Goal: Task Accomplishment & Management: Complete application form

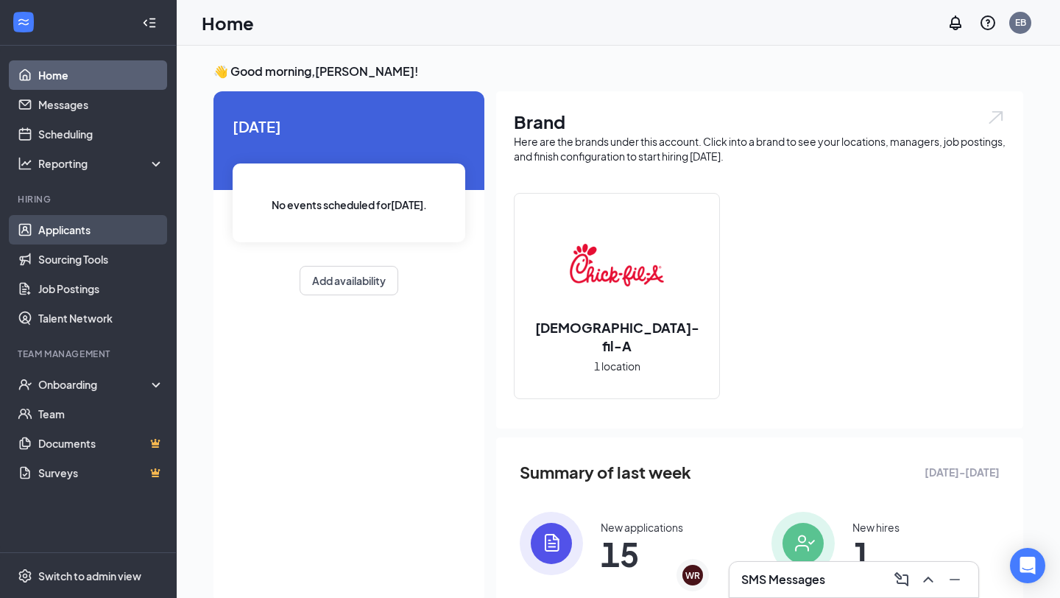
click at [74, 228] on link "Applicants" at bounding box center [101, 229] width 126 height 29
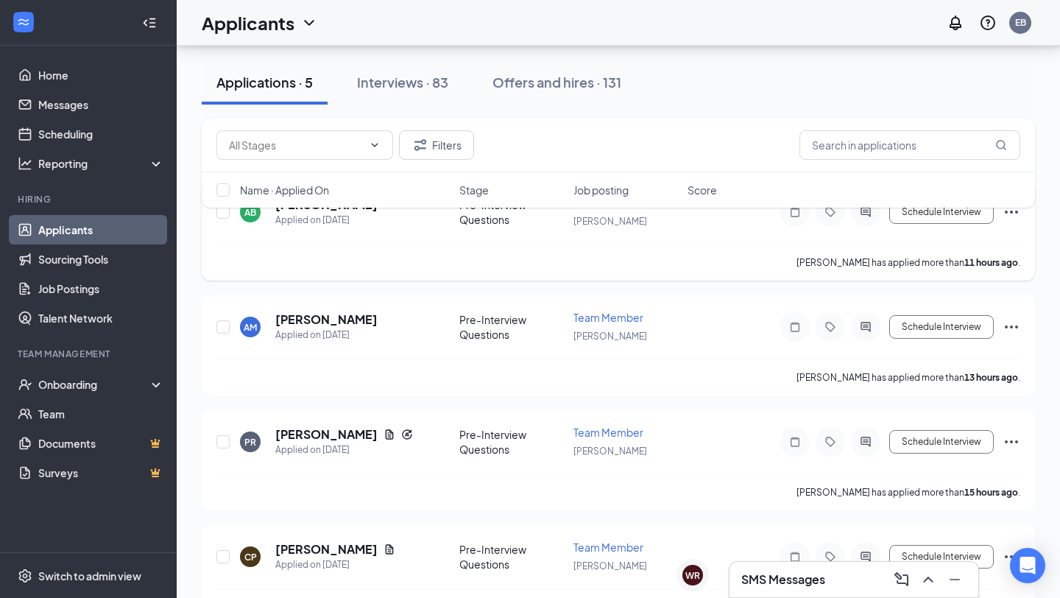
scroll to position [264, 0]
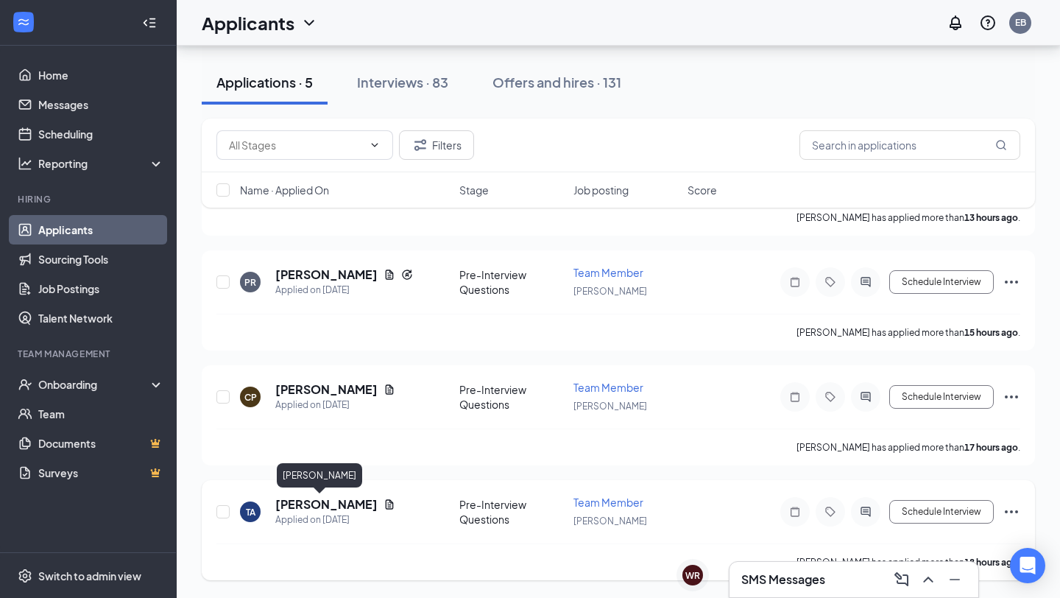
click at [292, 506] on h5 "[PERSON_NAME]" at bounding box center [326, 504] width 102 height 16
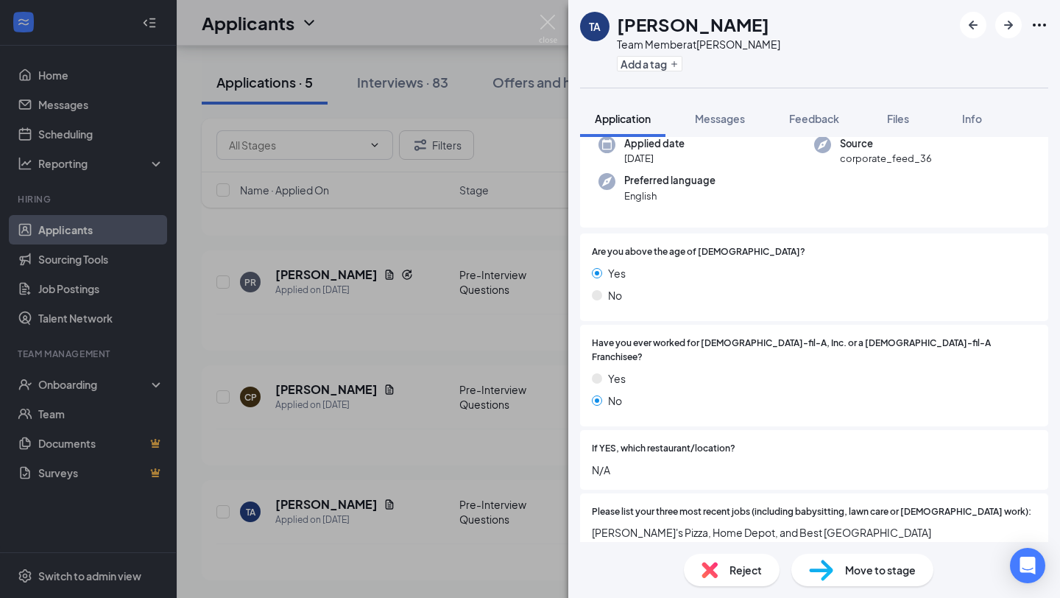
scroll to position [124, 0]
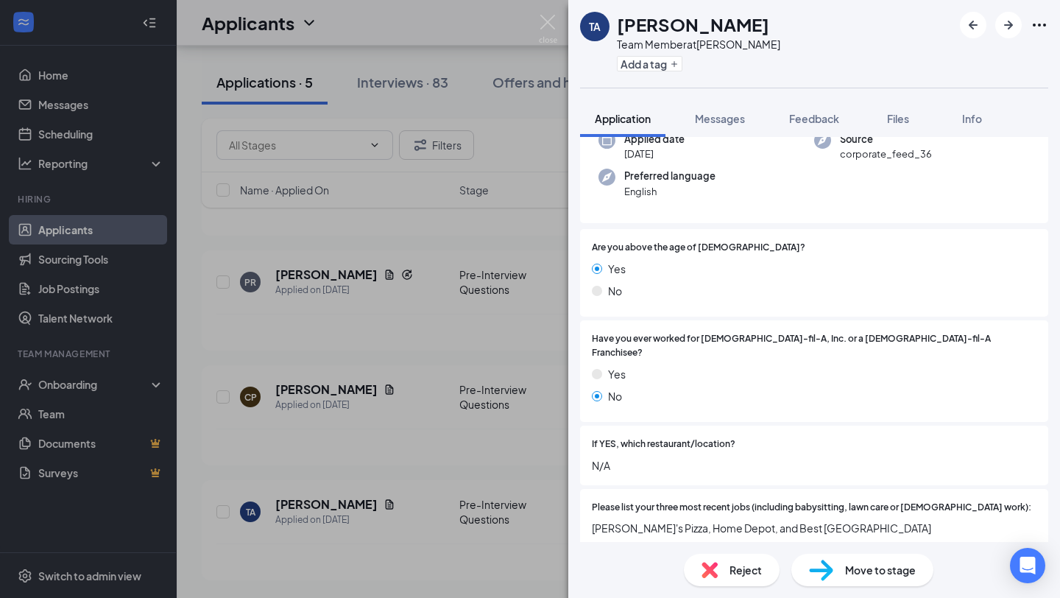
click at [471, 446] on div "TA [PERSON_NAME] Team Member at [PERSON_NAME] Add a tag Application Messages Fe…" at bounding box center [530, 299] width 1060 height 598
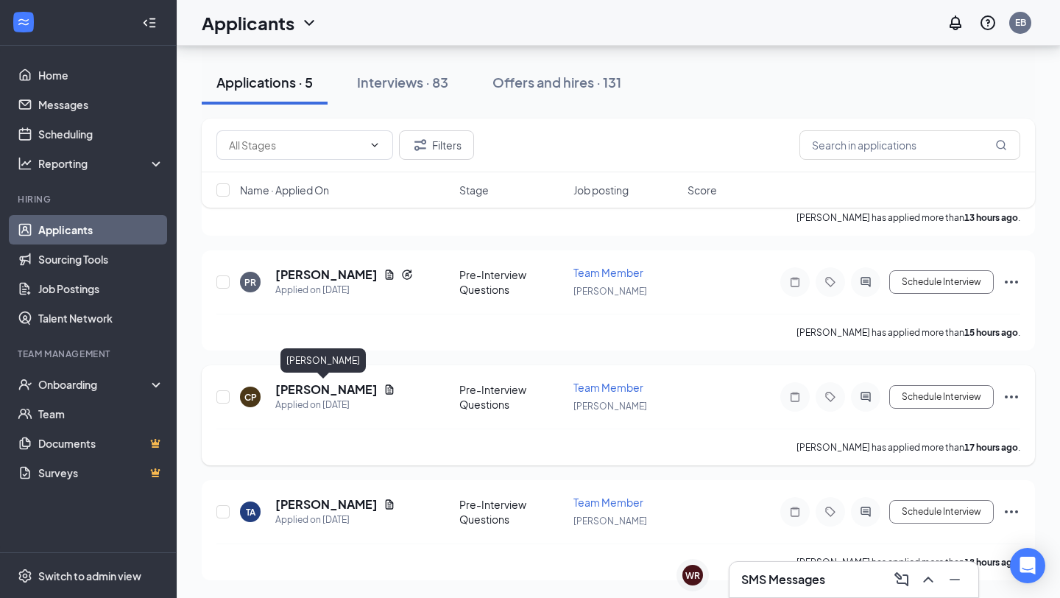
click at [334, 387] on h5 "[PERSON_NAME]" at bounding box center [326, 389] width 102 height 16
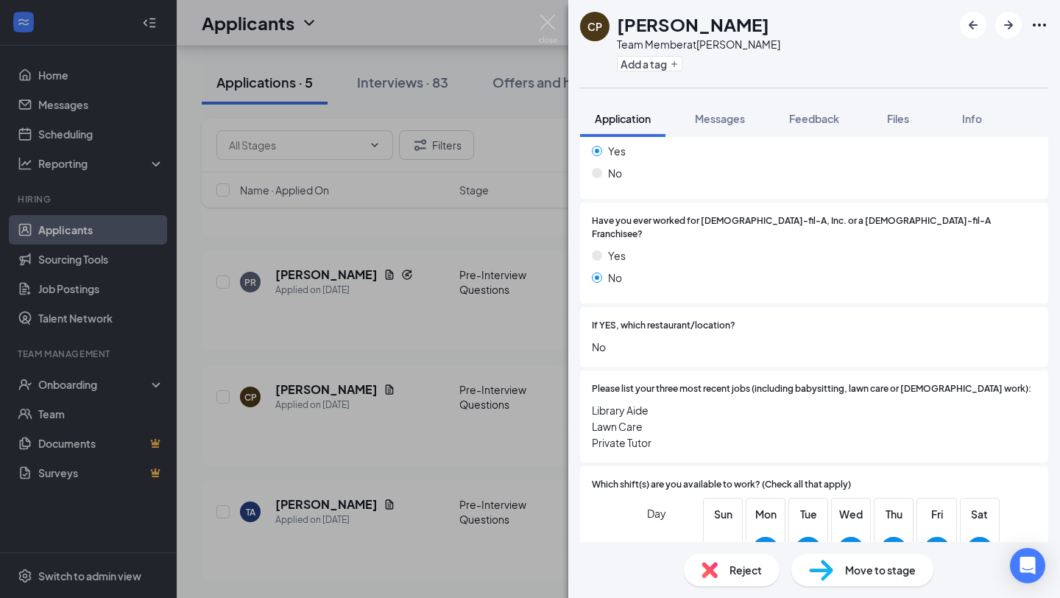
scroll to position [261, 0]
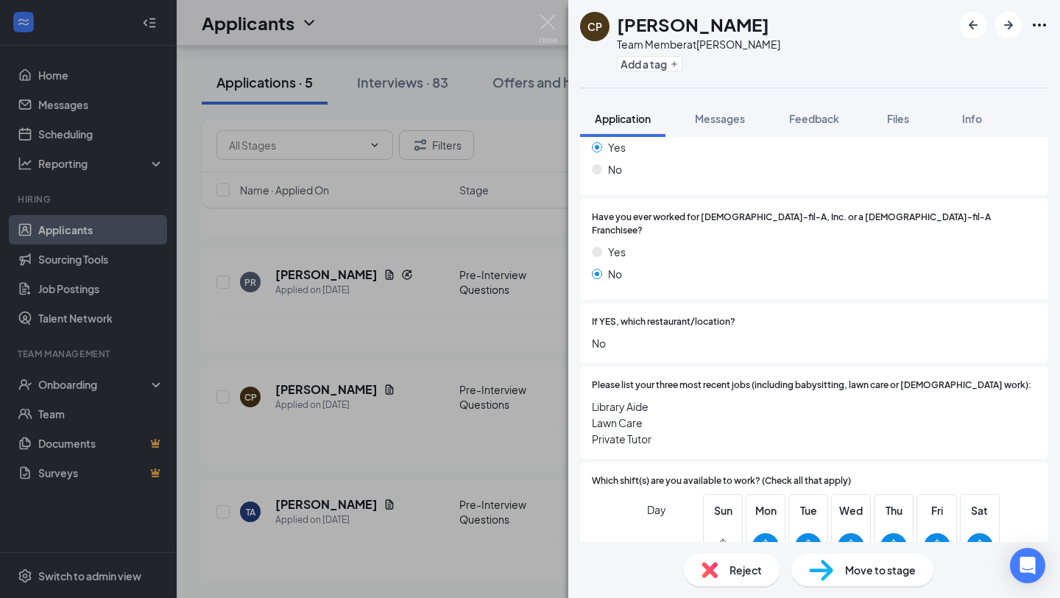
click at [349, 479] on div "CP [PERSON_NAME] Team Member at [PERSON_NAME] Add a tag Application Messages Fe…" at bounding box center [530, 299] width 1060 height 598
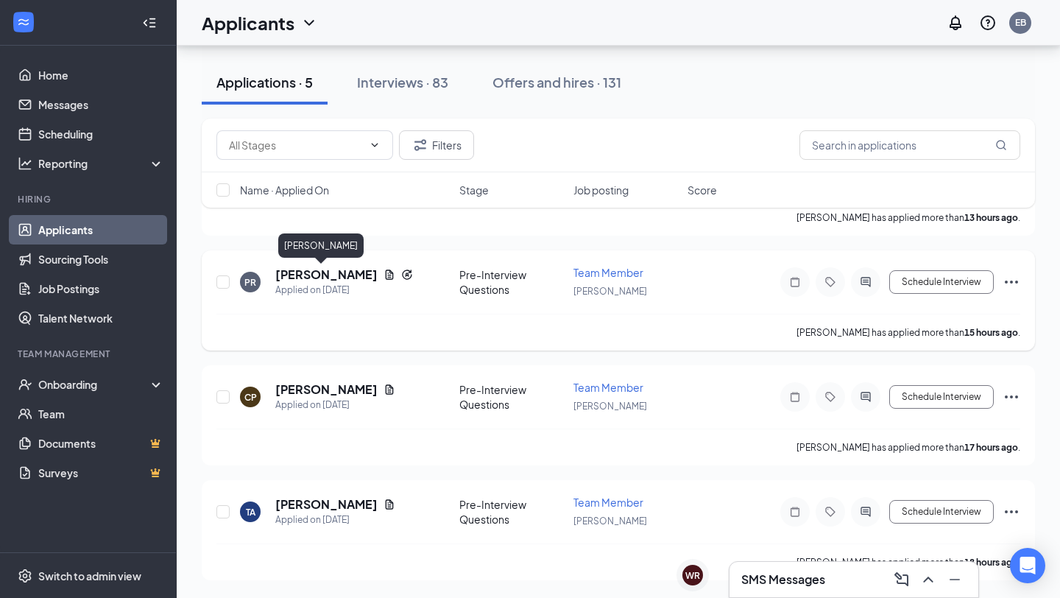
click at [319, 275] on h5 "[PERSON_NAME]" at bounding box center [326, 275] width 102 height 16
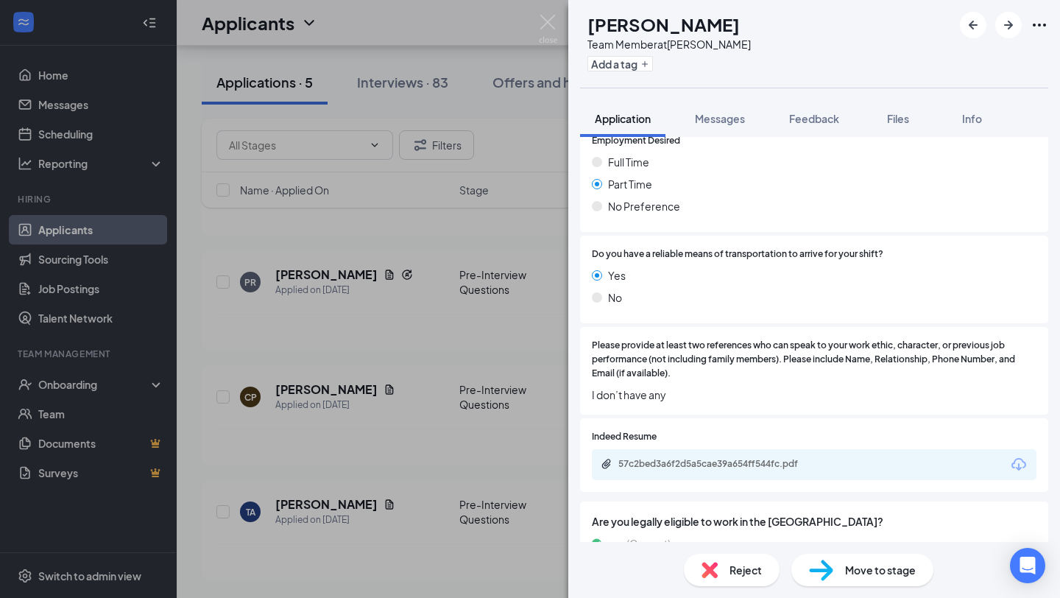
scroll to position [846, 0]
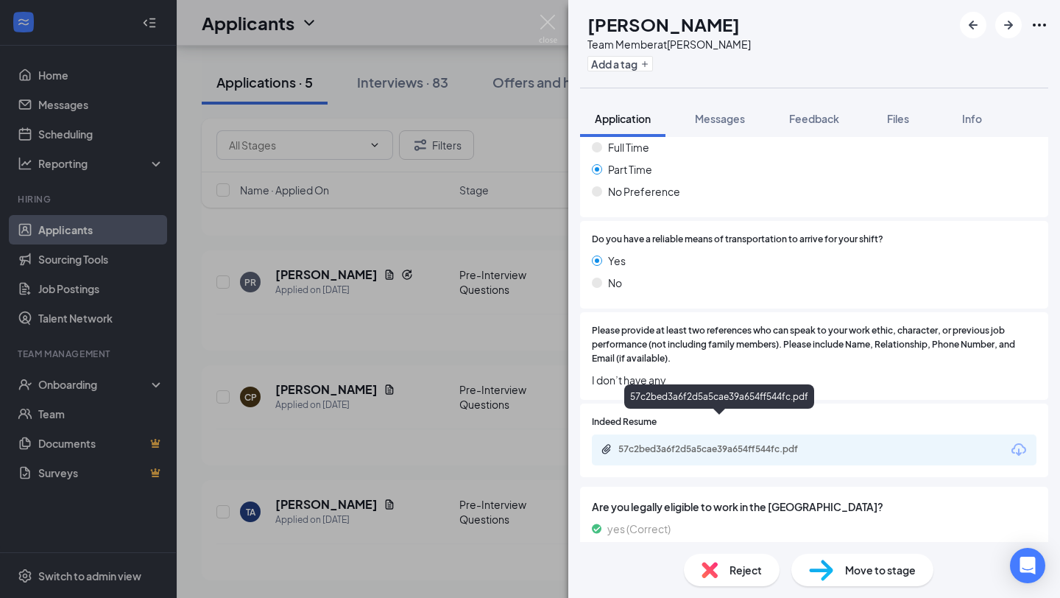
click at [714, 443] on div "57c2bed3a6f2d5a5cae39a654ff544fc.pdf" at bounding box center [722, 449] width 206 height 12
click at [393, 261] on div "PR Perla Rosas Team Member at West Bryan Add a tag Application Messages Feedbac…" at bounding box center [530, 299] width 1060 height 598
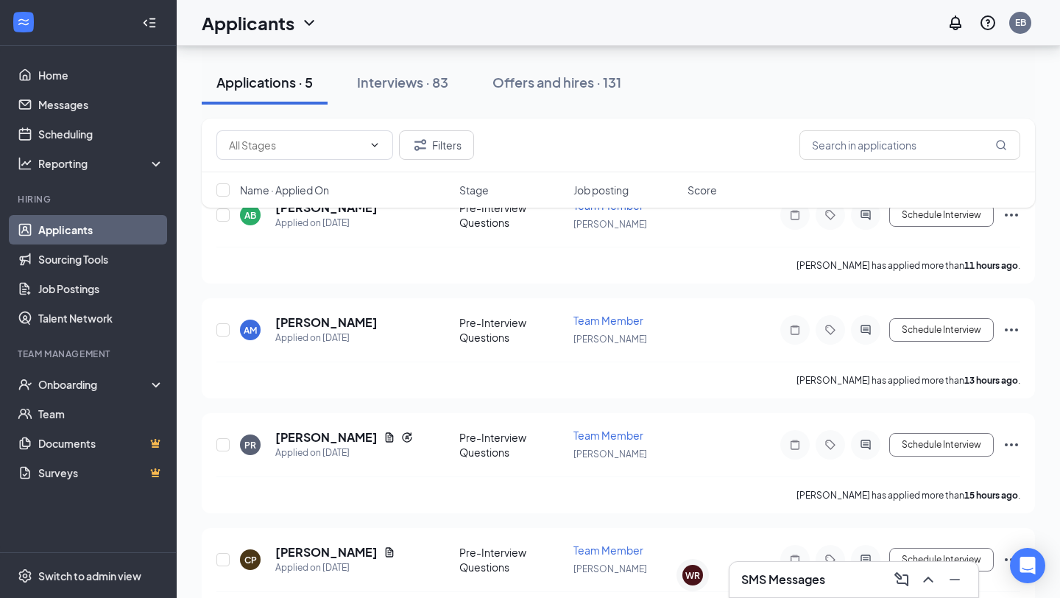
scroll to position [97, 0]
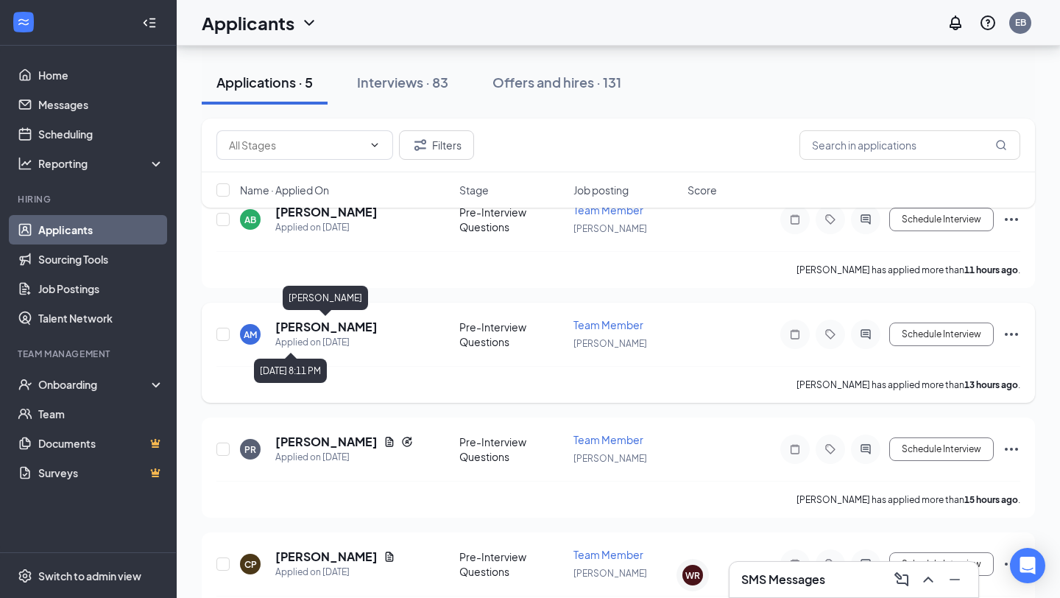
click at [343, 330] on h5 "Arturo Marquez" at bounding box center [326, 327] width 102 height 16
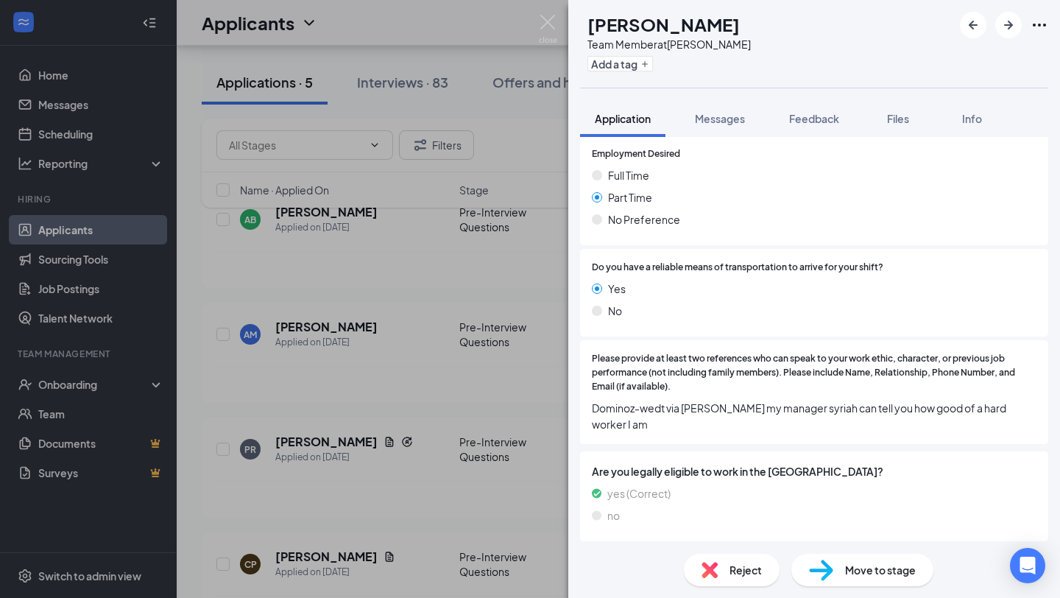
scroll to position [788, 0]
click at [346, 380] on div "AM Arturo Marquez Team Member at West Bryan Add a tag Application Messages Feed…" at bounding box center [530, 299] width 1060 height 598
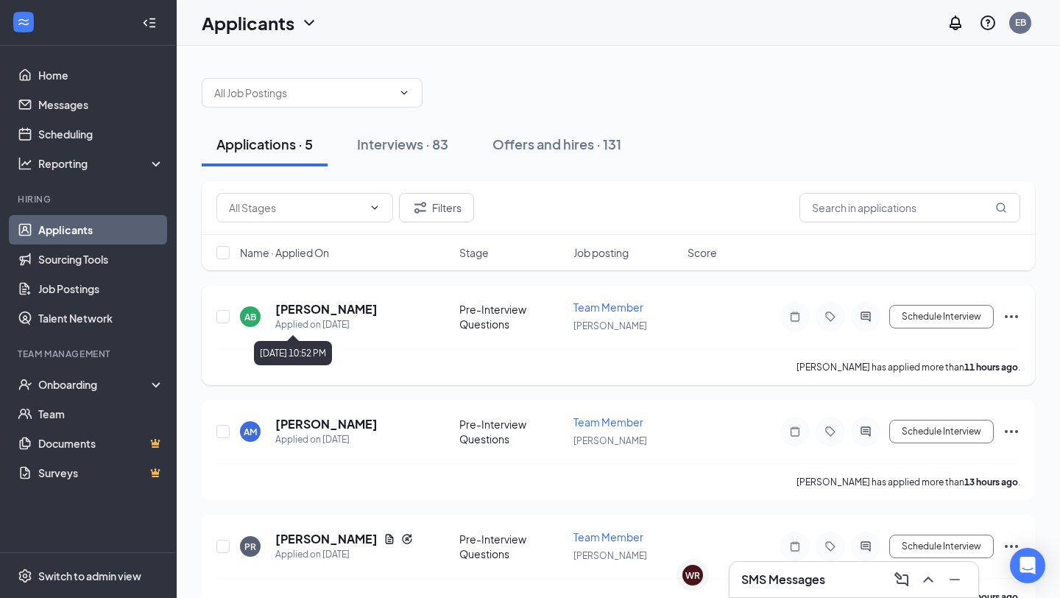
click at [321, 318] on div "Applied on Sep 15" at bounding box center [326, 324] width 102 height 15
click at [320, 311] on h5 "Amy Brinkmeyer" at bounding box center [326, 309] width 102 height 16
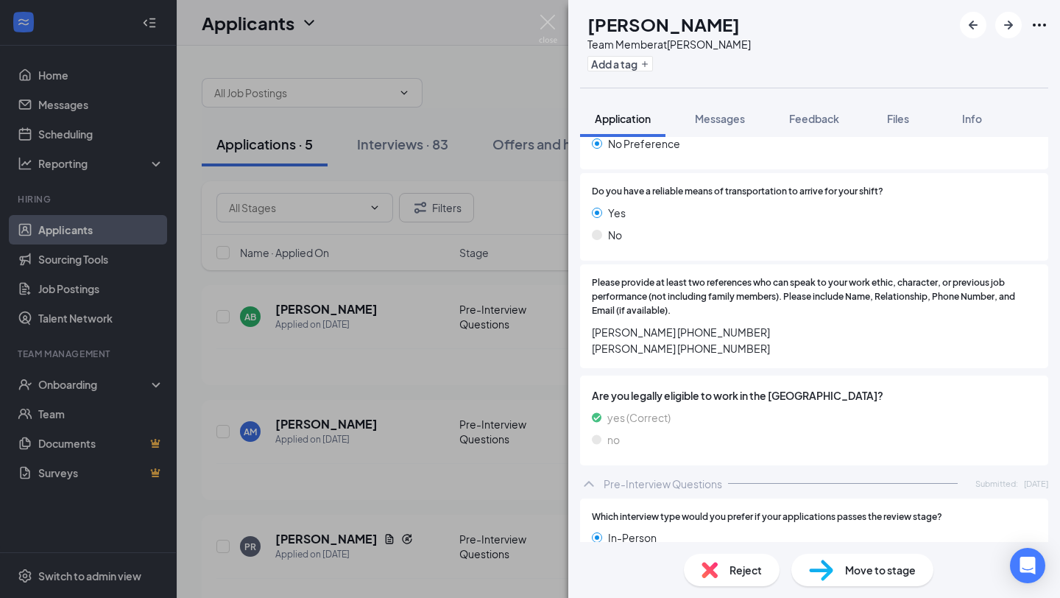
scroll to position [865, 0]
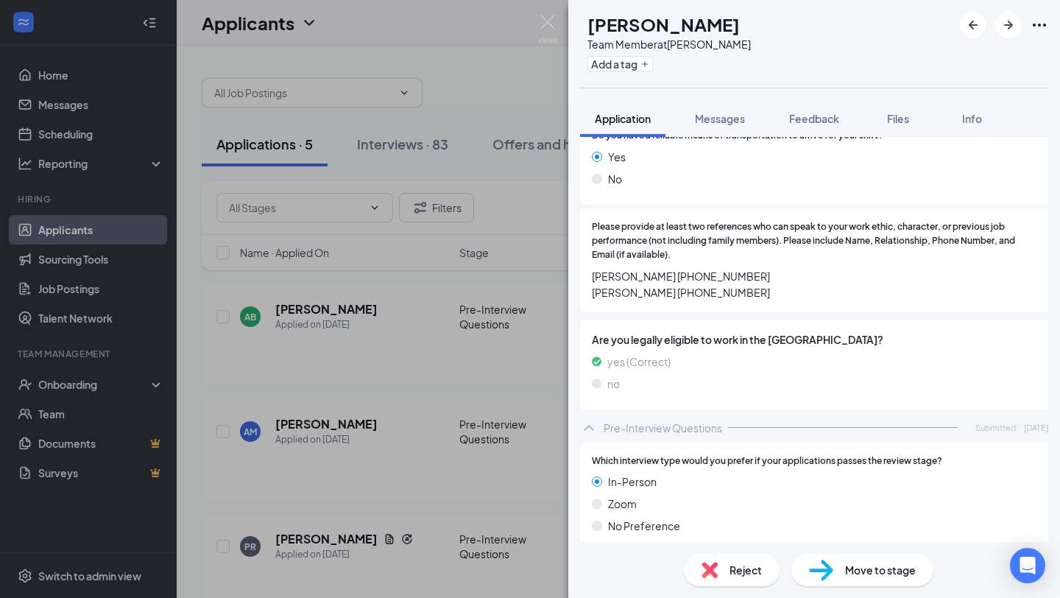
click at [479, 423] on div "AB Amy Brinkmeyer Team Member at West Bryan Add a tag Application Messages Feed…" at bounding box center [530, 299] width 1060 height 598
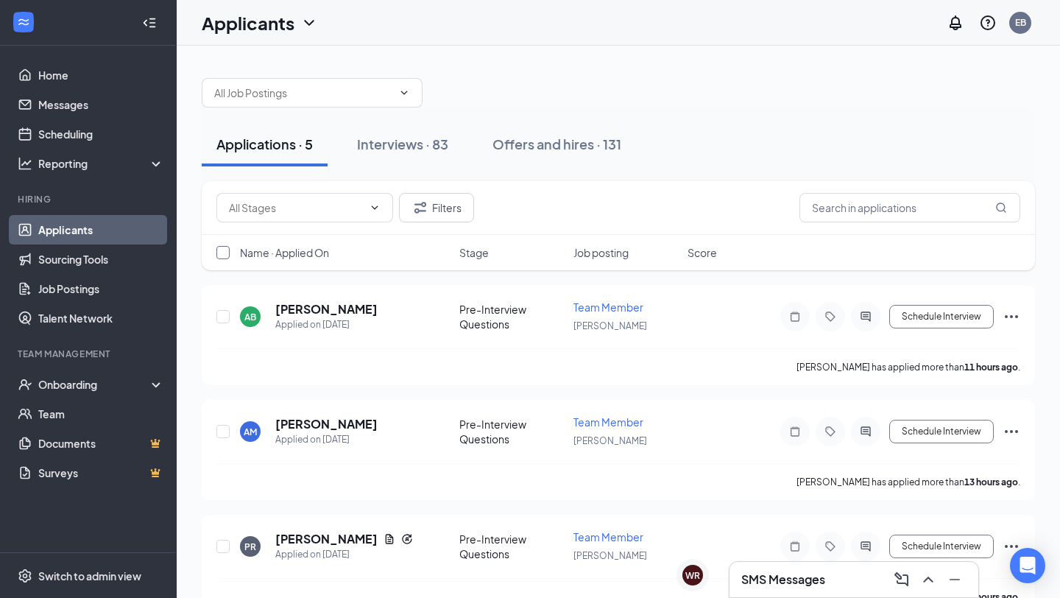
click at [222, 249] on input "checkbox" at bounding box center [223, 252] width 13 height 13
checkbox input "true"
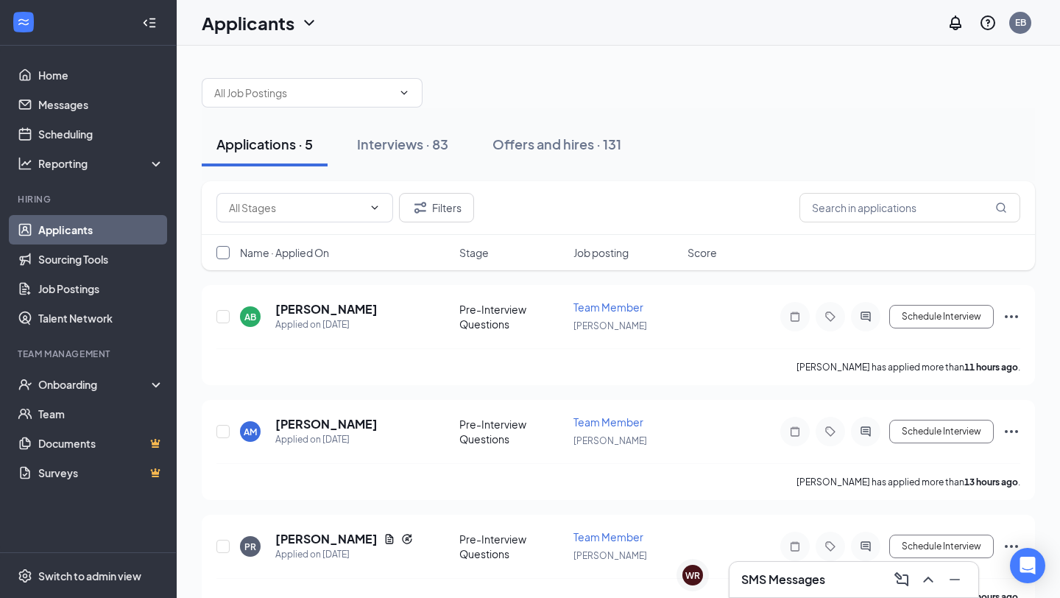
checkbox input "true"
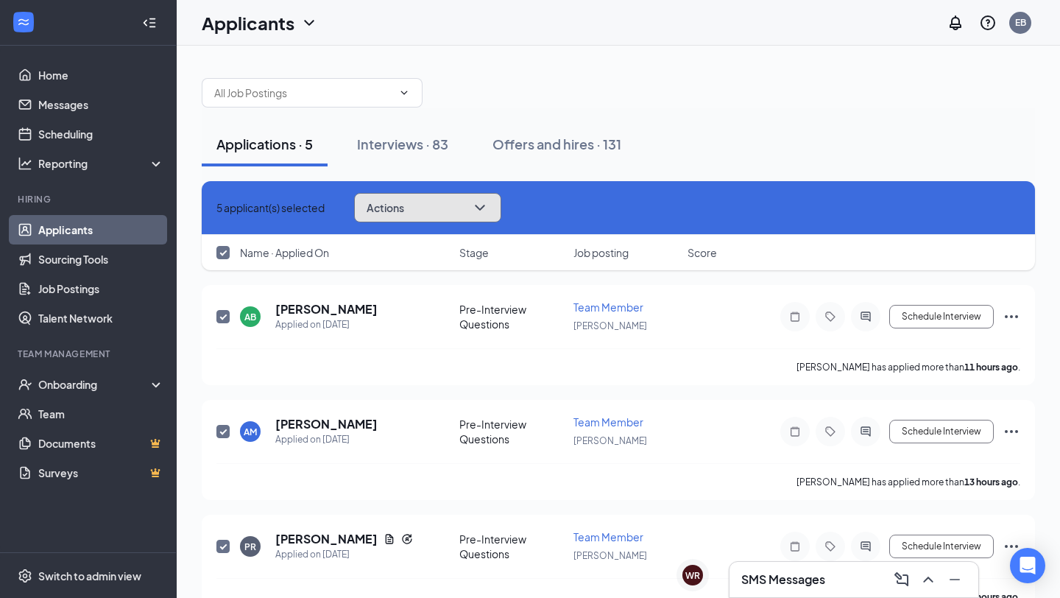
click at [493, 216] on button "Actions" at bounding box center [427, 207] width 147 height 29
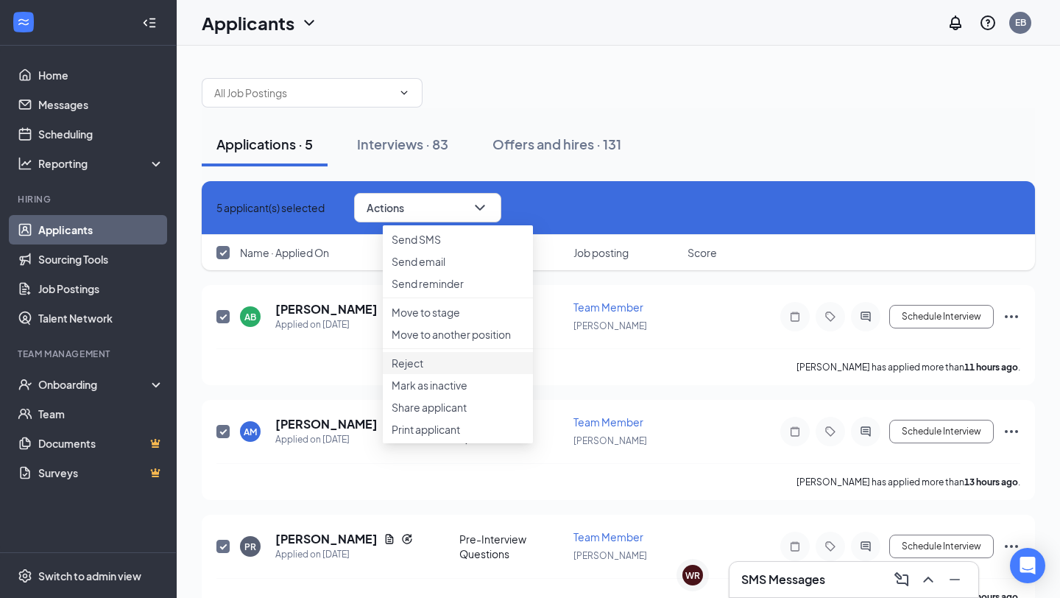
click at [408, 370] on p "Reject" at bounding box center [458, 363] width 133 height 15
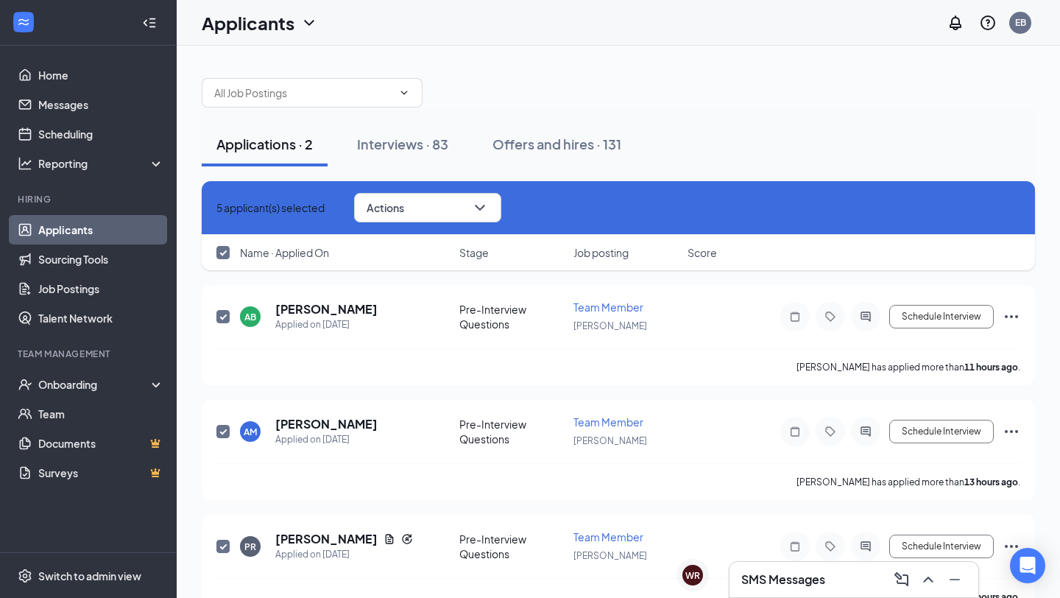
checkbox input "false"
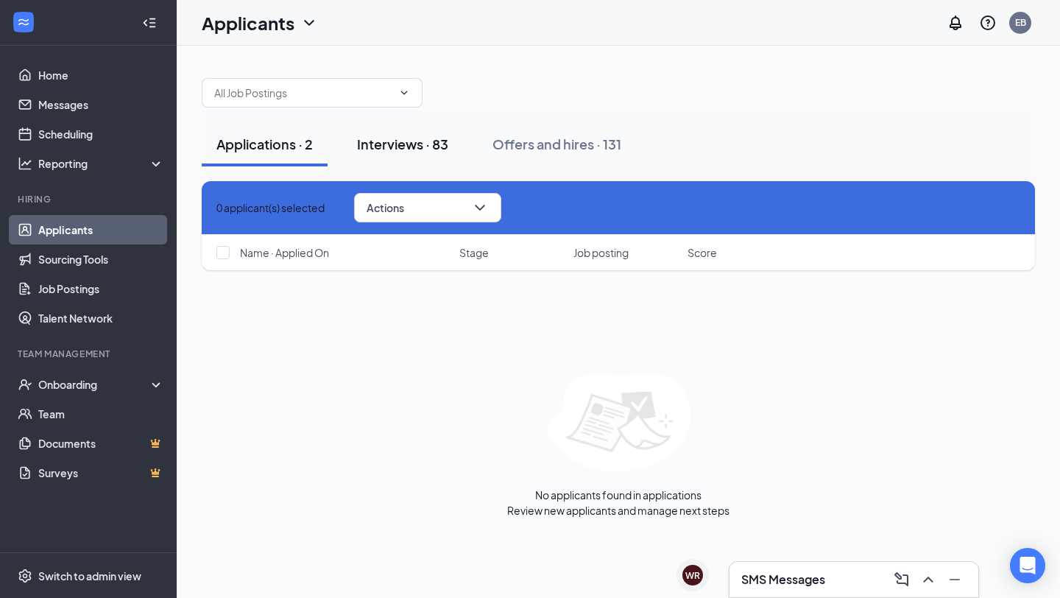
click at [412, 158] on button "Interviews · 83" at bounding box center [402, 144] width 121 height 44
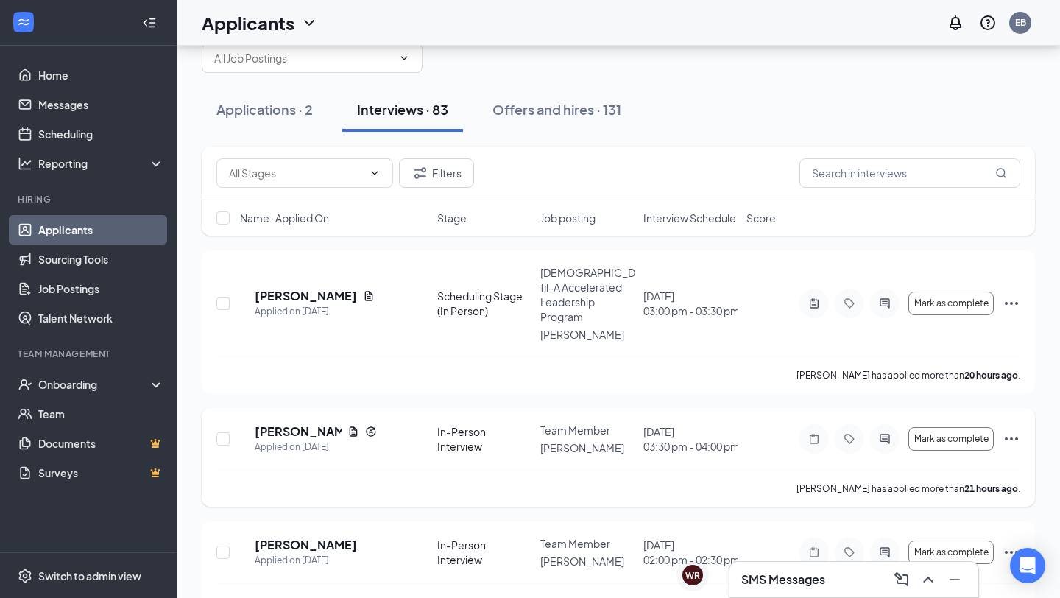
scroll to position [41, 0]
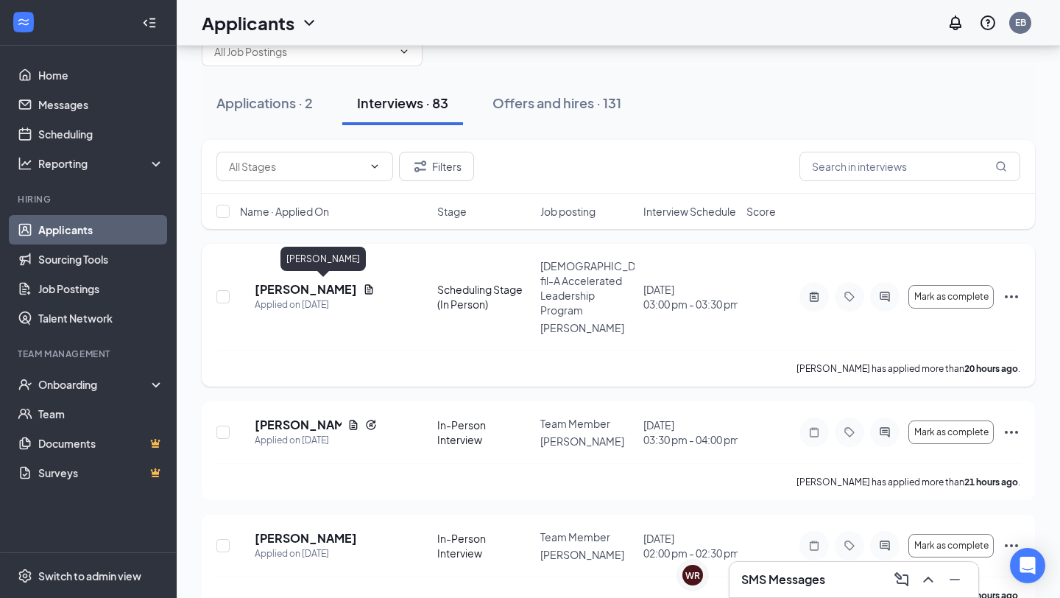
click at [338, 286] on h5 "Tony Cordova" at bounding box center [306, 289] width 102 height 16
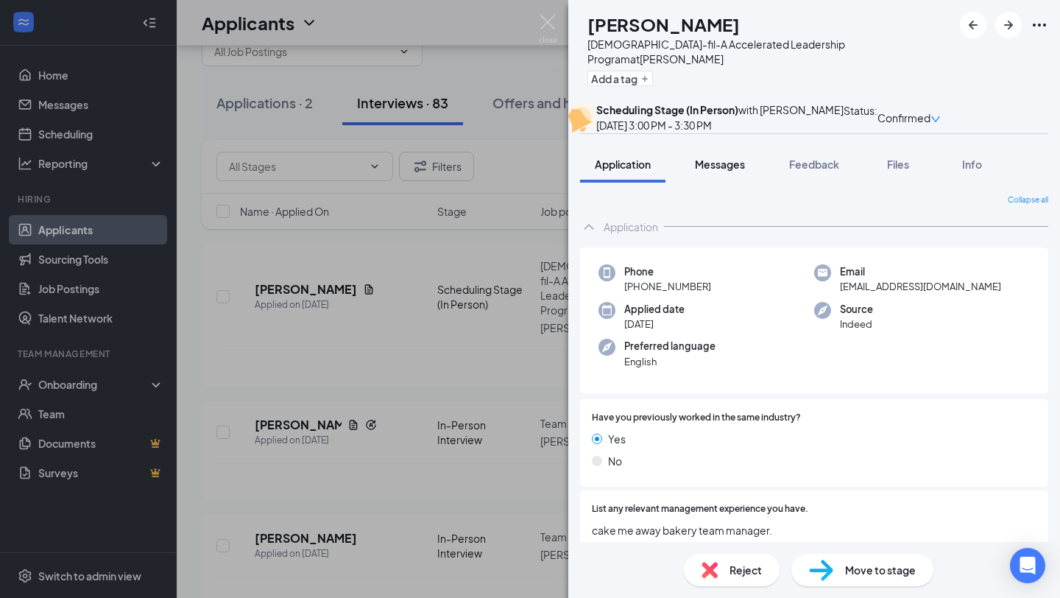
click at [714, 171] on span "Messages" at bounding box center [720, 164] width 50 height 13
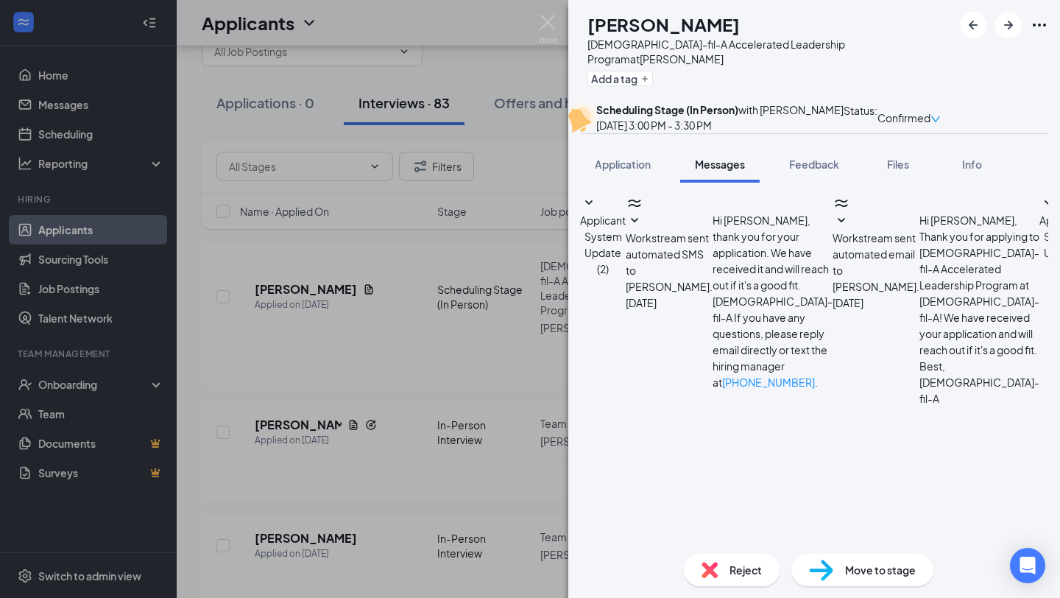
click at [626, 233] on span "Applicant System Update (2)" at bounding box center [603, 245] width 46 height 62
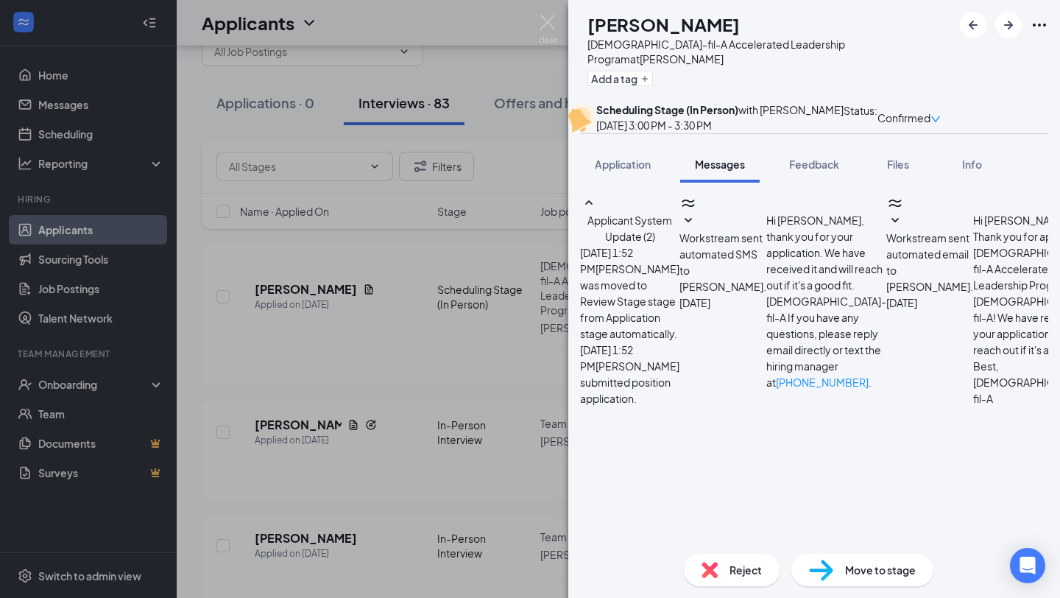
scroll to position [205, 0]
click at [797, 263] on div "Applicant System Update (2) Sep 15, 2025 1:52 PM Tony Cordova was moved to Revi…" at bounding box center [814, 389] width 468 height 390
click at [471, 323] on div "TC Tony Cordova Chick-fil-A Accelerated Leadership Program at West Bryan Add a …" at bounding box center [530, 299] width 1060 height 598
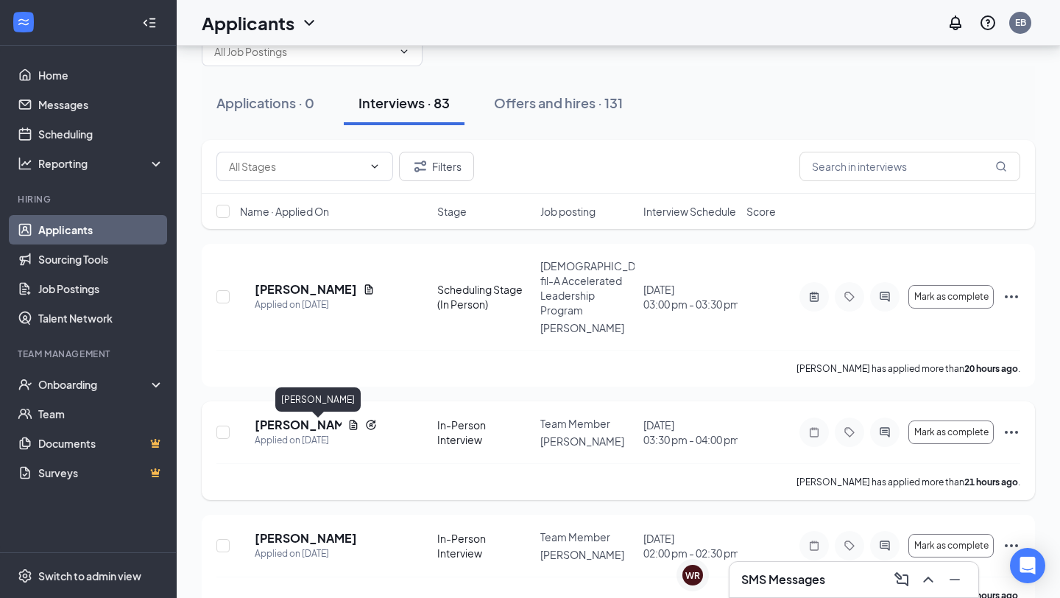
click at [318, 432] on h5 "Samantha Oviedo" at bounding box center [298, 425] width 87 height 16
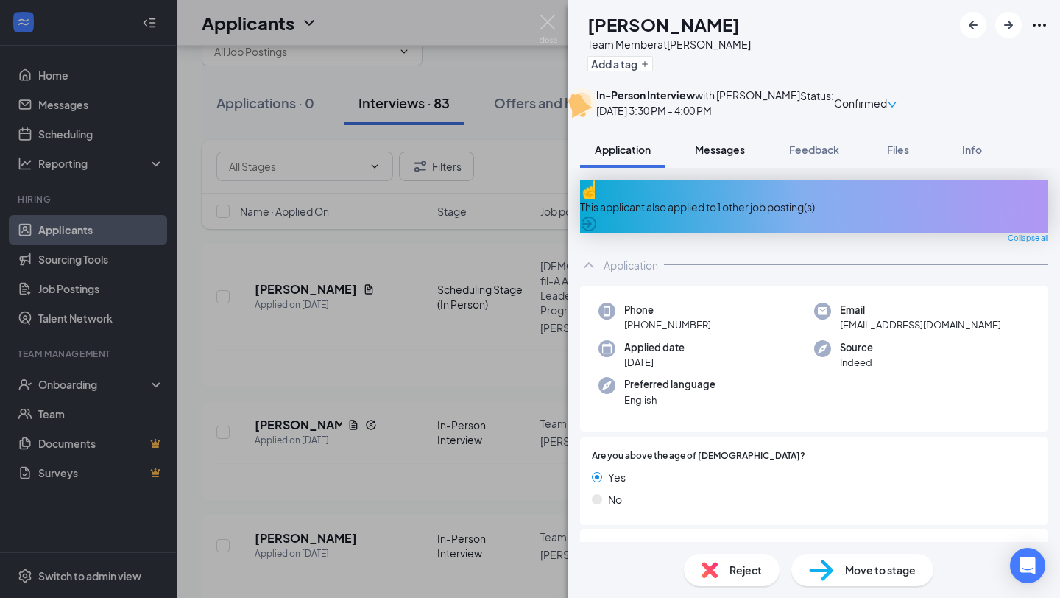
click at [724, 156] on span "Messages" at bounding box center [720, 149] width 50 height 13
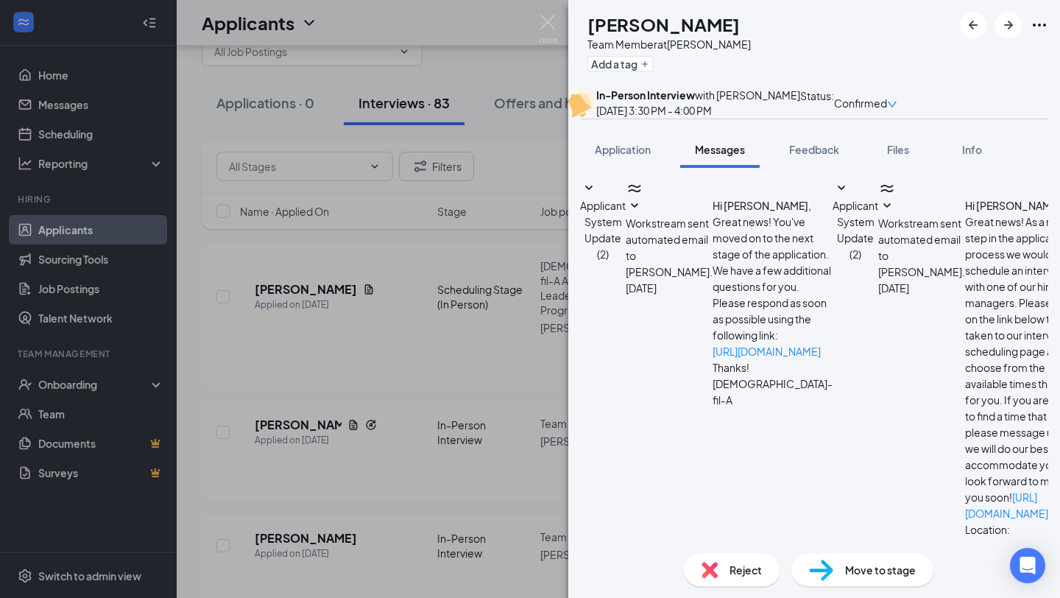
scroll to position [295, 0]
click at [833, 350] on div "Applicant System Update (2)" at bounding box center [856, 424] width 46 height 488
click at [833, 261] on span "Applicant System Update (2)" at bounding box center [856, 230] width 46 height 62
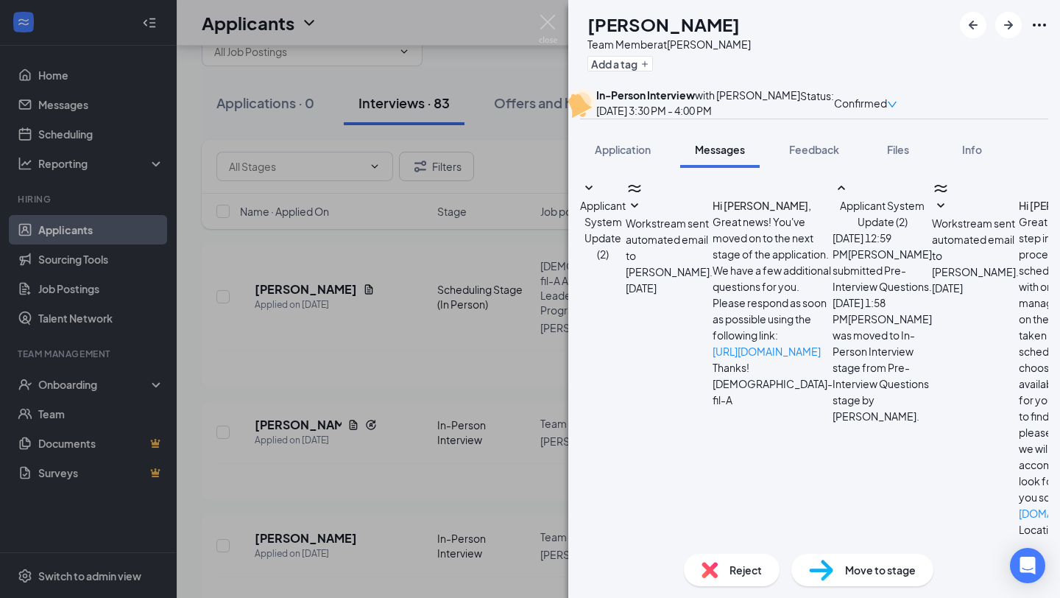
scroll to position [46, 0]
click at [460, 418] on div "SO Samantha Oviedo Team Member at West Bryan Add a tag In-Person Interview with…" at bounding box center [530, 299] width 1060 height 598
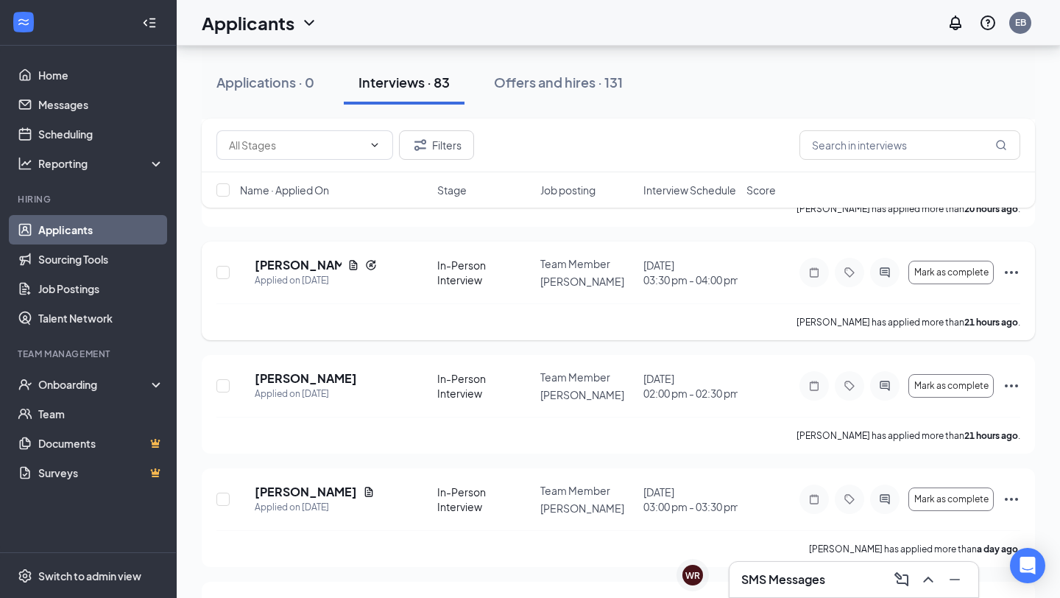
scroll to position [204, 0]
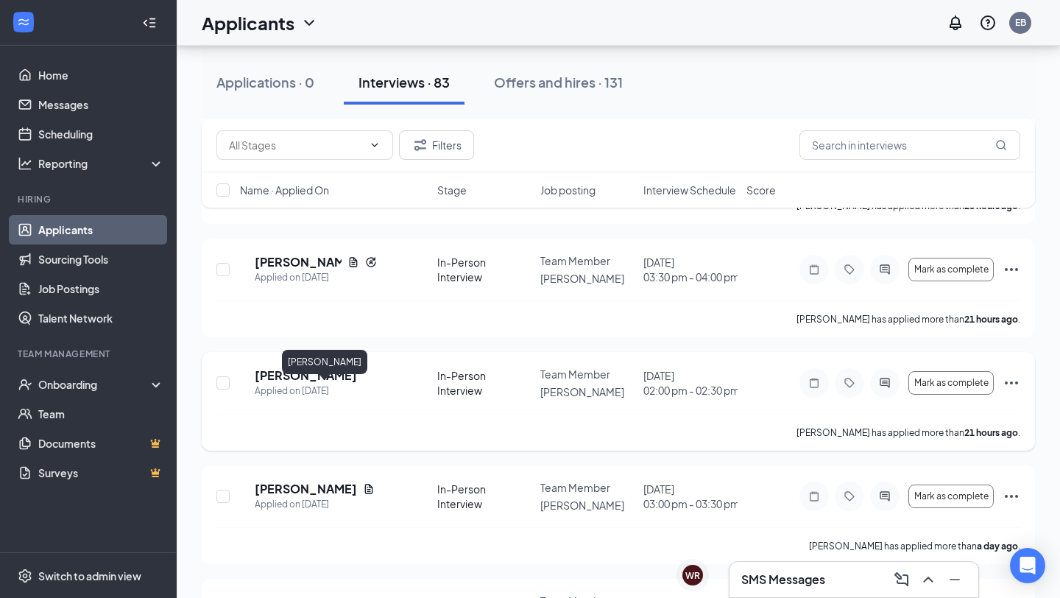
click at [346, 384] on h5 "Nicholas Castillo" at bounding box center [306, 375] width 102 height 16
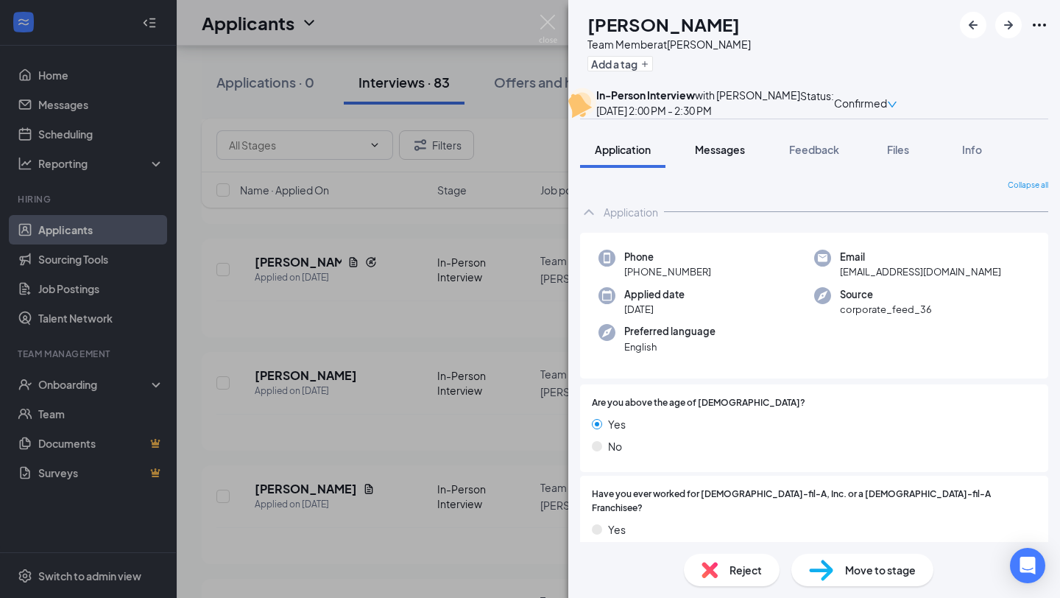
click at [726, 168] on button "Messages" at bounding box center [720, 149] width 80 height 37
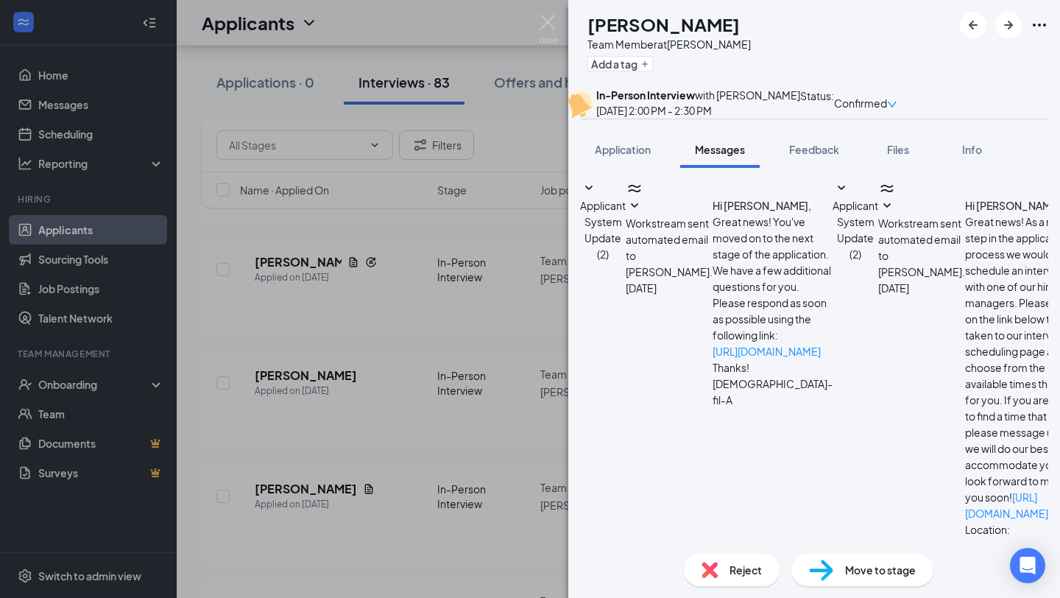
click at [833, 227] on span "Applicant System Update (2)" at bounding box center [856, 230] width 46 height 62
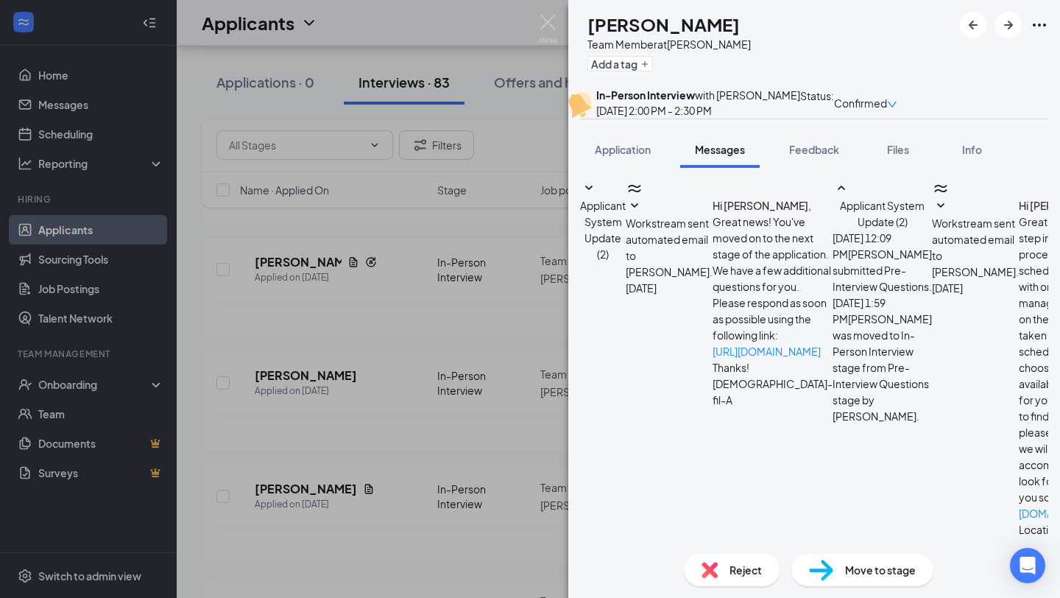
click at [408, 345] on div "NC Nicholas Castillo Team Member at West Bryan Add a tag In-Person Interview wi…" at bounding box center [530, 299] width 1060 height 598
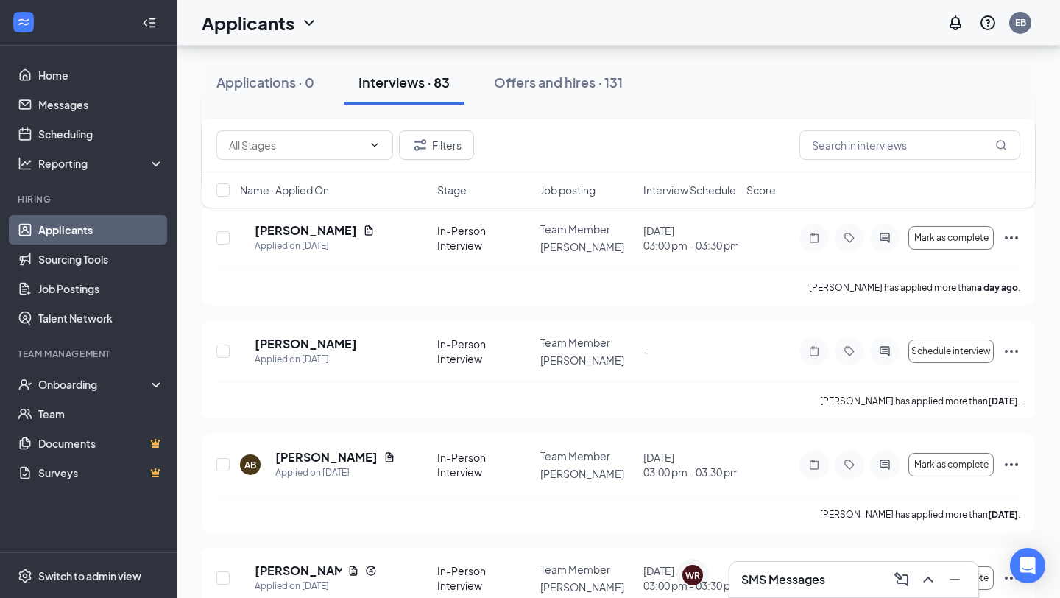
scroll to position [468, 0]
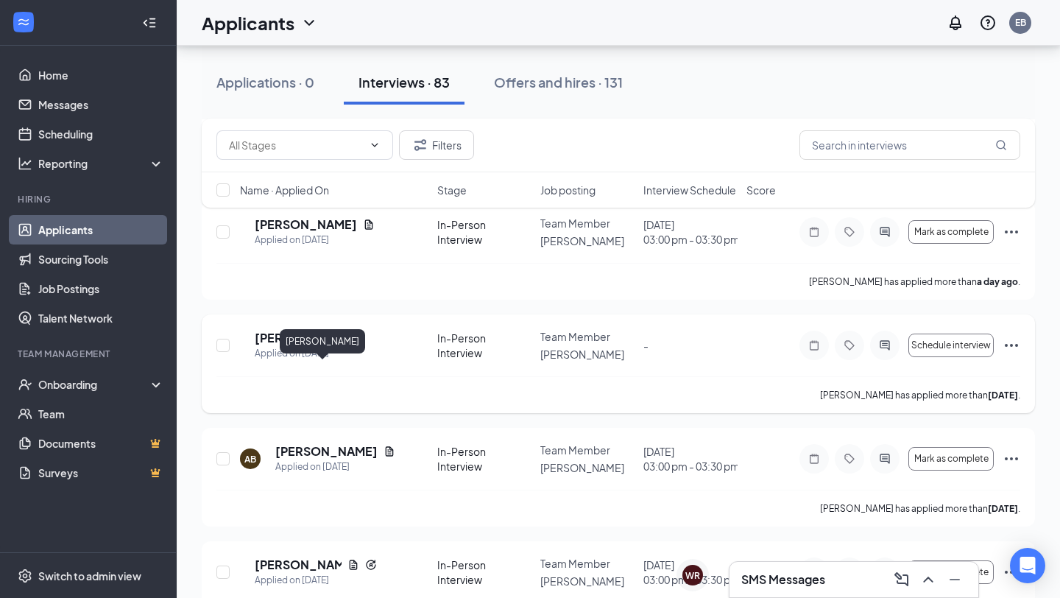
click at [336, 346] on h5 "Larry Watson" at bounding box center [306, 338] width 102 height 16
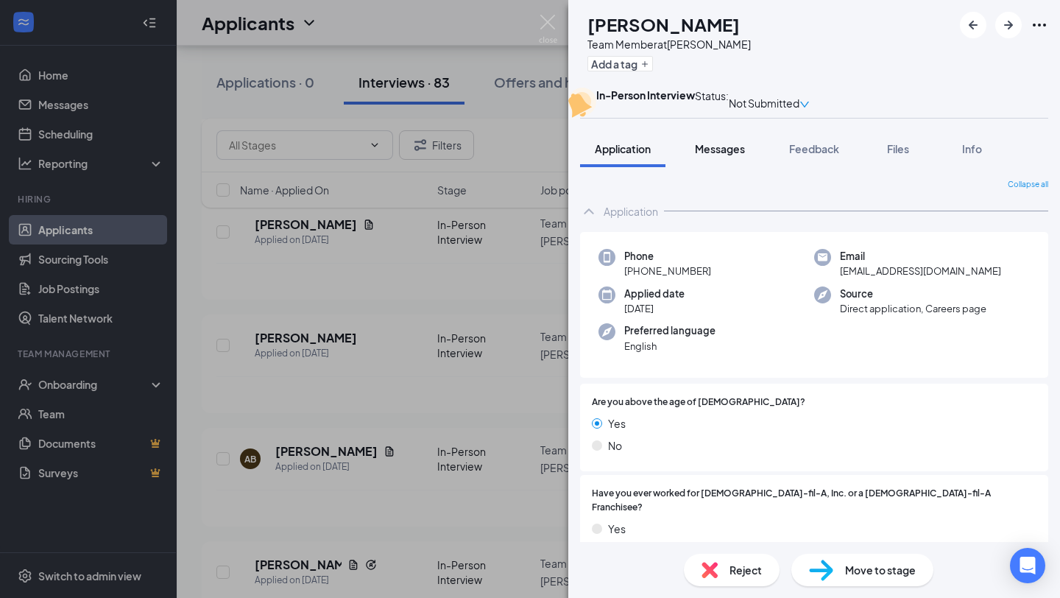
click at [734, 155] on span "Messages" at bounding box center [720, 148] width 50 height 13
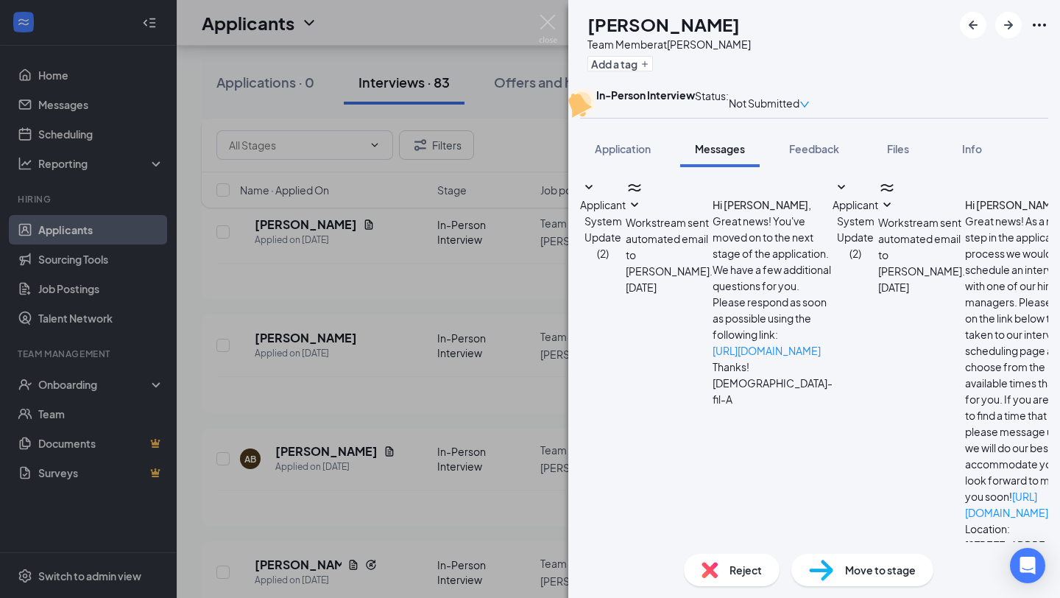
scroll to position [46, 0]
click at [833, 303] on div "Applicant System Update (2)" at bounding box center [856, 423] width 46 height 488
click at [833, 260] on span "Applicant System Update (2)" at bounding box center [856, 229] width 46 height 62
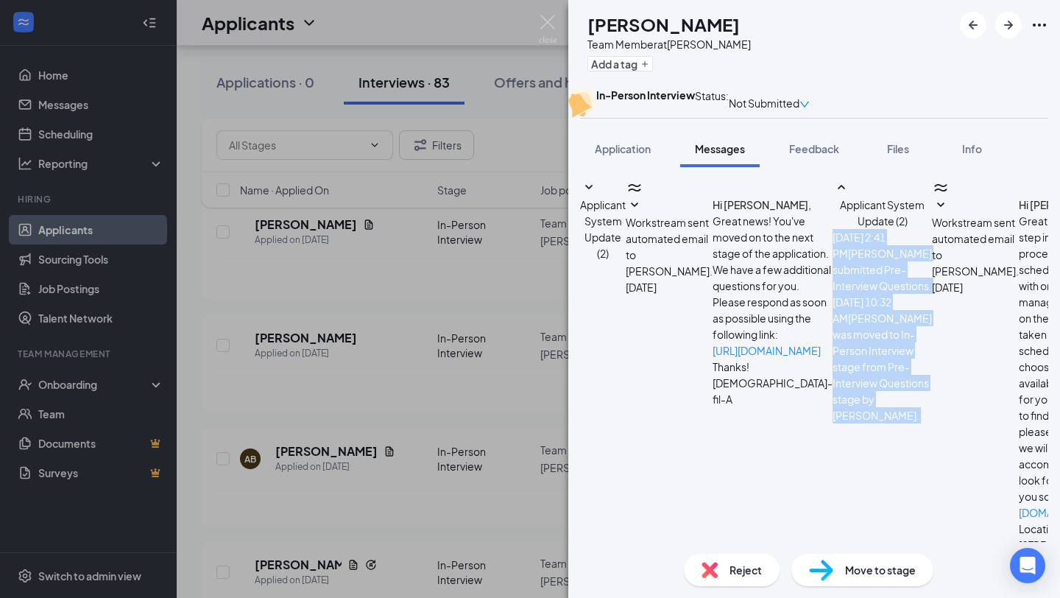
scroll to position [70, 0]
click at [833, 337] on span "Larry Watson was moved to In-Person Interview stage from Pre-Interview Question…" at bounding box center [882, 367] width 99 height 110
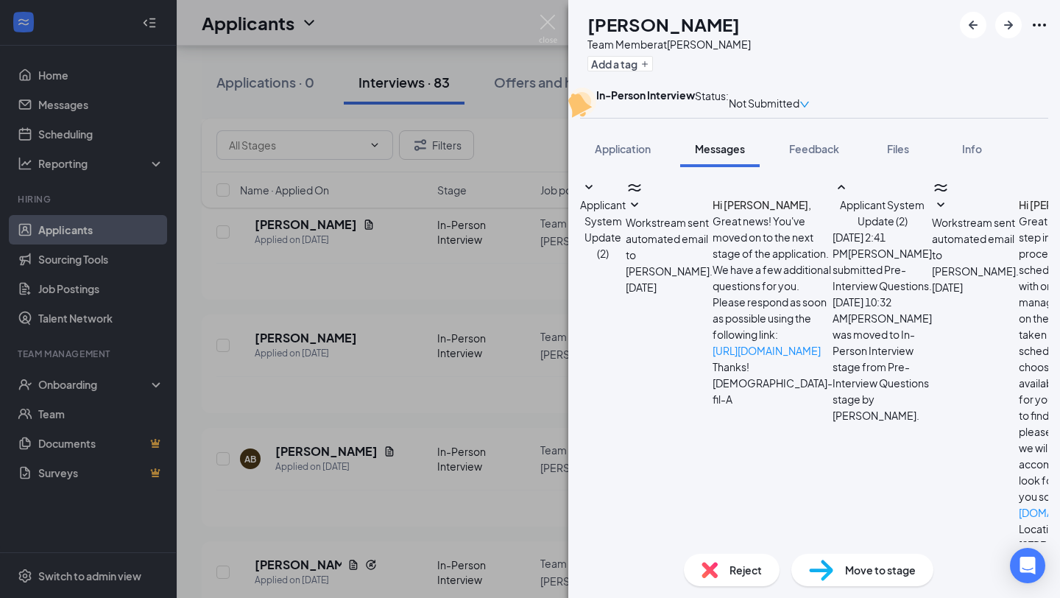
click at [488, 342] on div "LW Larry Watson Team Member at West Bryan Add a tag In-Person Interview Status …" at bounding box center [530, 299] width 1060 height 598
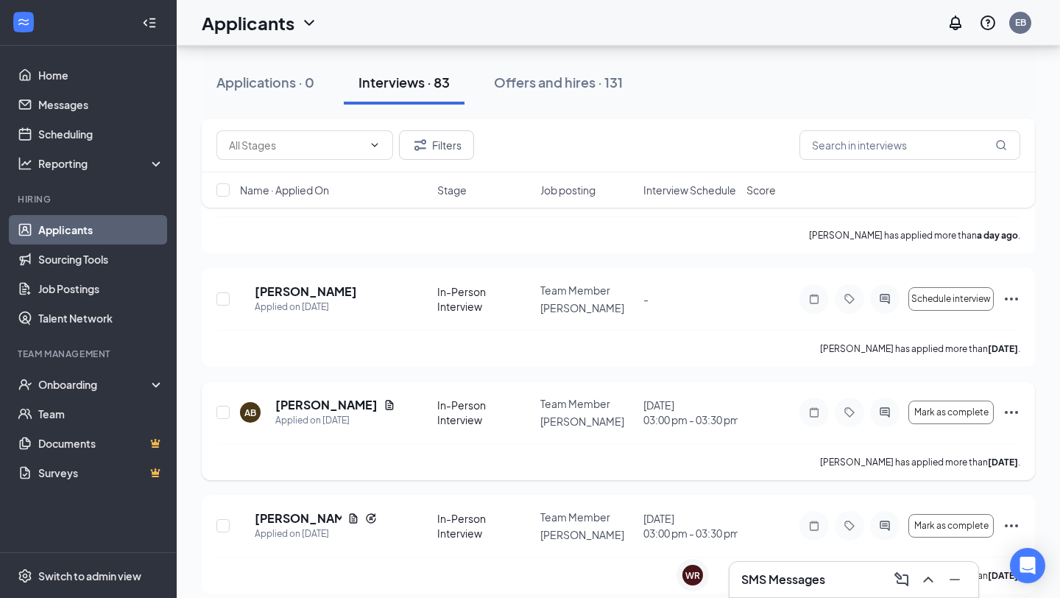
scroll to position [517, 0]
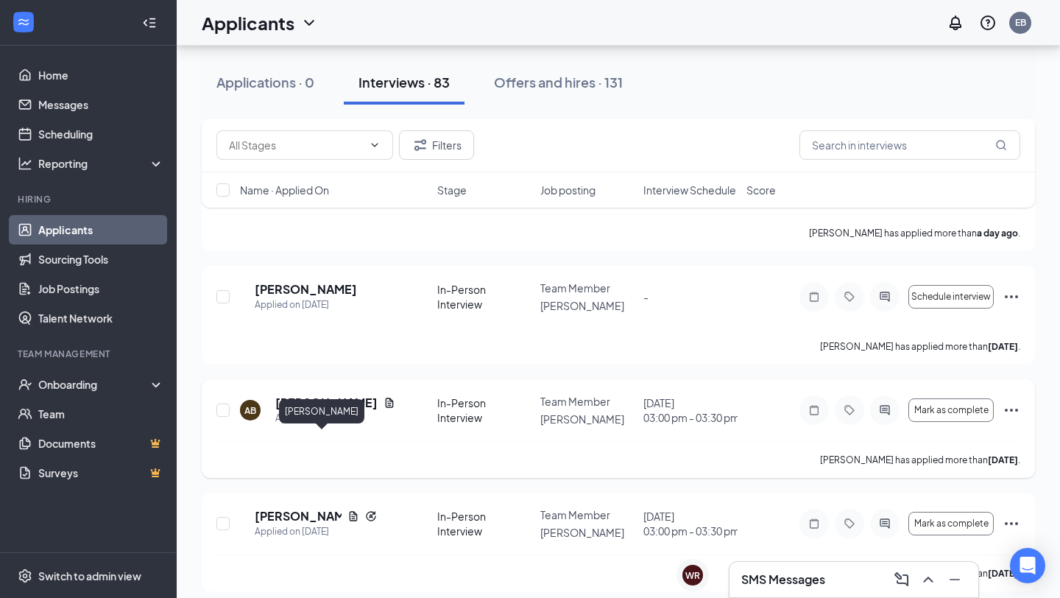
click at [330, 411] on h5 "Alexis Bogy" at bounding box center [326, 403] width 102 height 16
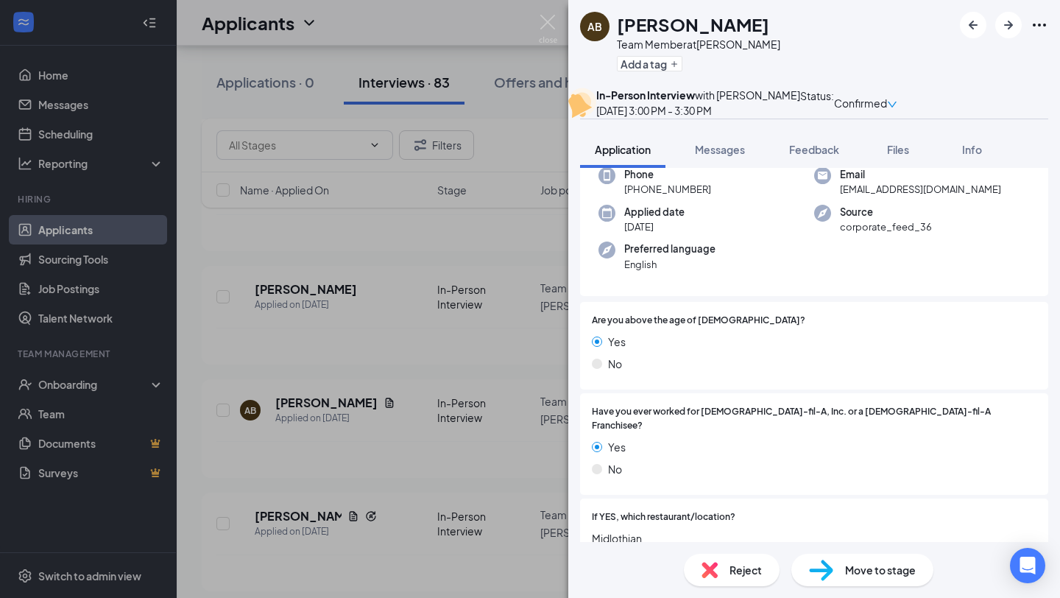
scroll to position [56, 0]
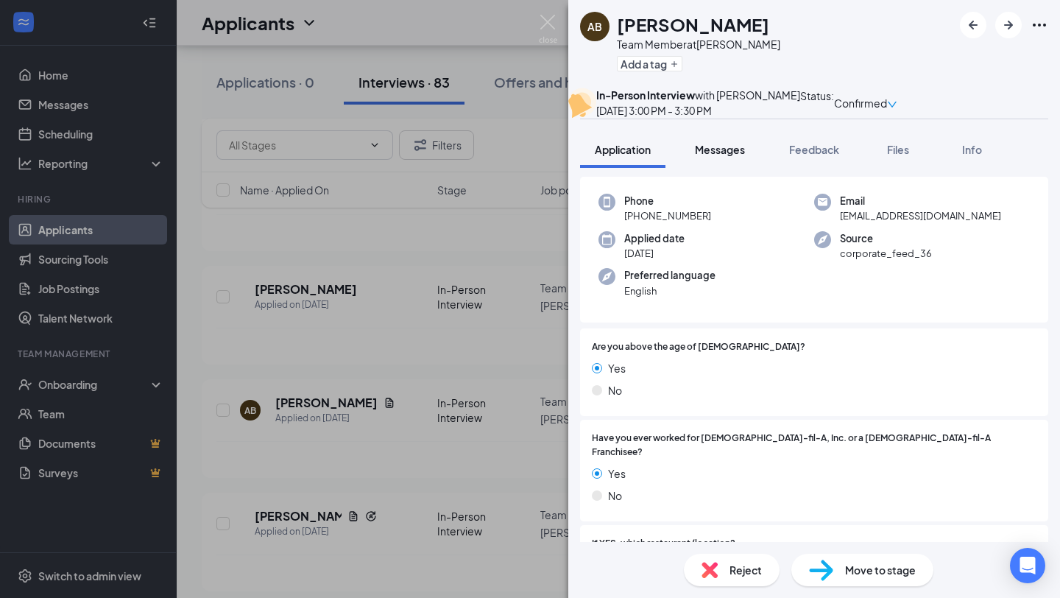
click at [742, 156] on span "Messages" at bounding box center [720, 149] width 50 height 13
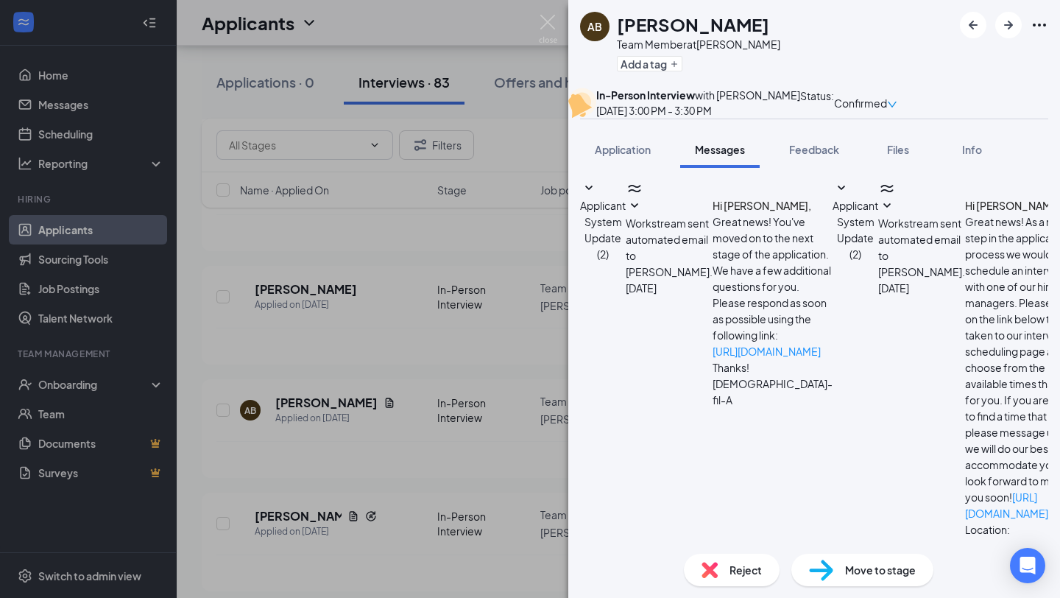
scroll to position [295, 0]
click at [845, 247] on span "Applicant System Update (2)" at bounding box center [856, 230] width 46 height 62
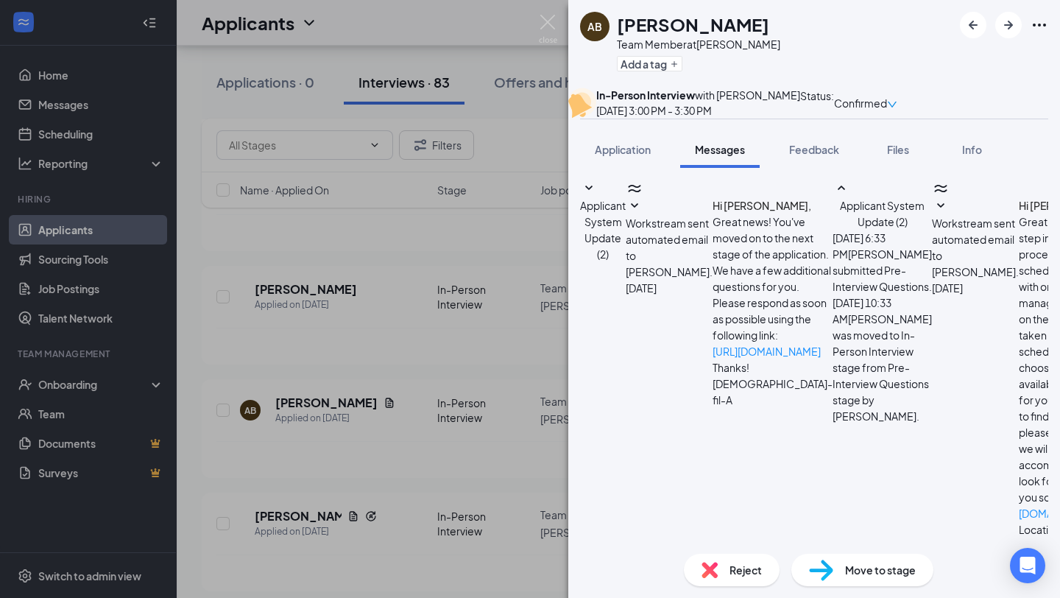
click at [370, 427] on div "AB Alexis Bogy Team Member at West Bryan Add a tag In-Person Interview with Dan…" at bounding box center [530, 299] width 1060 height 598
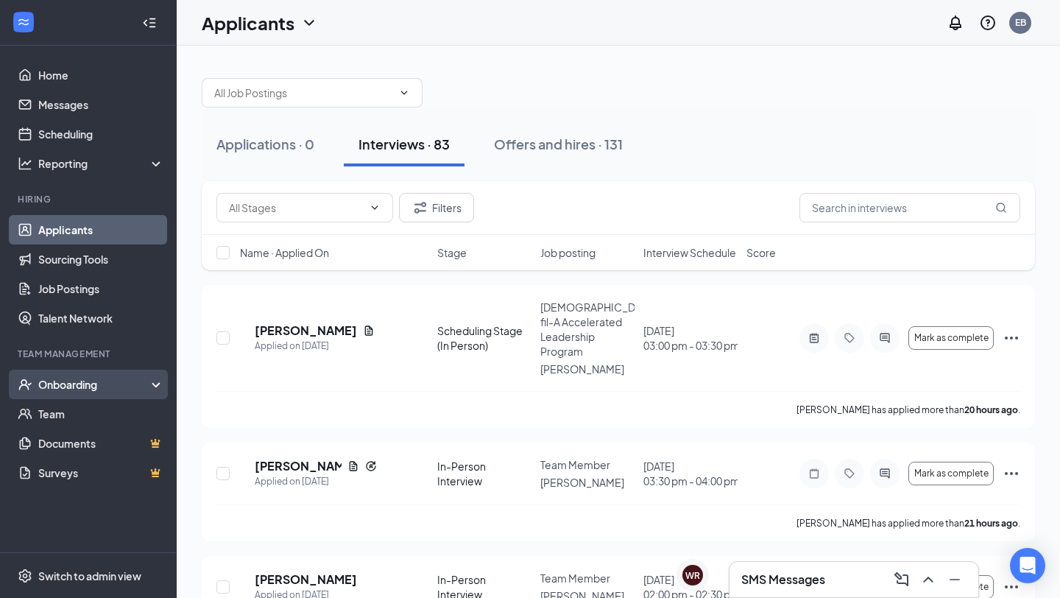
click at [90, 378] on div "Onboarding" at bounding box center [94, 384] width 113 height 15
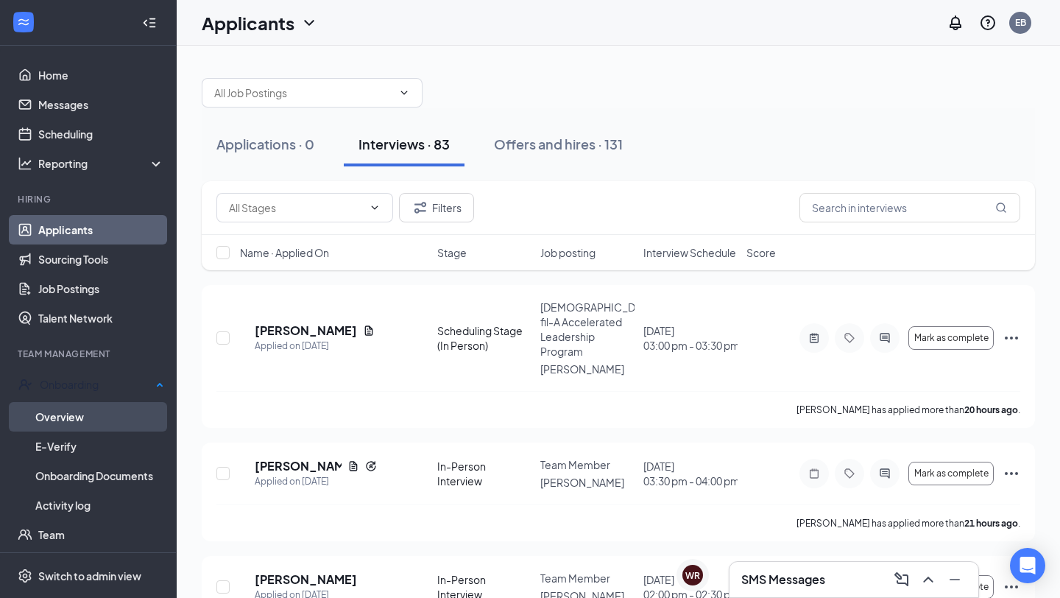
click at [84, 407] on link "Overview" at bounding box center [99, 416] width 129 height 29
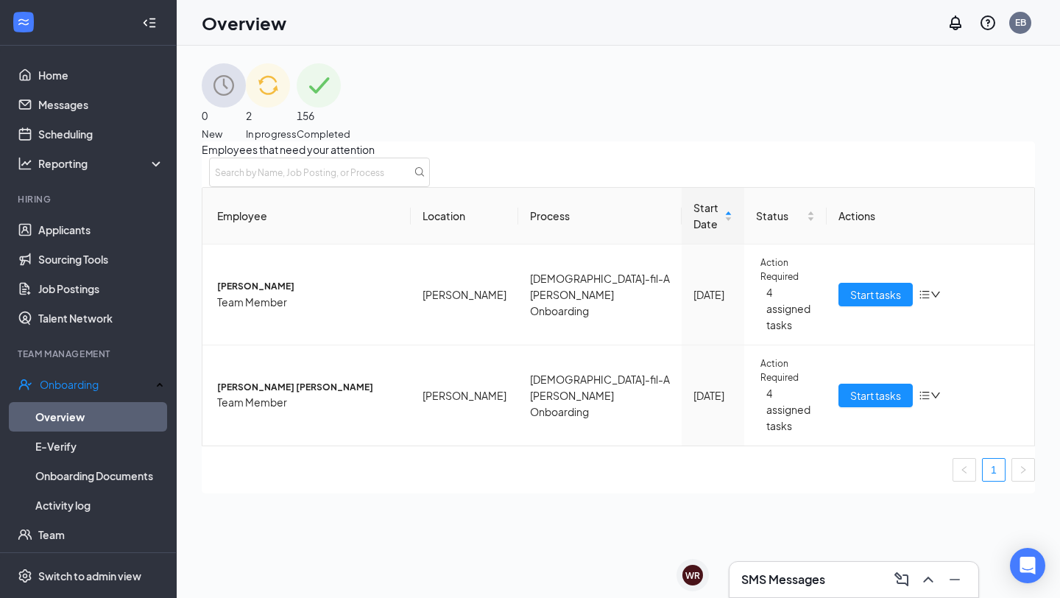
click at [290, 108] on img at bounding box center [268, 85] width 44 height 44
click at [853, 387] on span "Start tasks" at bounding box center [876, 395] width 51 height 16
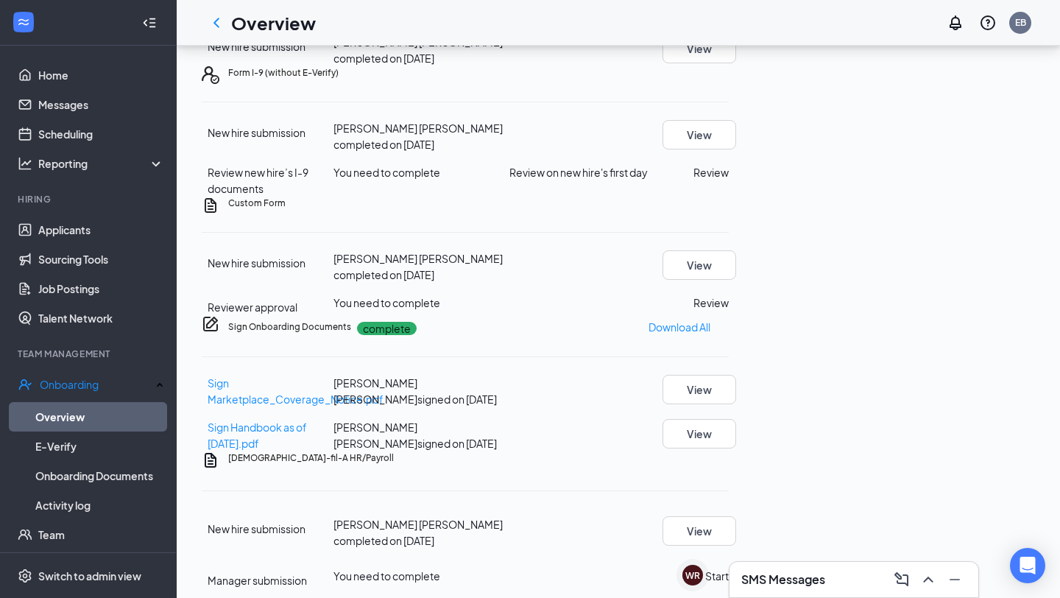
scroll to position [295, 0]
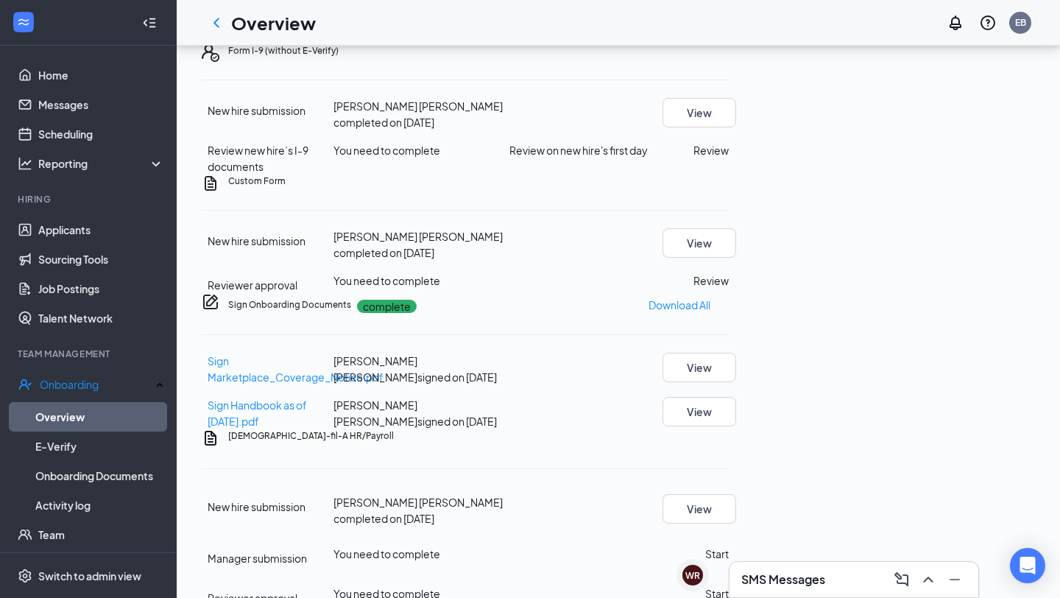
click at [729, 289] on button "Review" at bounding box center [711, 280] width 35 height 16
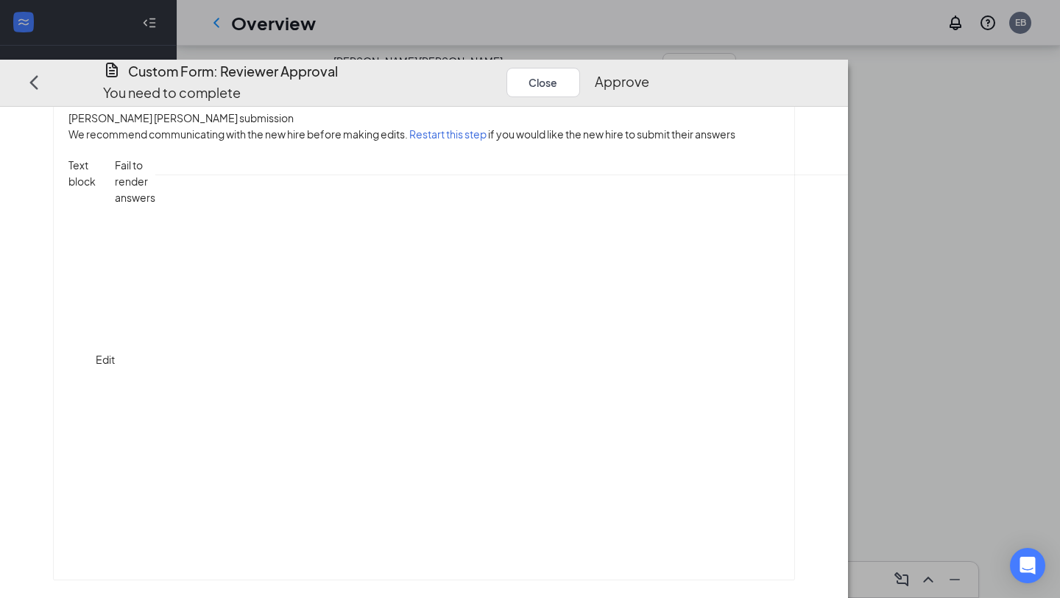
scroll to position [0, 0]
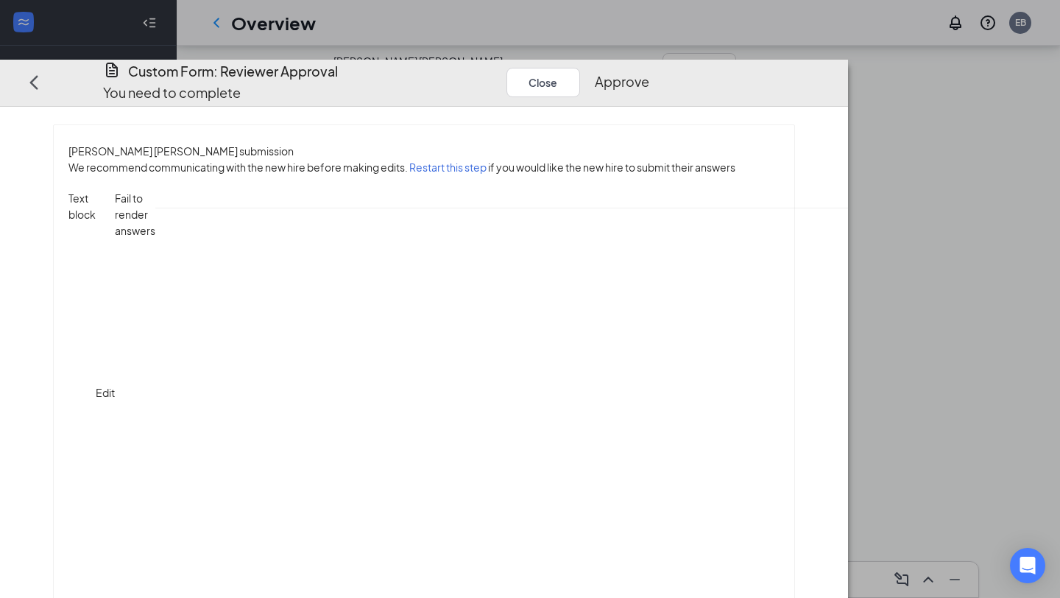
click at [650, 72] on button "Approve" at bounding box center [622, 82] width 54 height 21
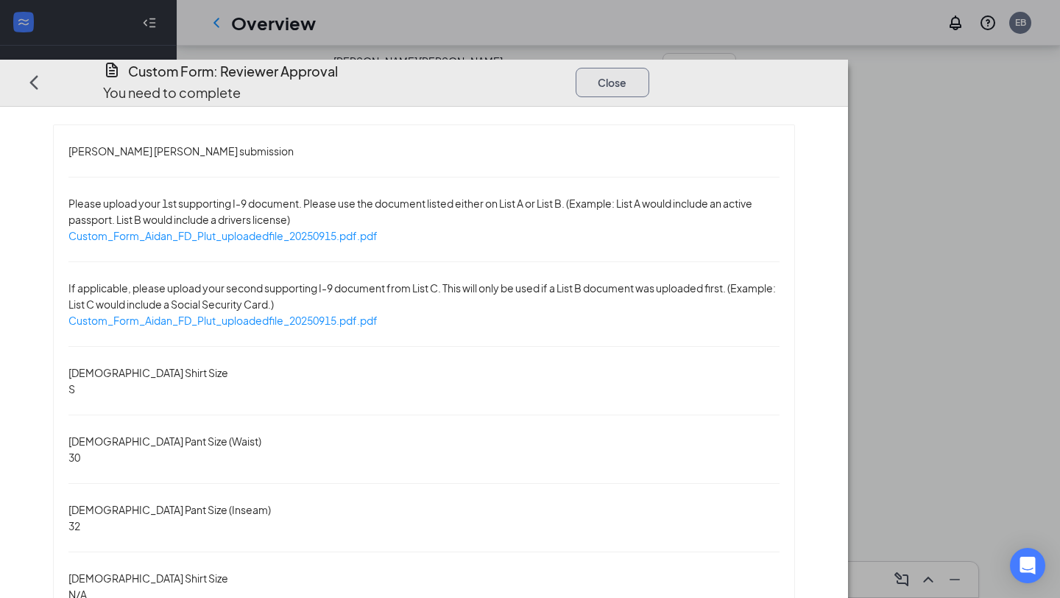
click at [650, 68] on button "Close" at bounding box center [613, 82] width 74 height 29
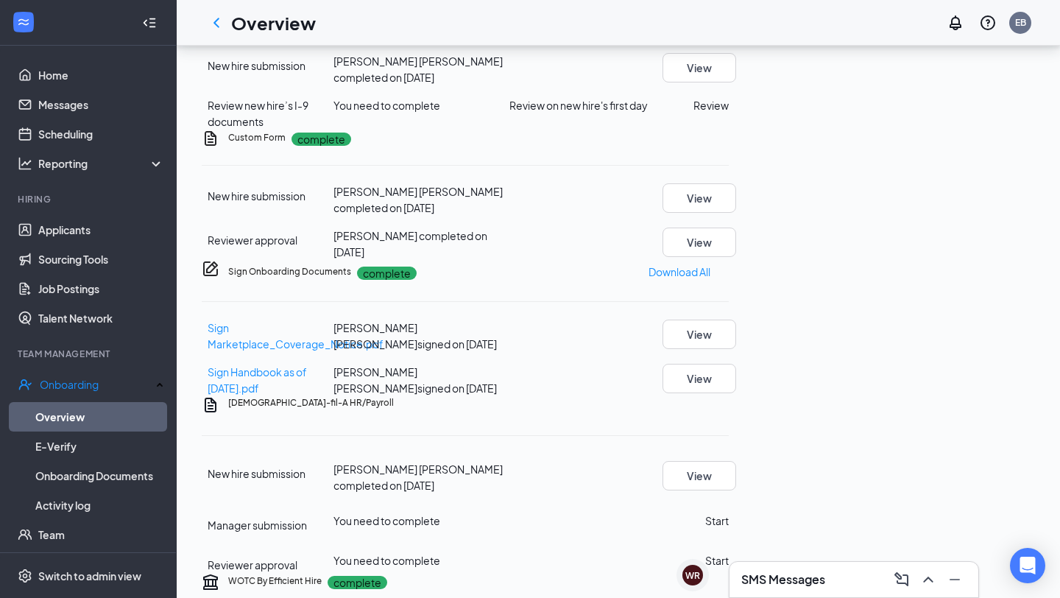
click at [729, 113] on button "Review" at bounding box center [711, 105] width 35 height 16
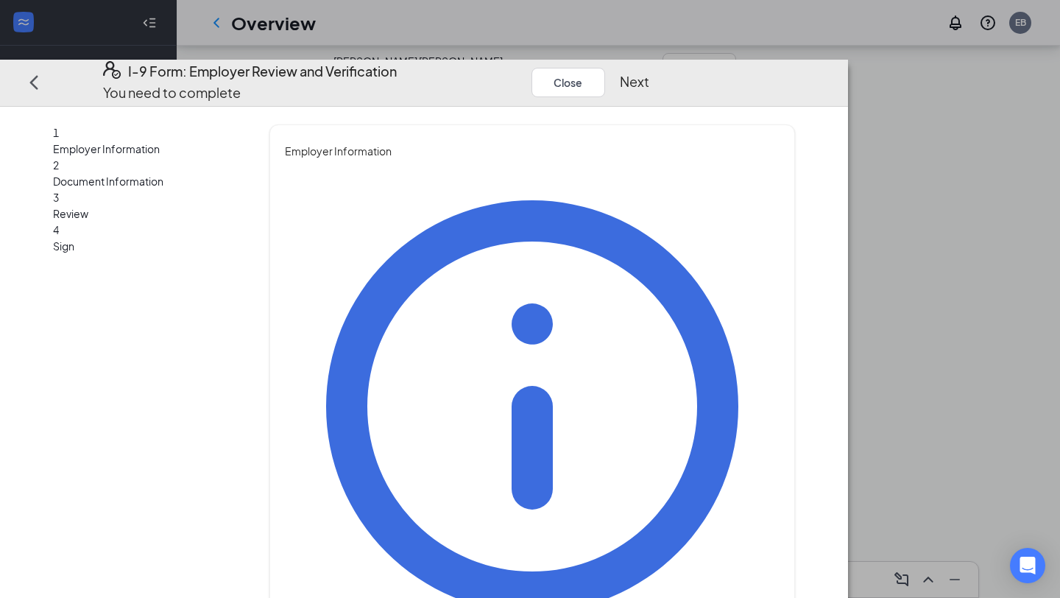
type input "[PERSON_NAME]"
type input "Bond"
type input "HR/Admin Director"
click at [650, 72] on button "Next" at bounding box center [634, 82] width 29 height 21
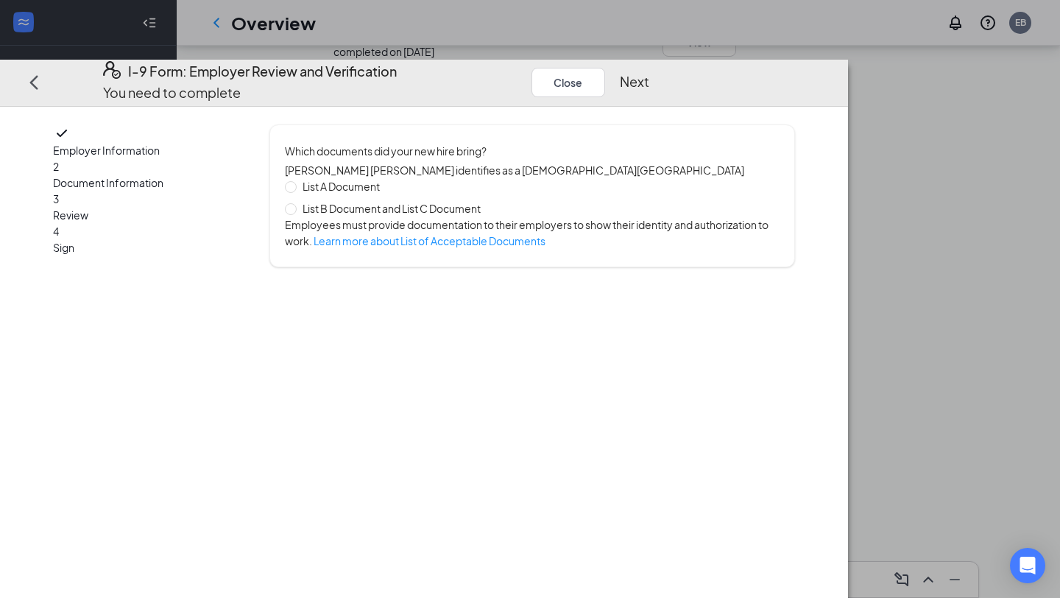
click at [434, 200] on span "List B Document and List C Document" at bounding box center [392, 208] width 190 height 16
click at [295, 203] on input "List B Document and List C Document" at bounding box center [290, 208] width 10 height 10
radio input "true"
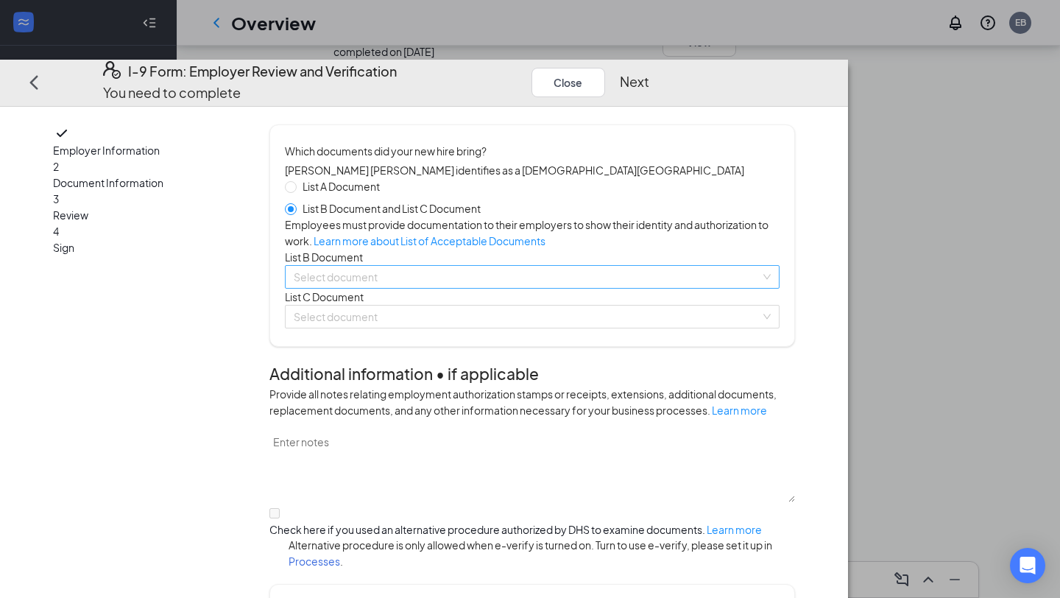
click at [418, 288] on input "search" at bounding box center [527, 277] width 467 height 22
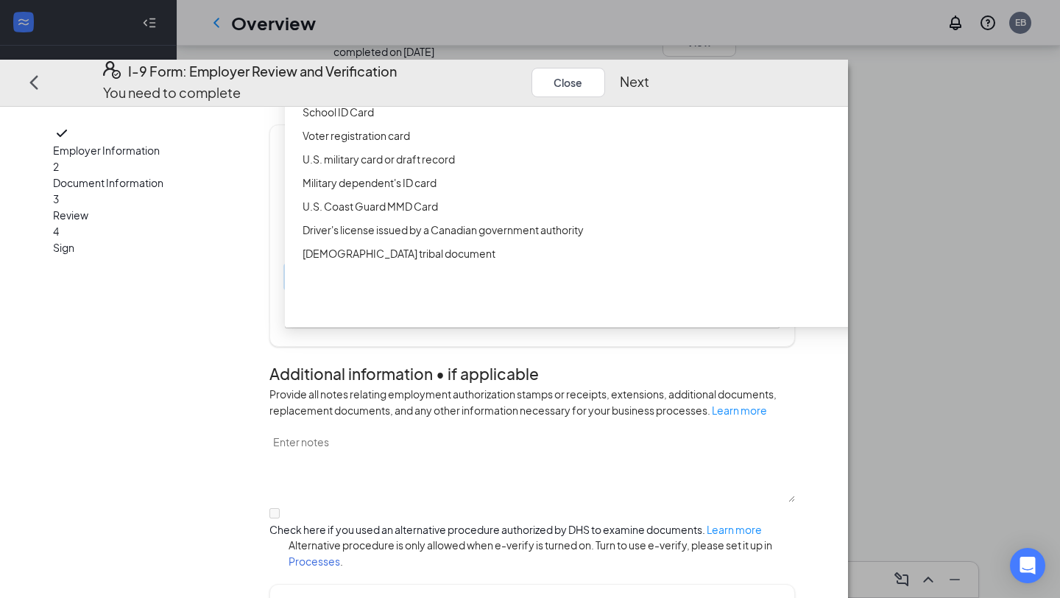
click at [456, 73] on div "Driver’s License issued by U.S State or outlying US possession" at bounding box center [587, 65] width 569 height 16
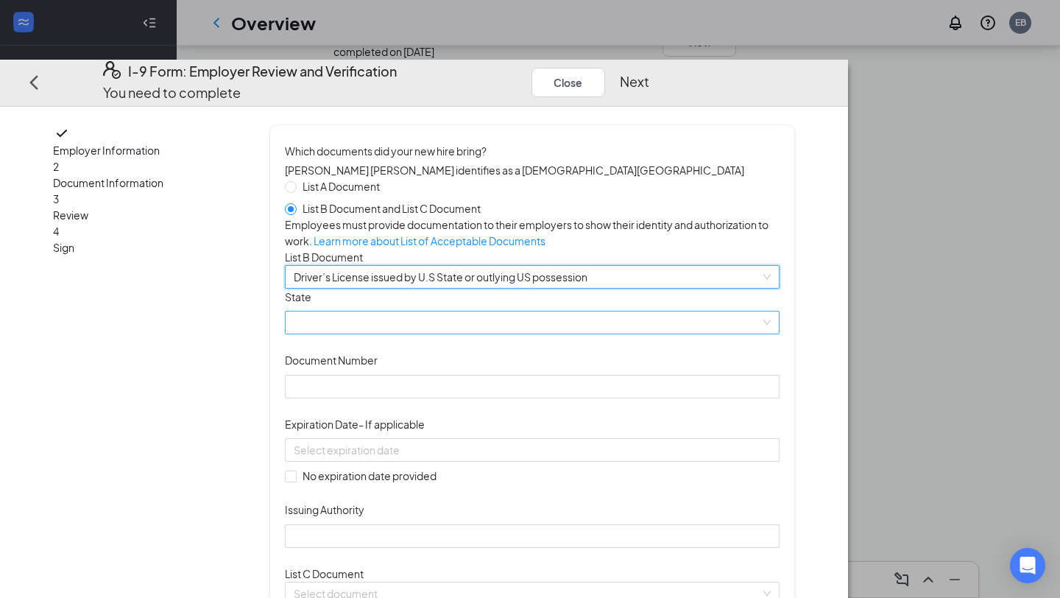
click at [417, 334] on span at bounding box center [532, 323] width 477 height 22
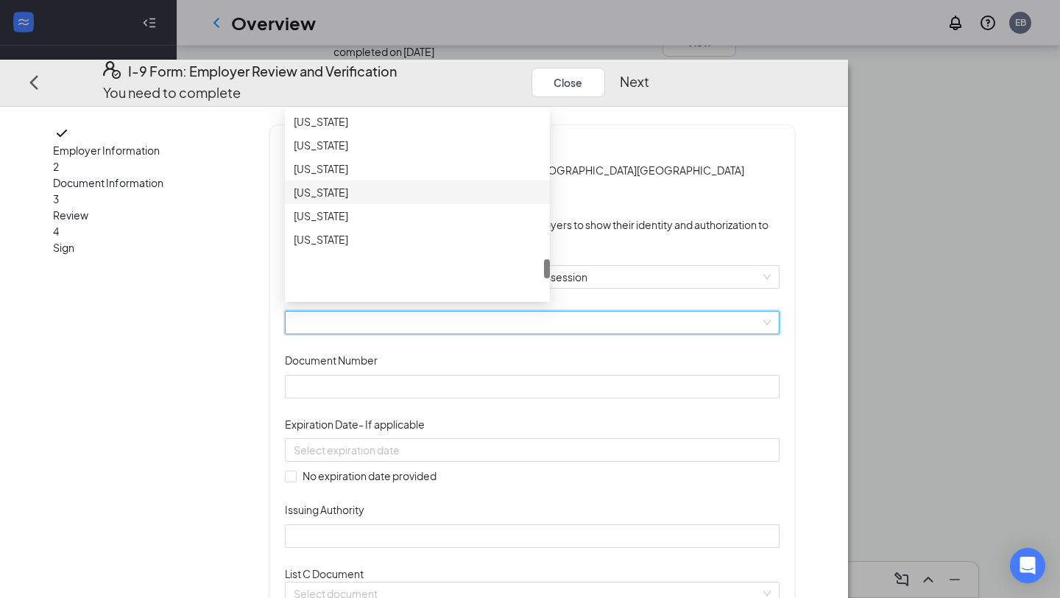
scroll to position [1456, 0]
click at [401, 216] on div "[US_STATE]" at bounding box center [417, 208] width 247 height 16
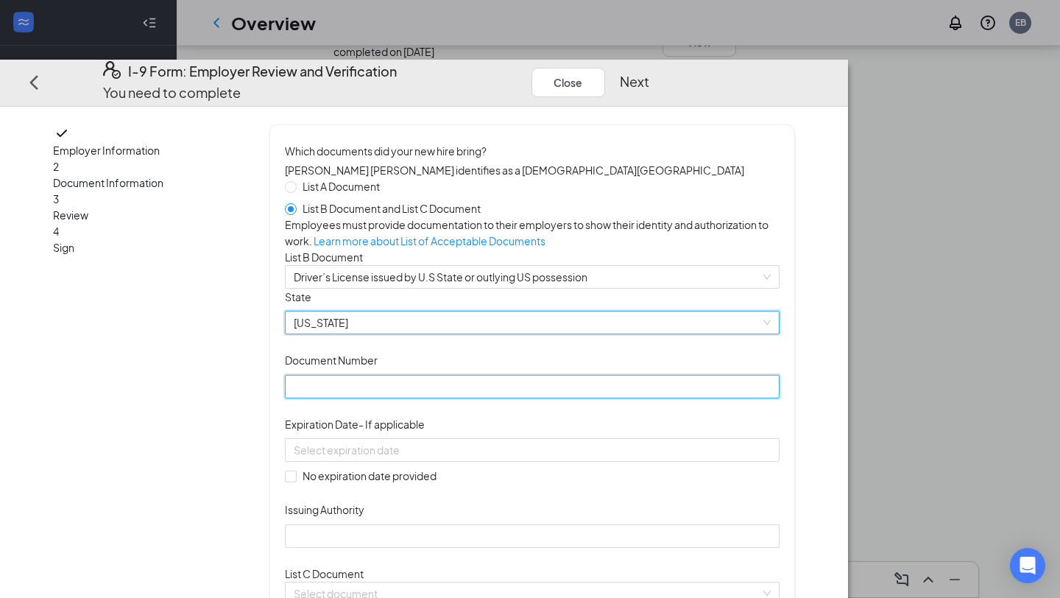
click at [390, 398] on input "Document Number" at bounding box center [532, 387] width 495 height 24
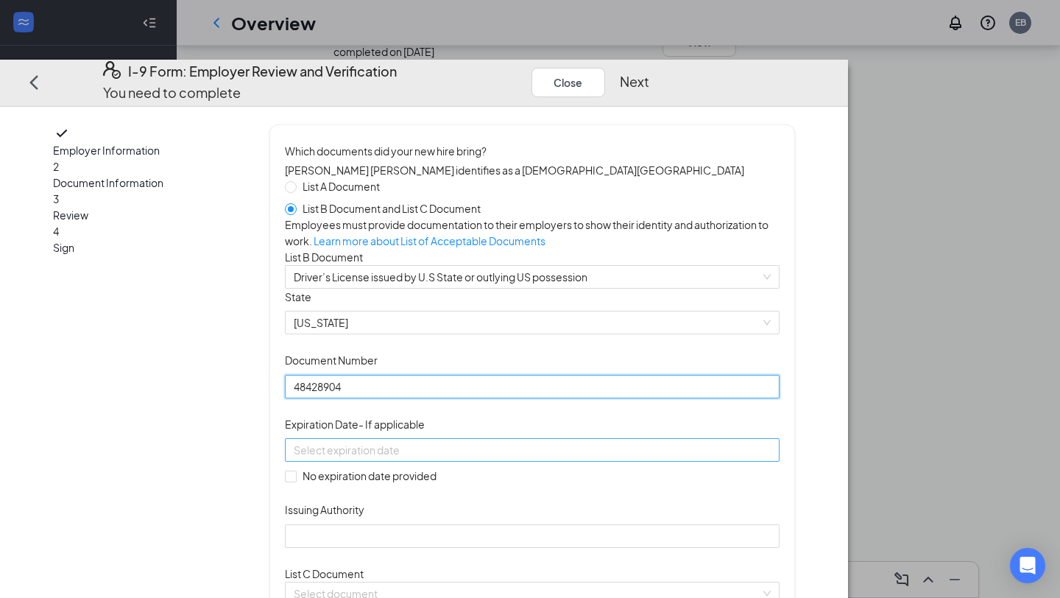
type input "48428904"
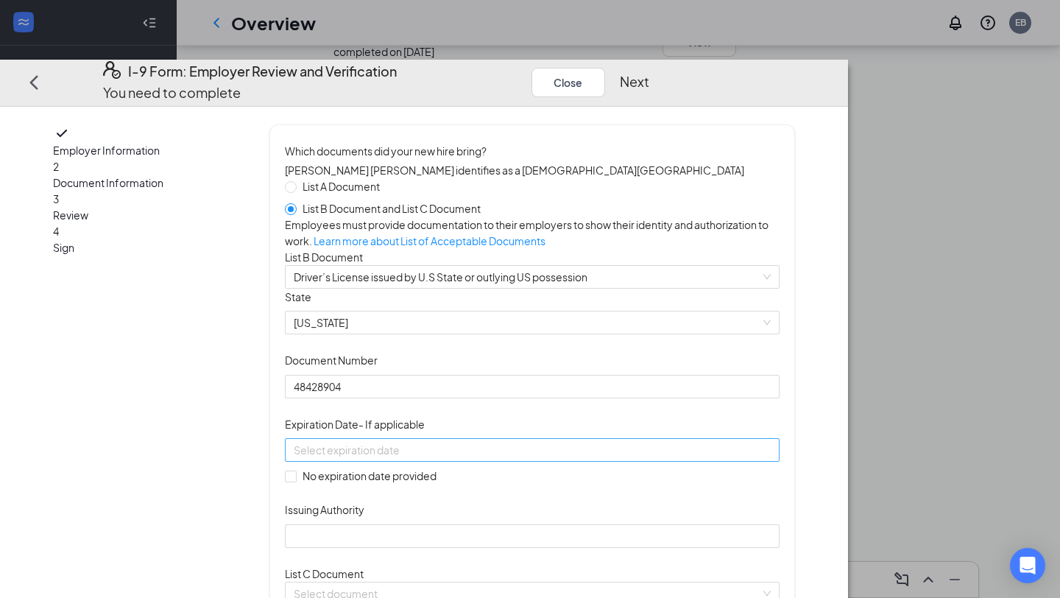
click at [439, 458] on input at bounding box center [531, 450] width 474 height 16
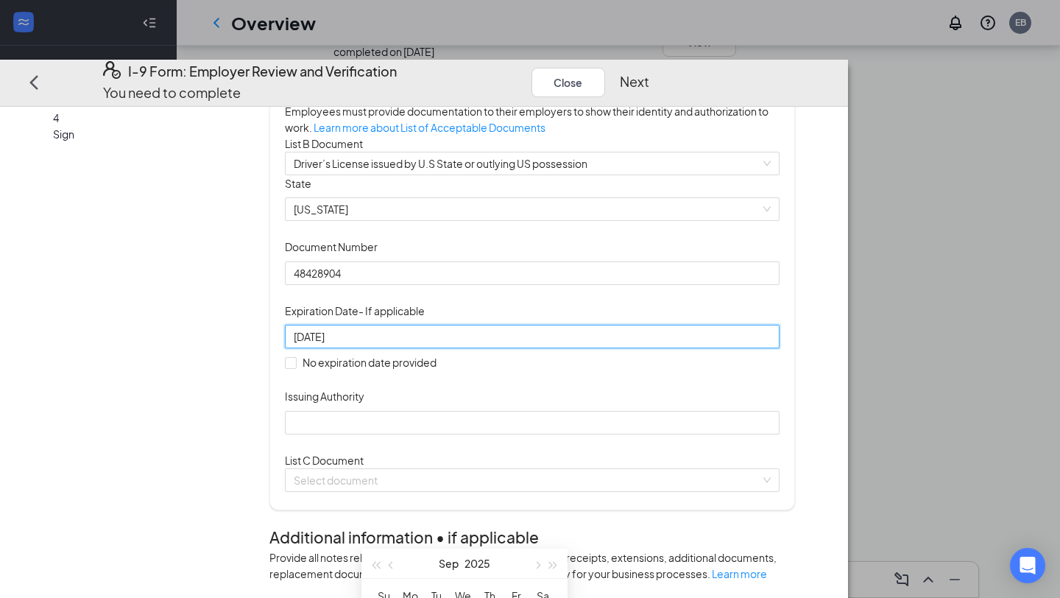
scroll to position [110, 0]
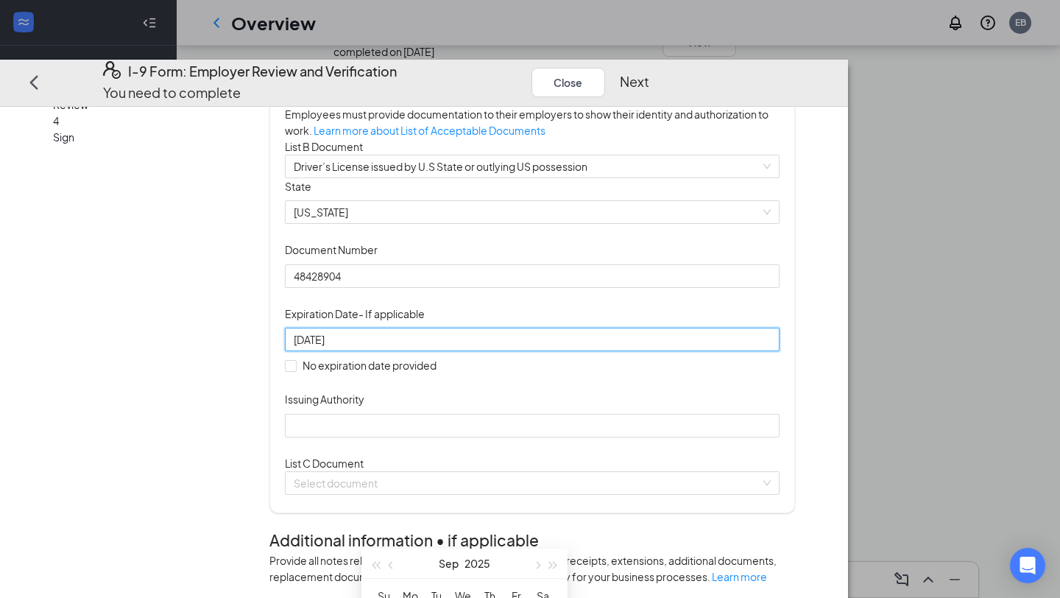
click at [392, 348] on input "08/7/2033" at bounding box center [531, 339] width 474 height 16
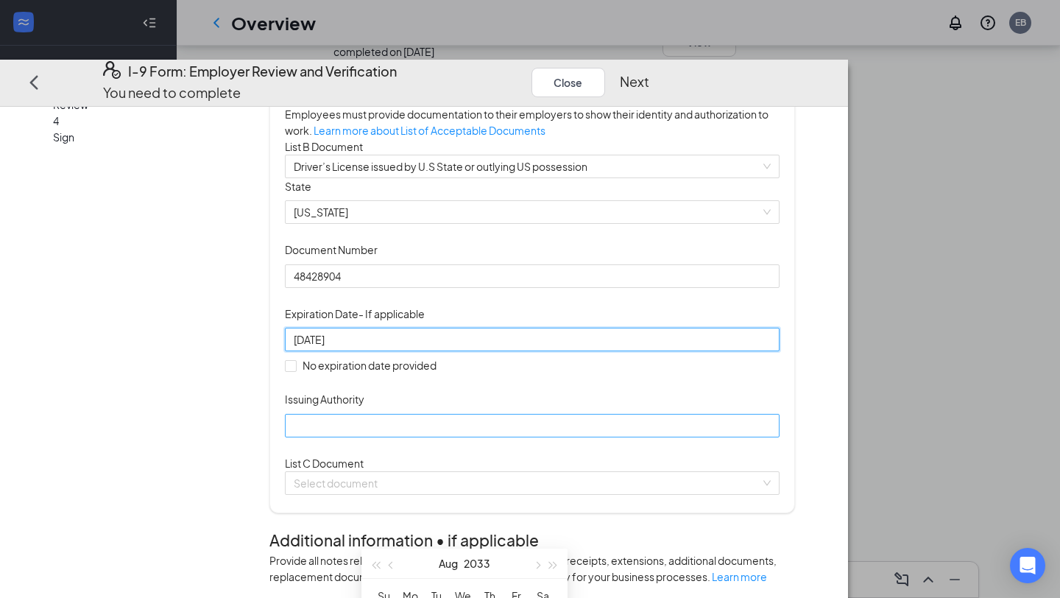
type input "08/07/2033"
click at [390, 437] on input "Issuing Authority" at bounding box center [532, 426] width 495 height 24
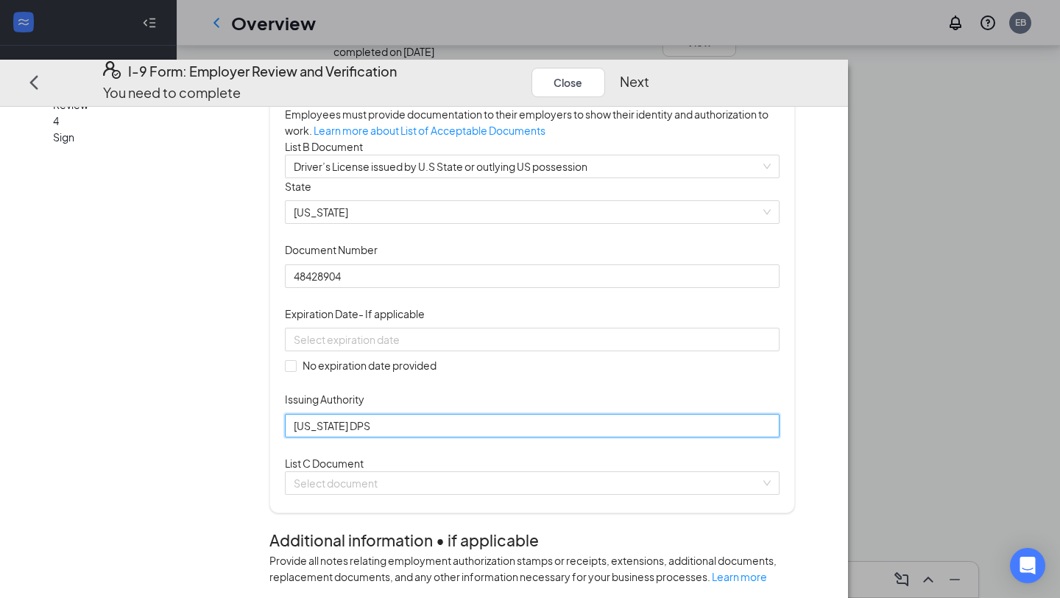
type input "[US_STATE] DPS"
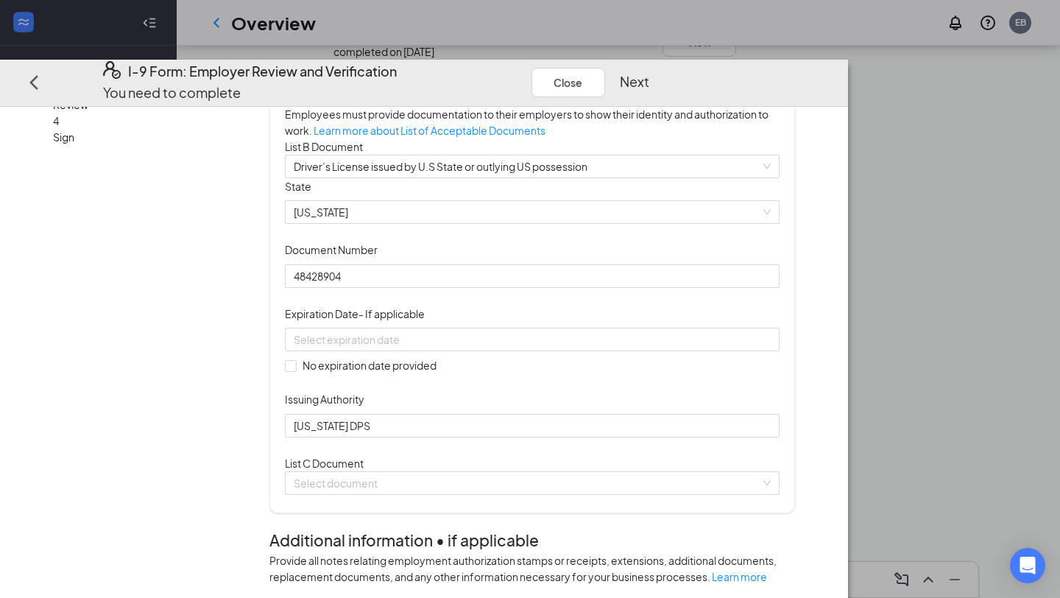
click at [658, 437] on div "Document Title Driver’s License issued by U.S State or outlying US possession S…" at bounding box center [532, 307] width 495 height 259
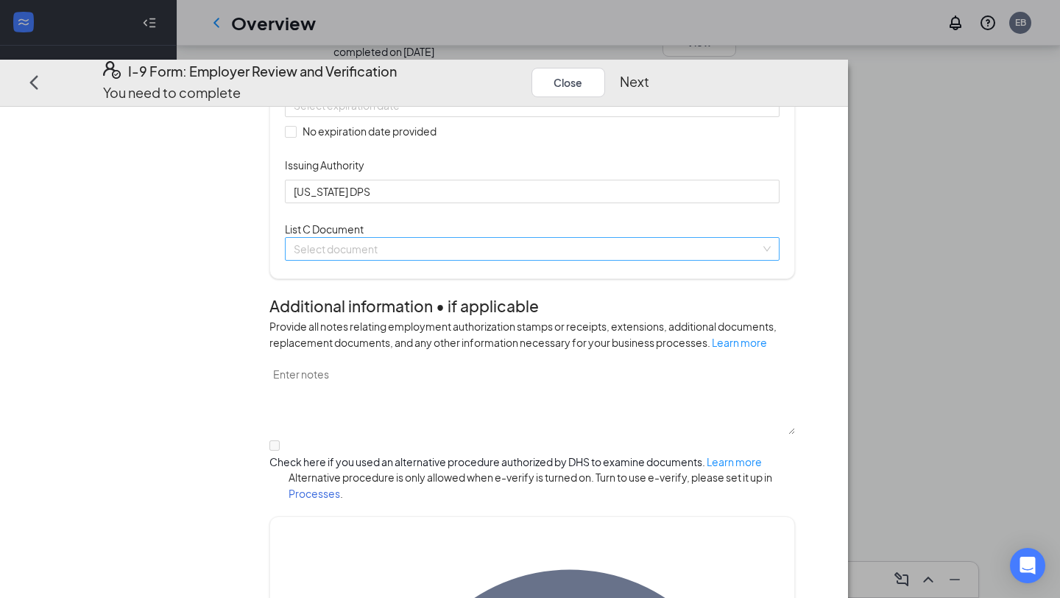
scroll to position [361, 0]
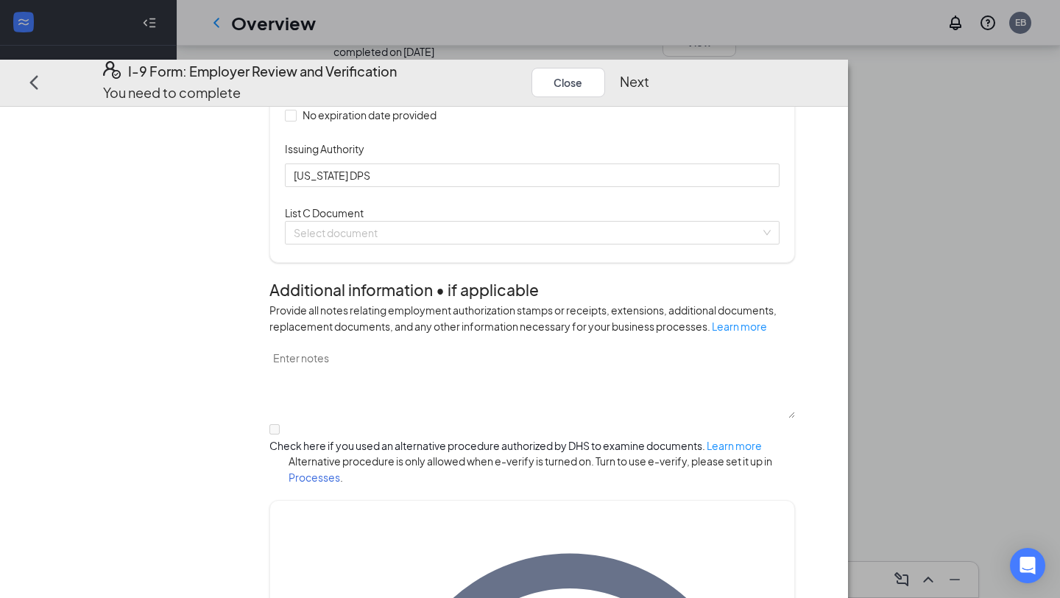
click at [412, 244] on div "List C Document Select document" at bounding box center [532, 225] width 495 height 40
click at [418, 244] on input "search" at bounding box center [527, 233] width 467 height 22
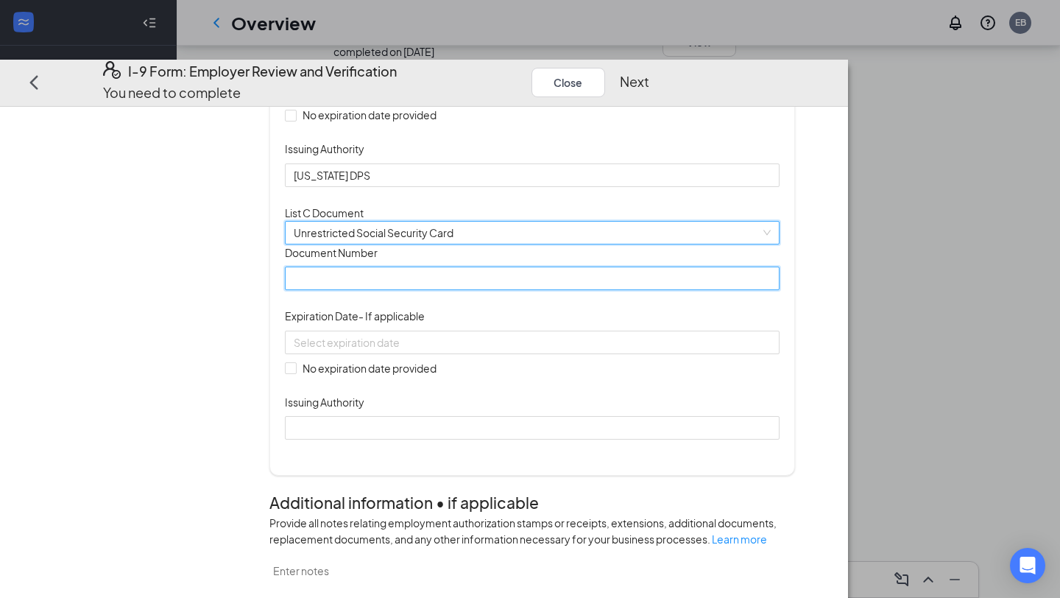
click at [419, 290] on input "Document Number" at bounding box center [532, 279] width 495 height 24
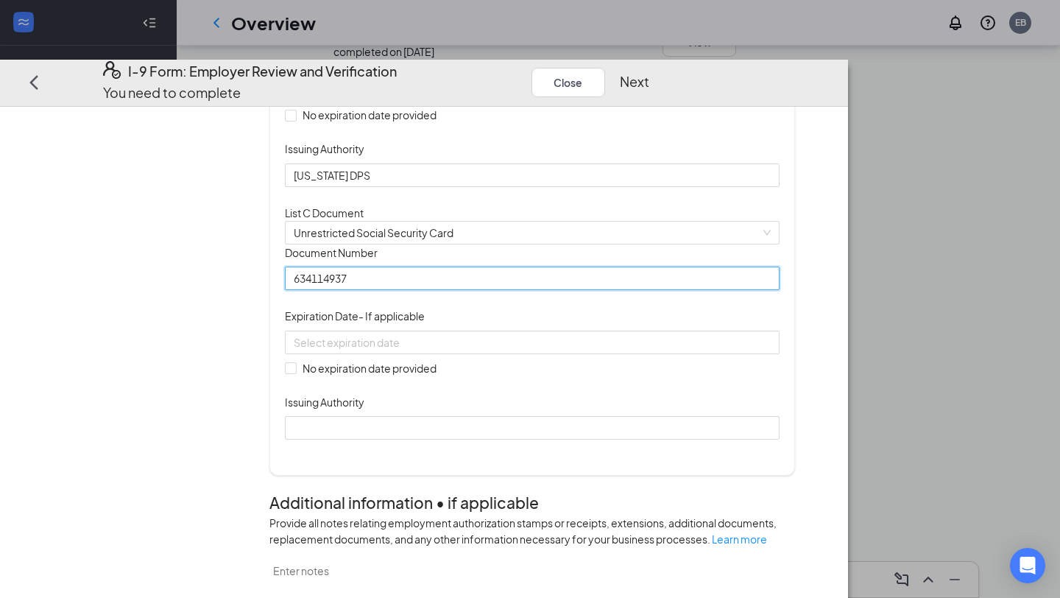
type input "634114937"
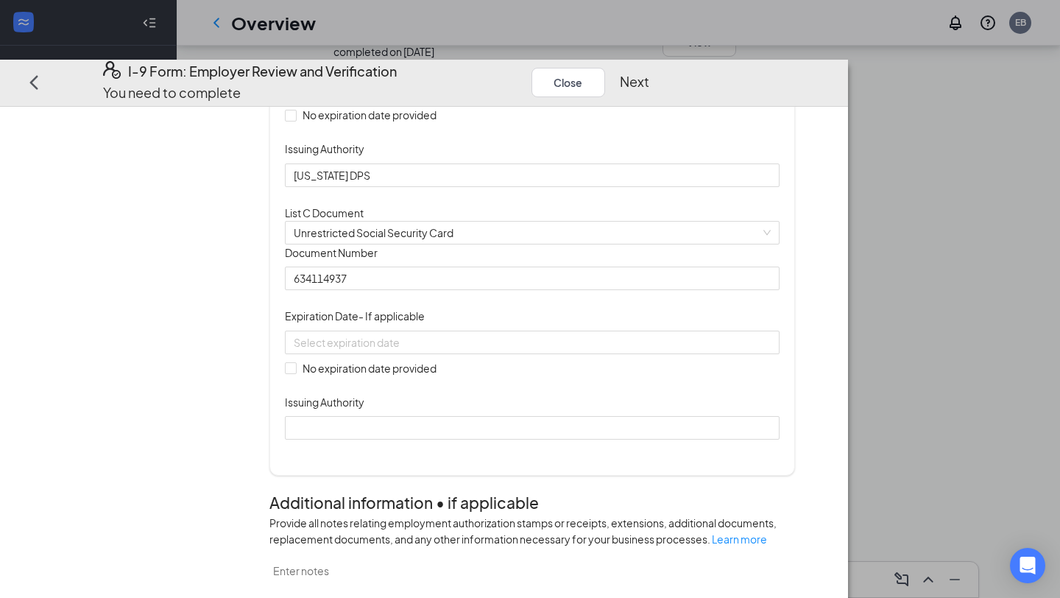
click at [401, 376] on div "No expiration date provided" at bounding box center [532, 354] width 495 height 46
click at [401, 376] on span "No expiration date provided" at bounding box center [370, 368] width 146 height 16
click at [295, 373] on input "No expiration date provided" at bounding box center [290, 368] width 10 height 10
checkbox input "true"
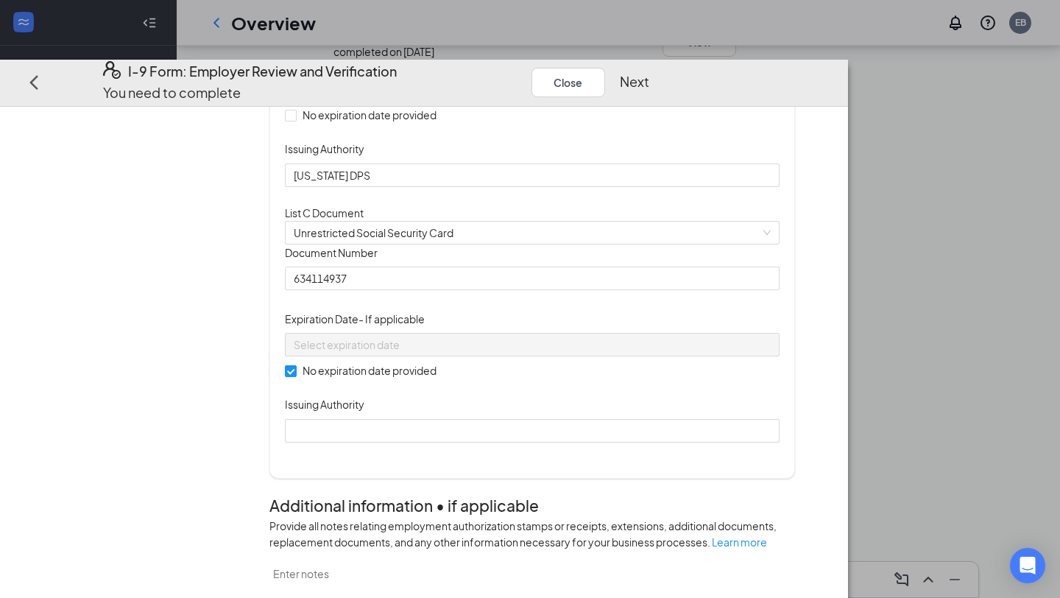
scroll to position [526, 0]
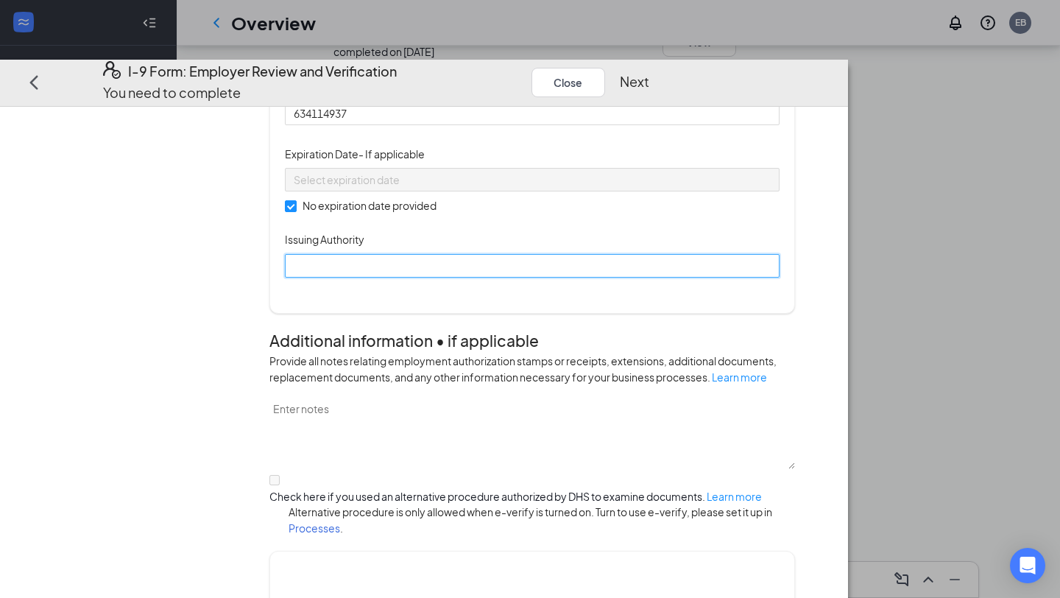
click at [409, 278] on input "Issuing Authority" at bounding box center [532, 266] width 495 height 24
type input "Social Security Administration"
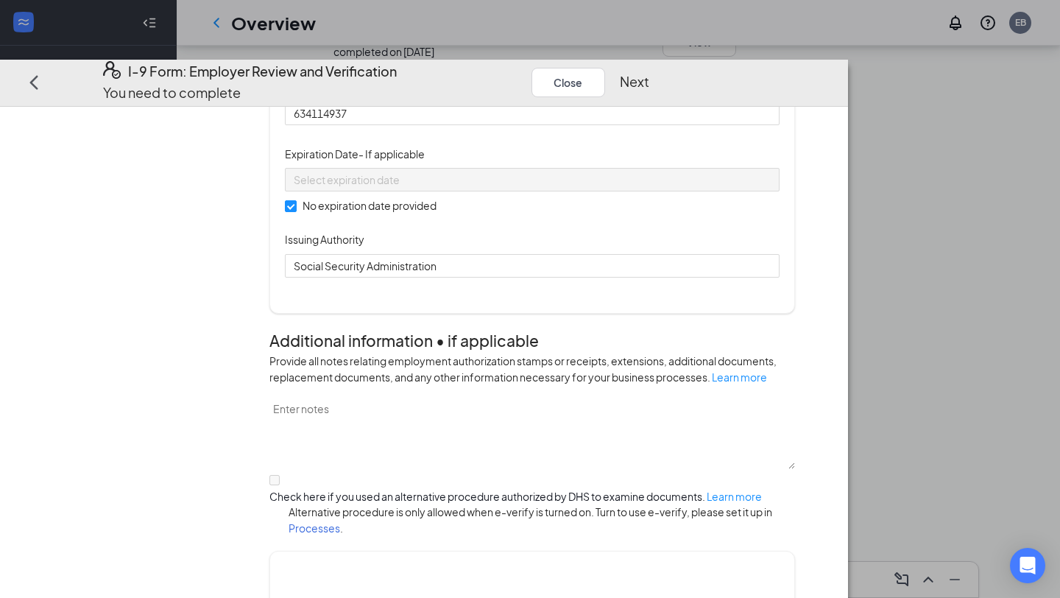
click at [663, 278] on div "Document Title Unrestricted Social Security Card Document Number 634114937 Expi…" at bounding box center [532, 179] width 495 height 198
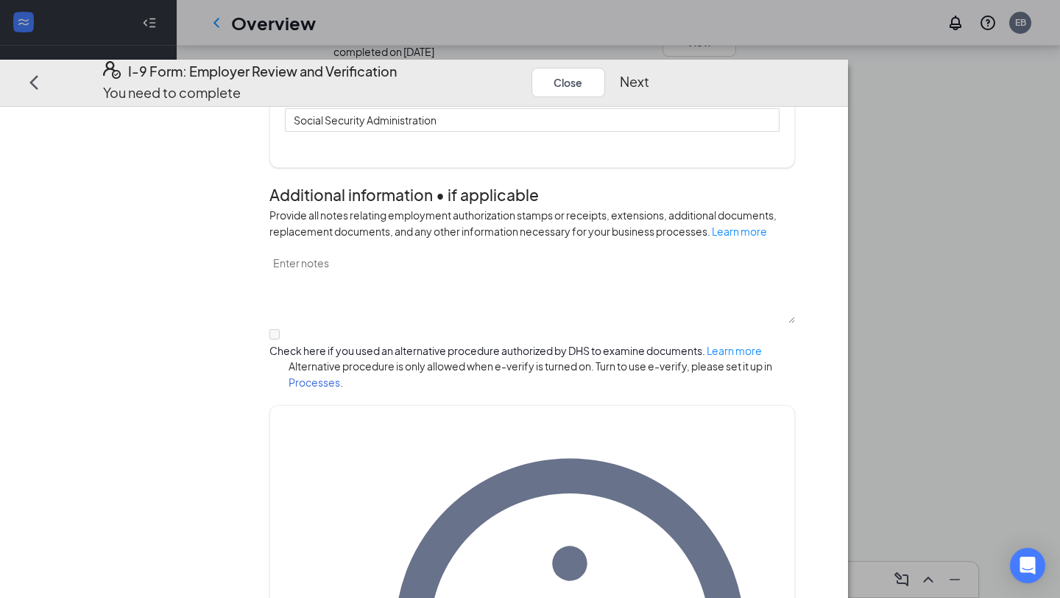
scroll to position [800, 0]
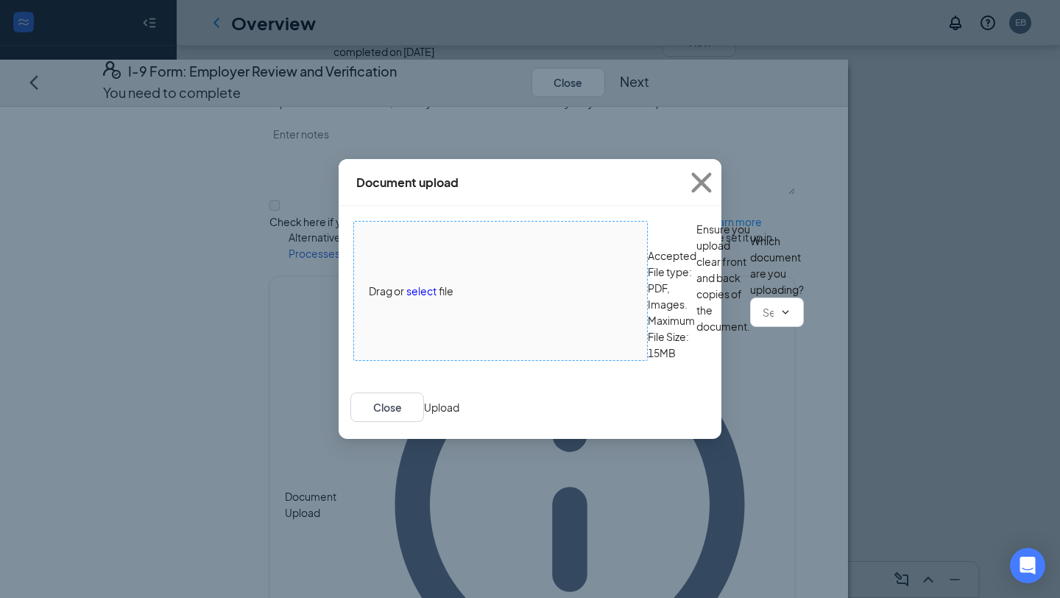
click at [434, 283] on span "select" at bounding box center [421, 291] width 30 height 16
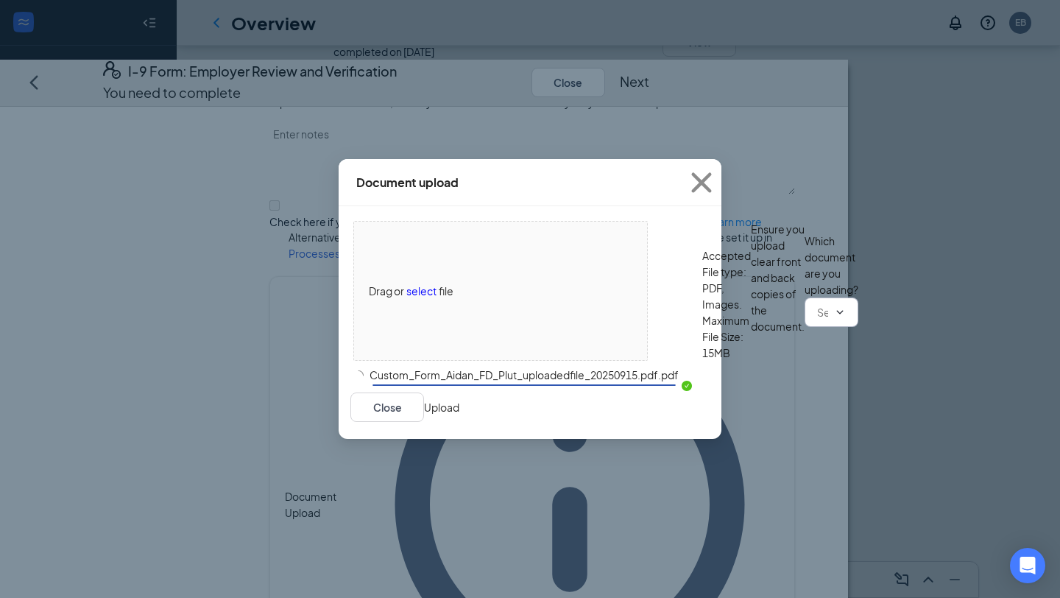
click at [817, 320] on input "text" at bounding box center [822, 312] width 11 height 16
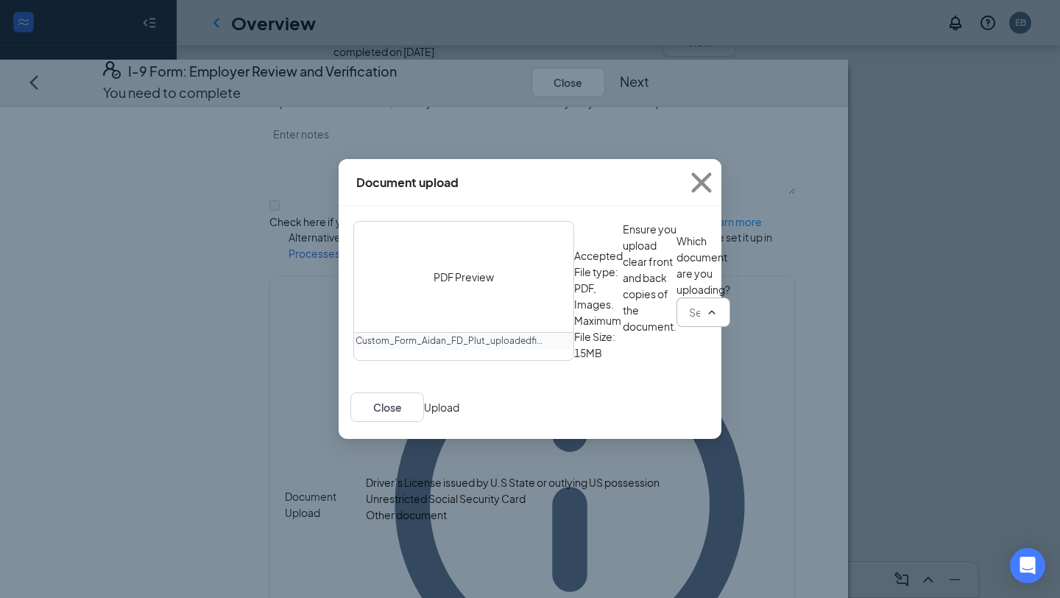
click at [482, 474] on div "Driver’s License issued by U.S State or outlying US possession" at bounding box center [513, 482] width 294 height 16
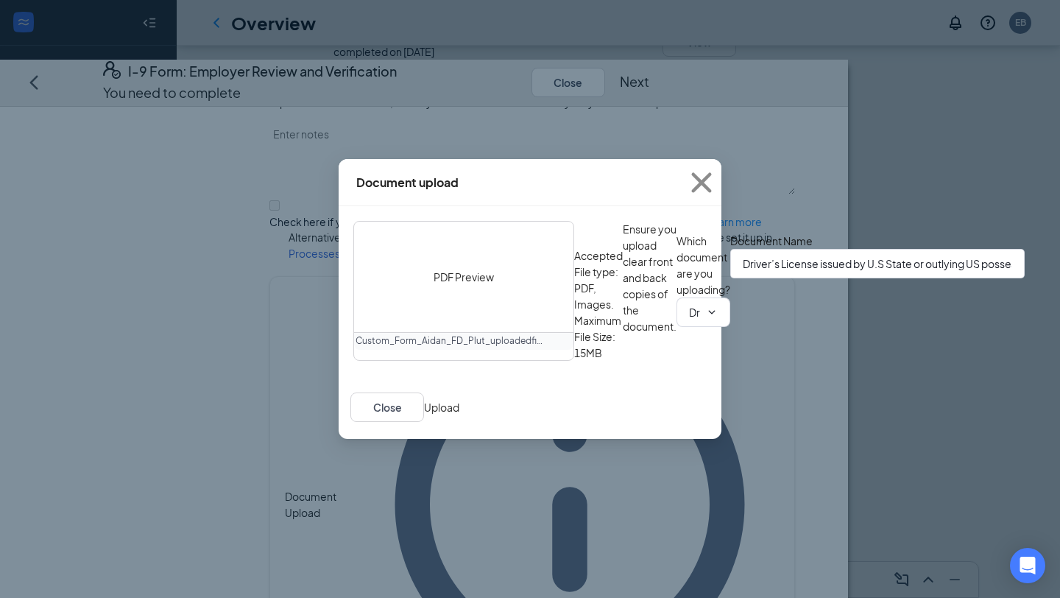
click at [460, 415] on button "Upload" at bounding box center [441, 407] width 35 height 16
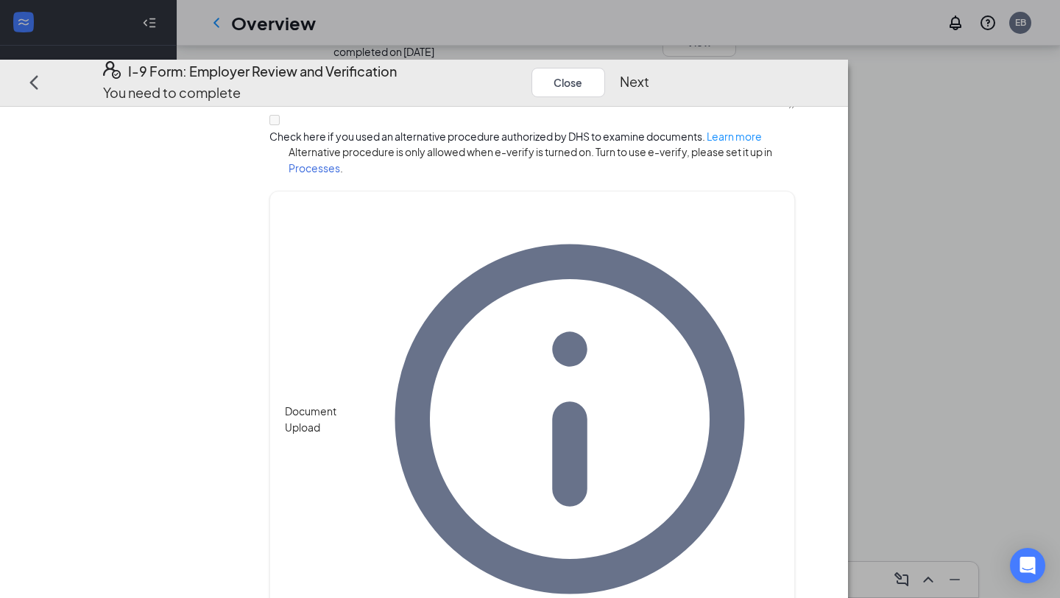
scroll to position [940, 0]
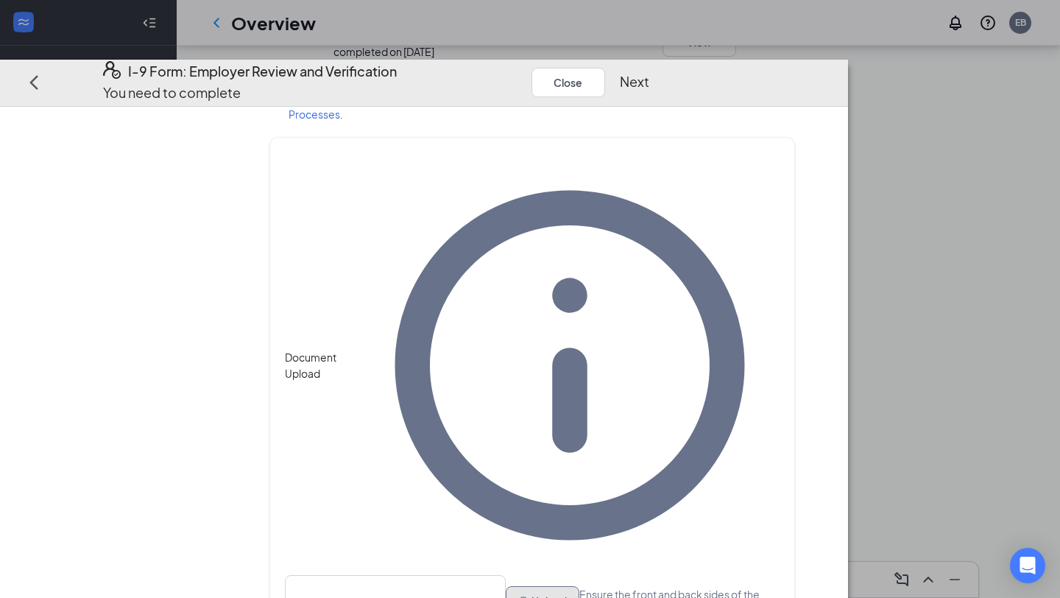
click at [506, 586] on button "Upload" at bounding box center [543, 600] width 74 height 29
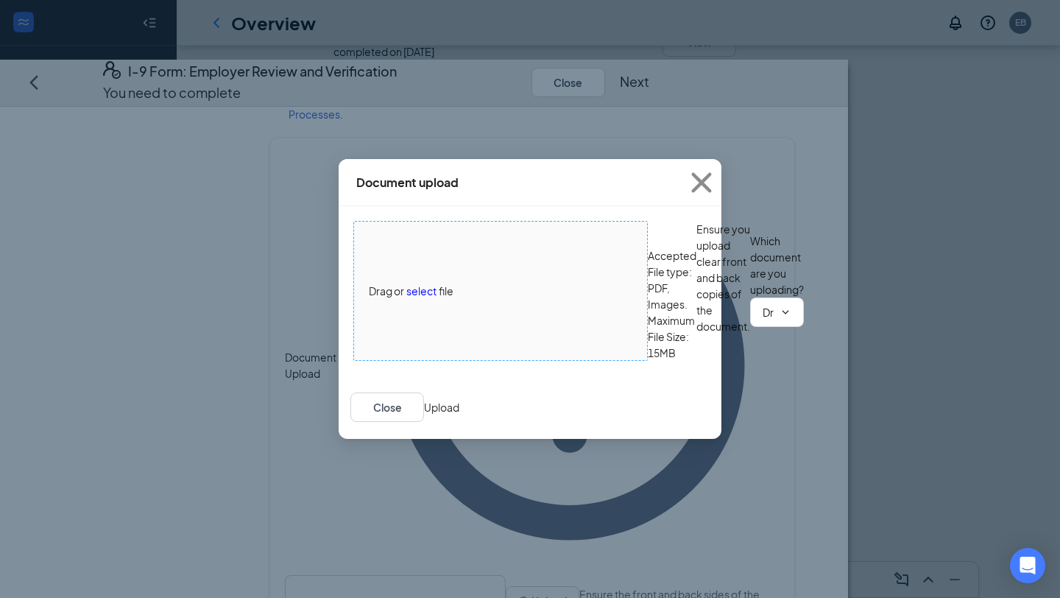
click at [499, 283] on div "Drag or select file" at bounding box center [500, 291] width 293 height 16
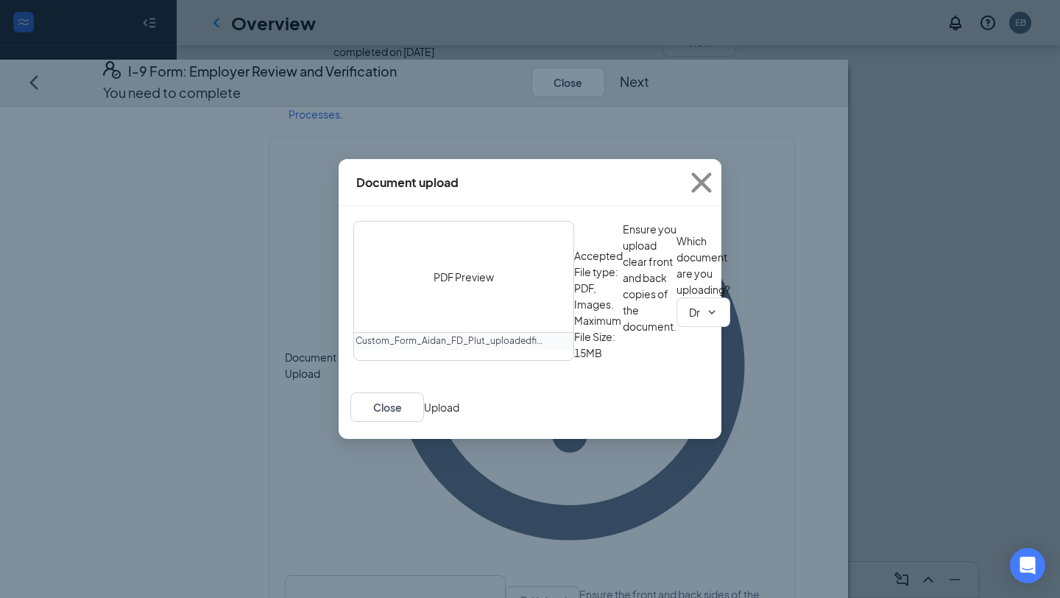
click at [522, 258] on div "PDF Preview" at bounding box center [463, 277] width 219 height 110
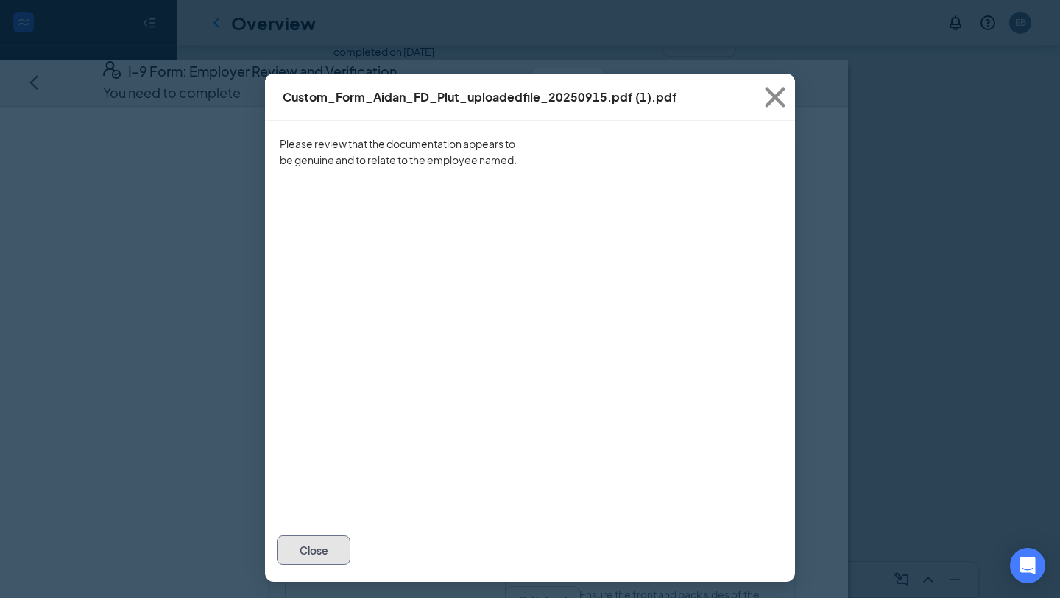
click at [351, 565] on button "Close" at bounding box center [314, 549] width 74 height 29
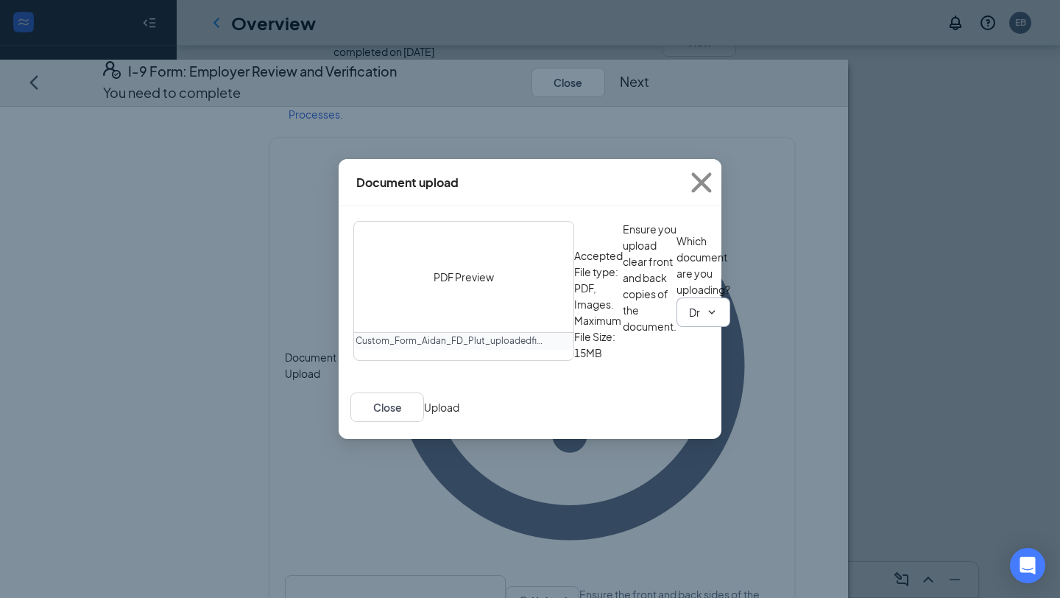
click at [689, 320] on input "Driver’s License issued by U.S State or outlying US possession" at bounding box center [694, 312] width 11 height 16
type input "Unrestricted Social Security Card"
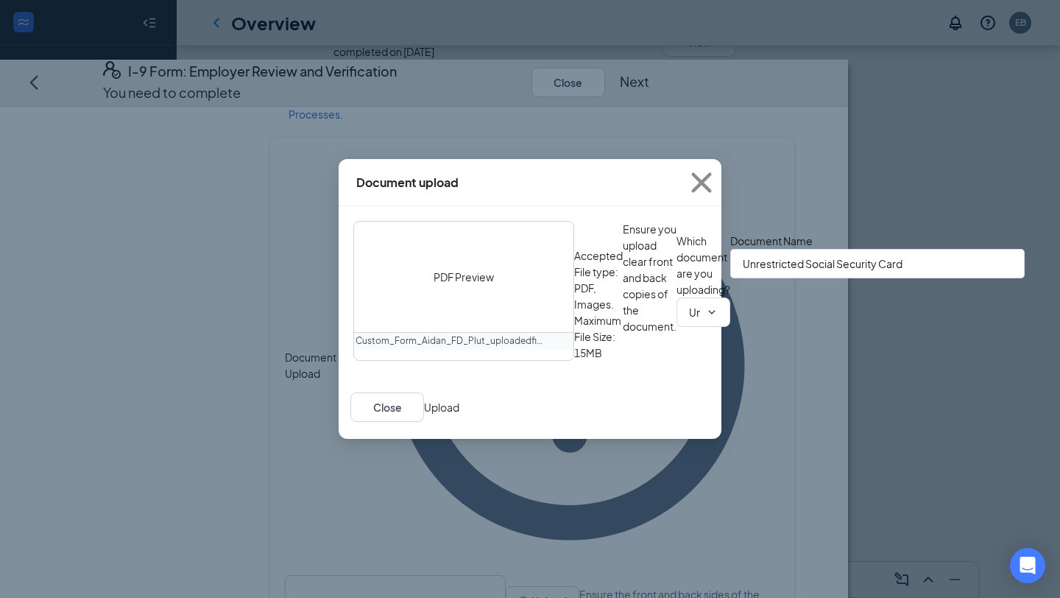
click at [460, 415] on button "Upload" at bounding box center [441, 407] width 35 height 16
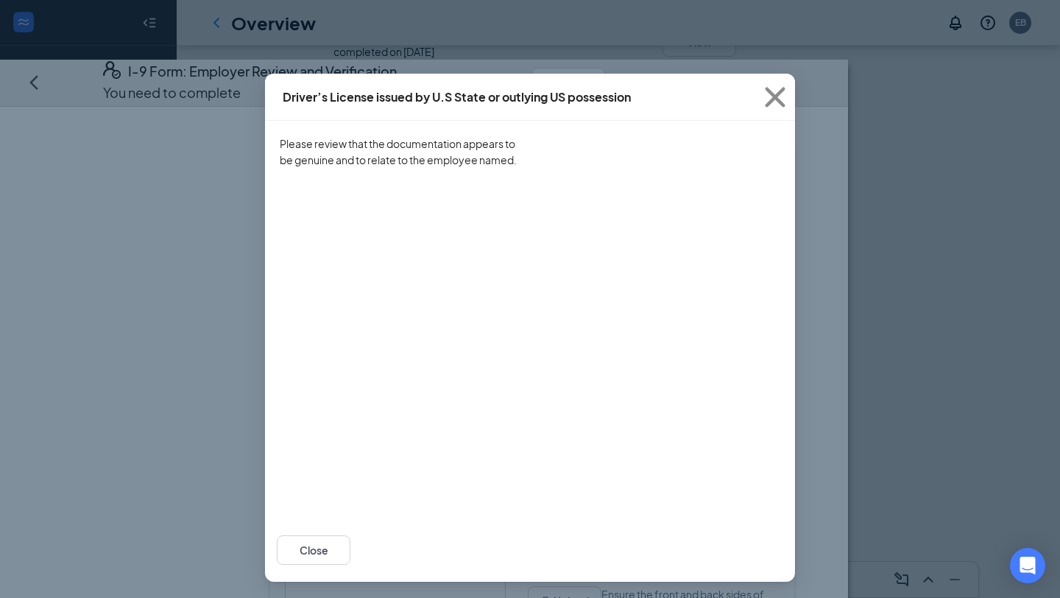
click at [852, 412] on div "Driver’s License issued by U.S State or outlying US possession Please review th…" at bounding box center [530, 299] width 1060 height 598
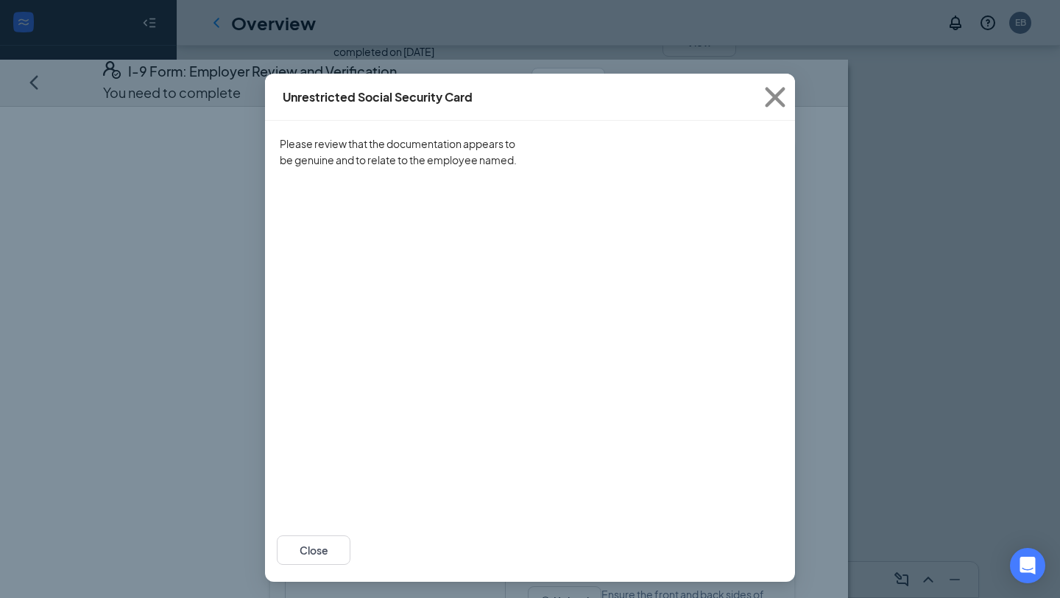
click at [845, 402] on div "Unrestricted Social Security Card Please review that the documentation appears …" at bounding box center [530, 299] width 1060 height 598
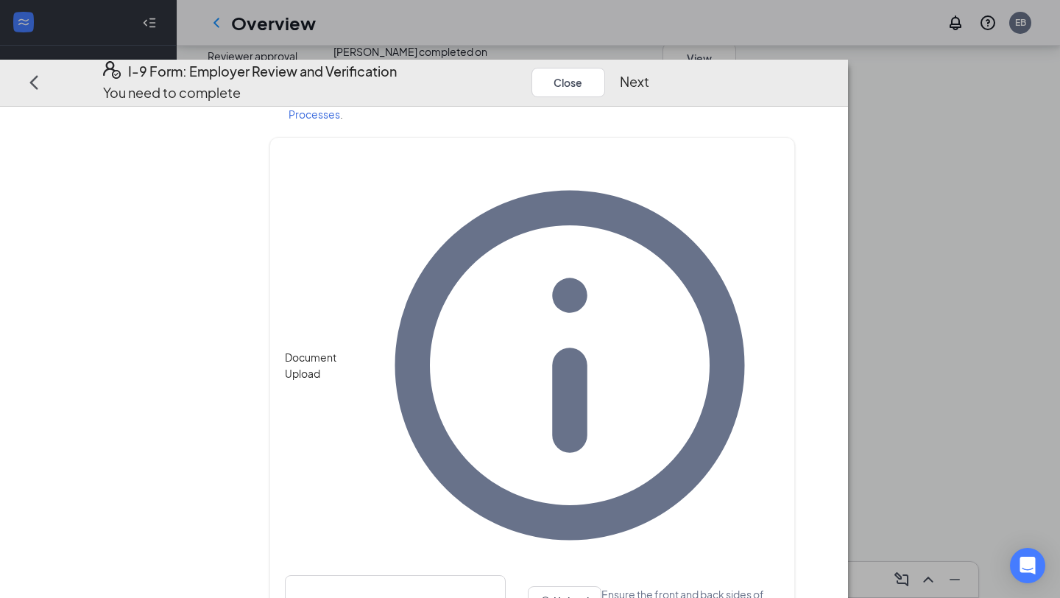
scroll to position [527, 0]
click at [650, 72] on button "Next" at bounding box center [634, 82] width 29 height 21
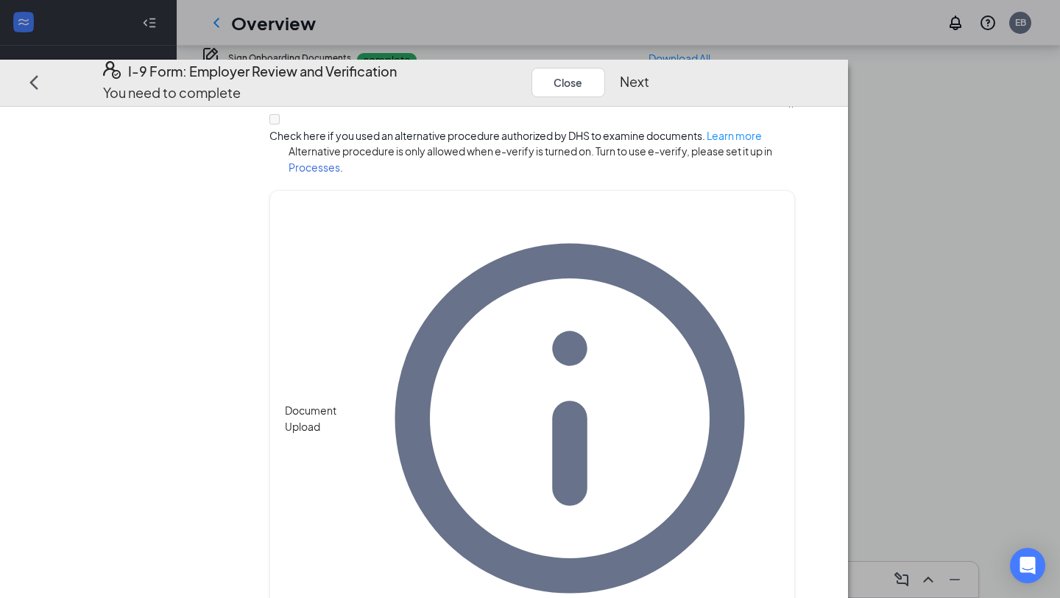
scroll to position [954, 0]
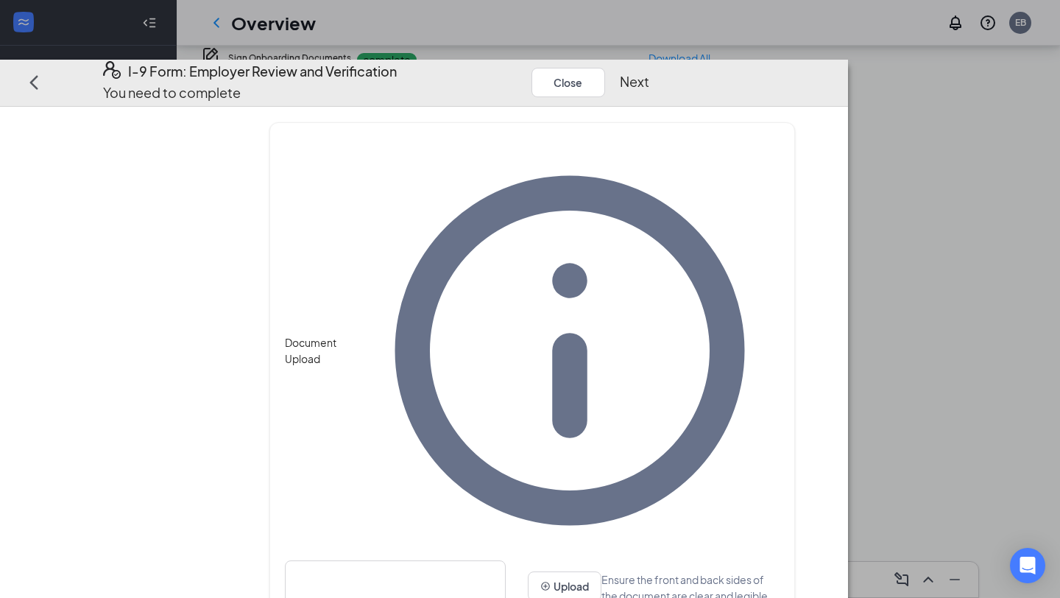
click at [650, 72] on button "Next" at bounding box center [634, 82] width 29 height 21
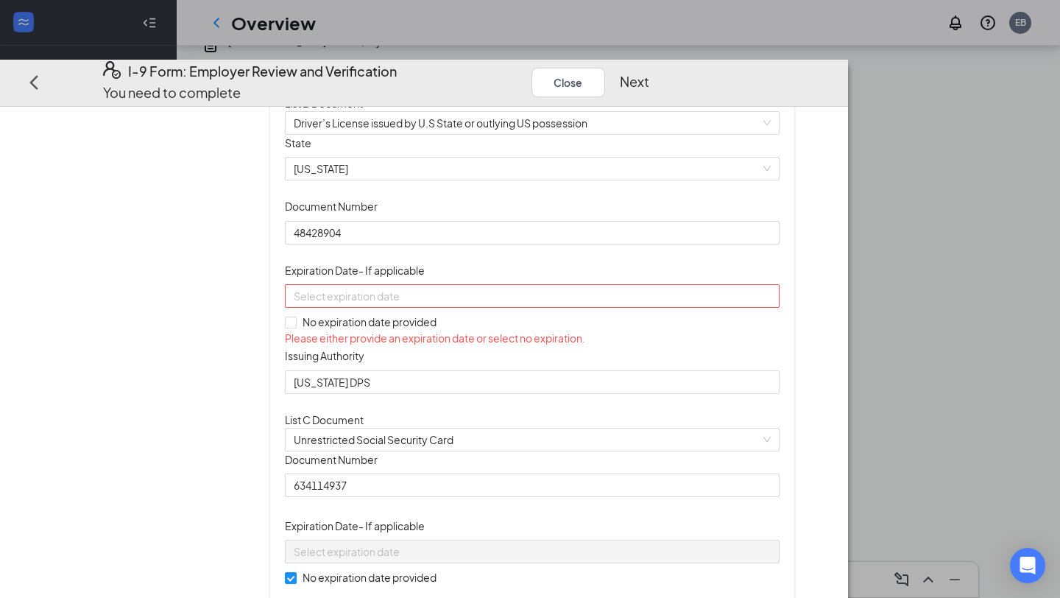
scroll to position [157, 0]
click at [495, 301] on input at bounding box center [531, 293] width 474 height 16
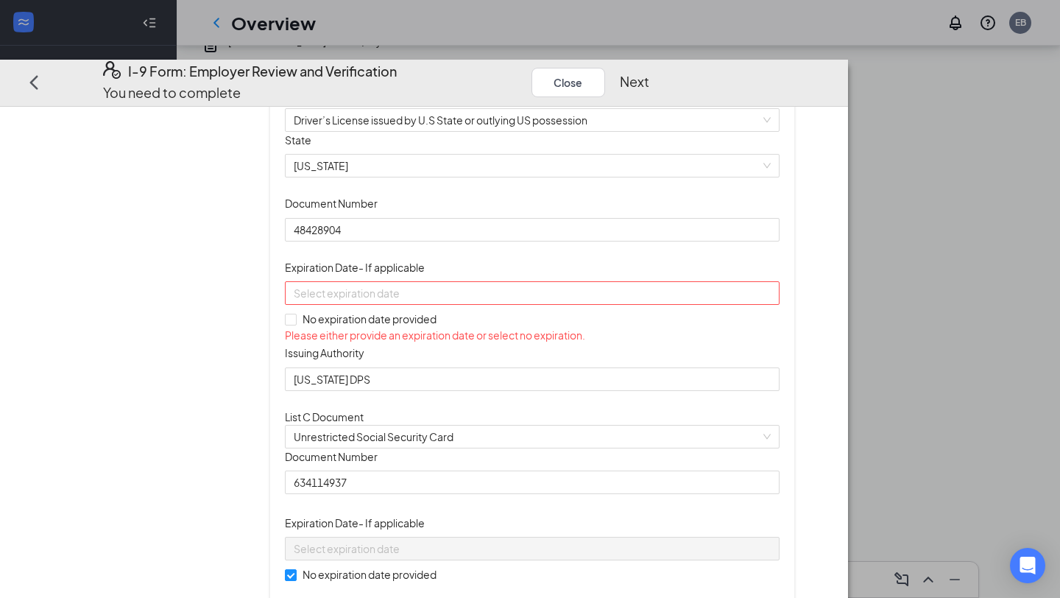
click at [411, 301] on input at bounding box center [531, 293] width 474 height 16
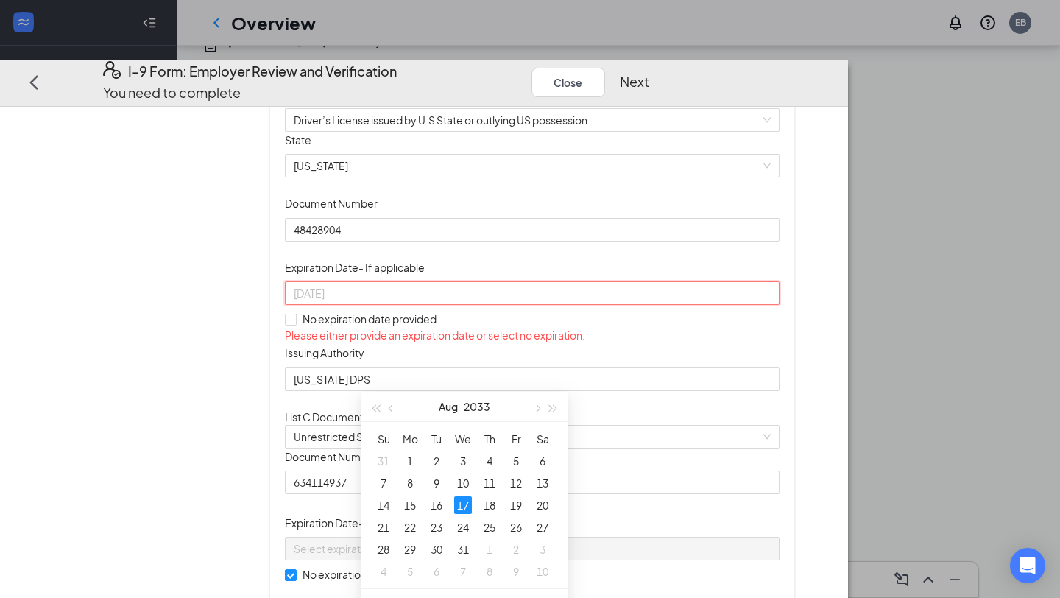
click at [466, 503] on div "17" at bounding box center [463, 505] width 18 height 18
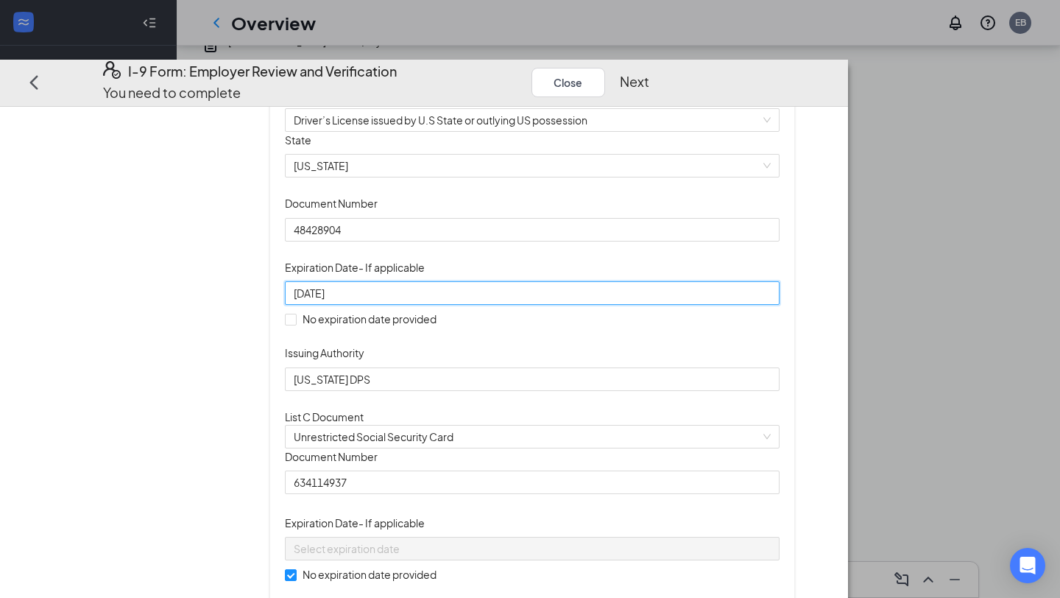
type input "[DATE]"
click at [761, 391] on div "Document Title Driver’s License issued by U.S State or outlying US possession S…" at bounding box center [532, 261] width 495 height 259
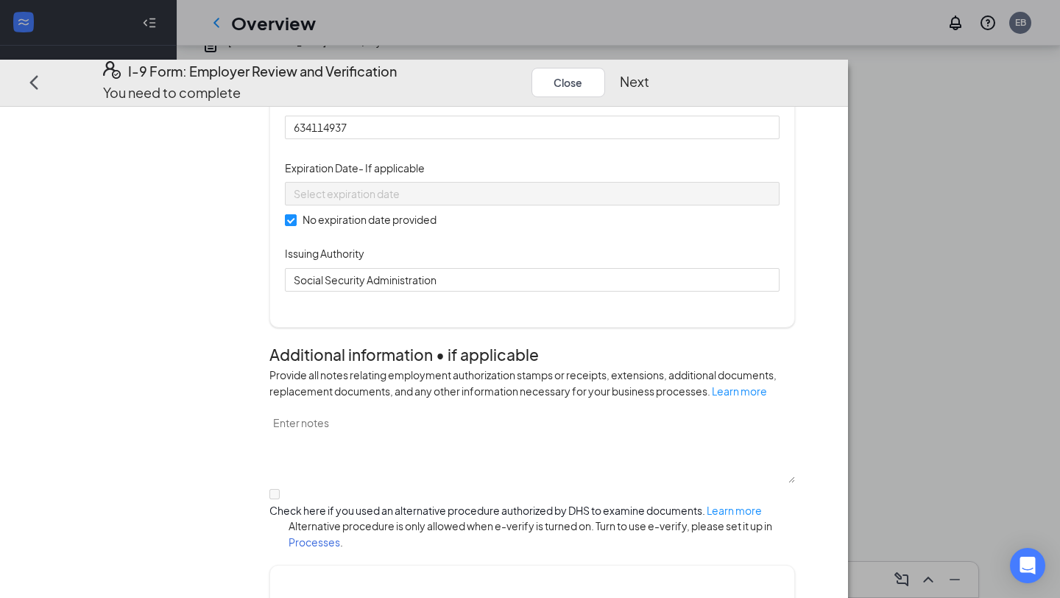
scroll to position [527, 0]
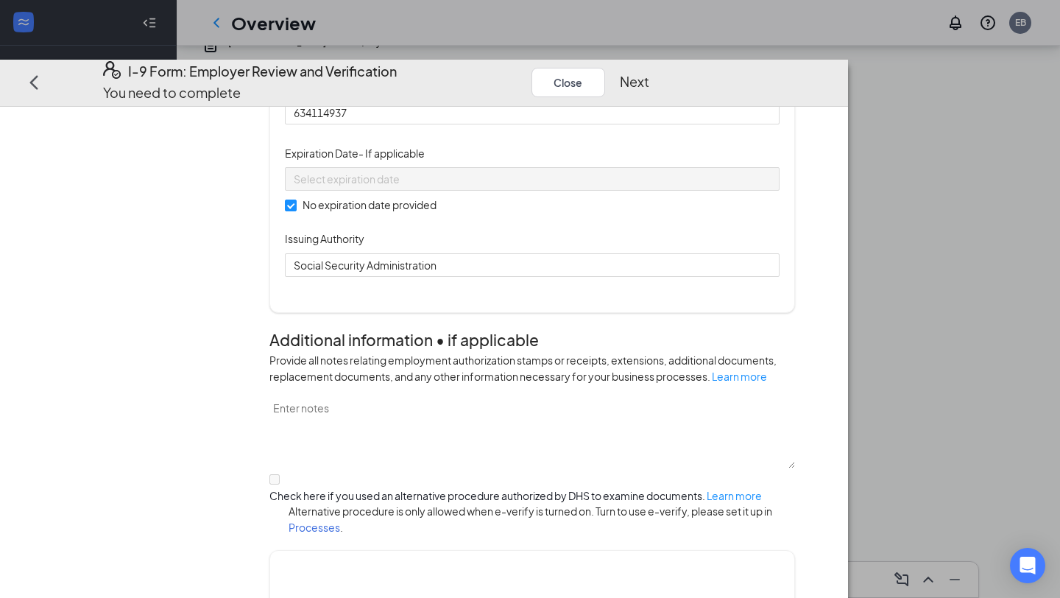
click at [650, 72] on button "Next" at bounding box center [634, 82] width 29 height 21
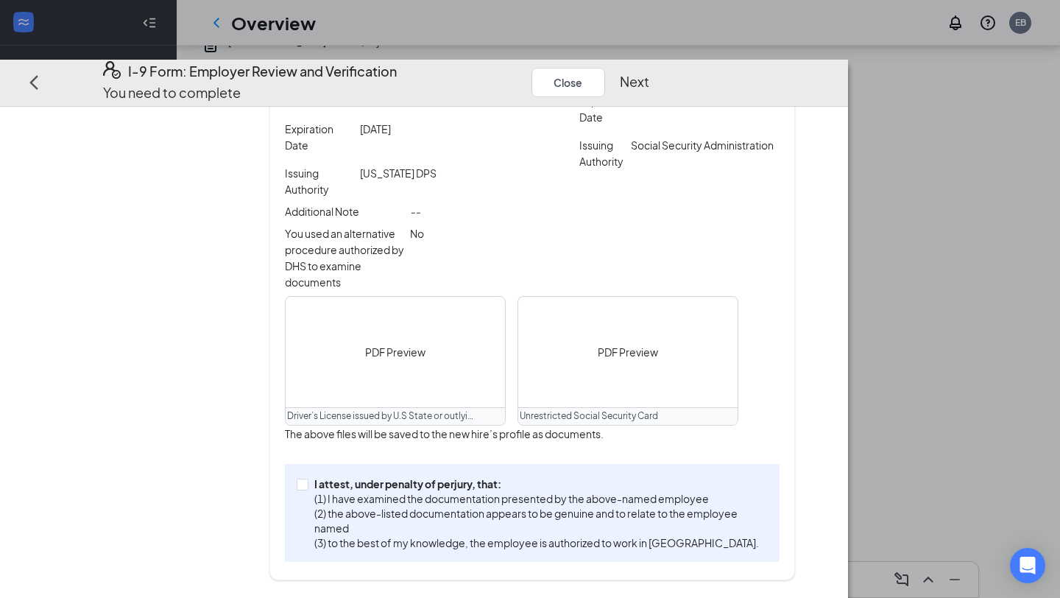
scroll to position [418, 0]
click at [541, 506] on p "(1) I have examined the documentation presented by the above-named employee" at bounding box center [538, 498] width 448 height 15
click at [307, 489] on input "I attest, under penalty of [PERSON_NAME], that: (1) I have examined the documen…" at bounding box center [302, 484] width 10 height 10
checkbox input "true"
click at [650, 72] on button "Next" at bounding box center [634, 82] width 29 height 21
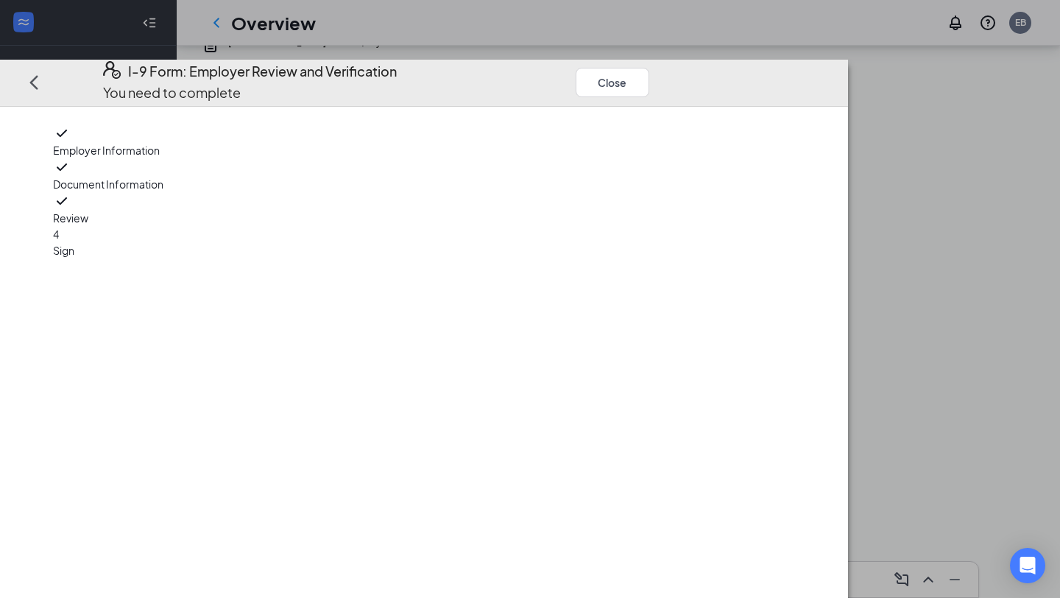
scroll to position [0, 0]
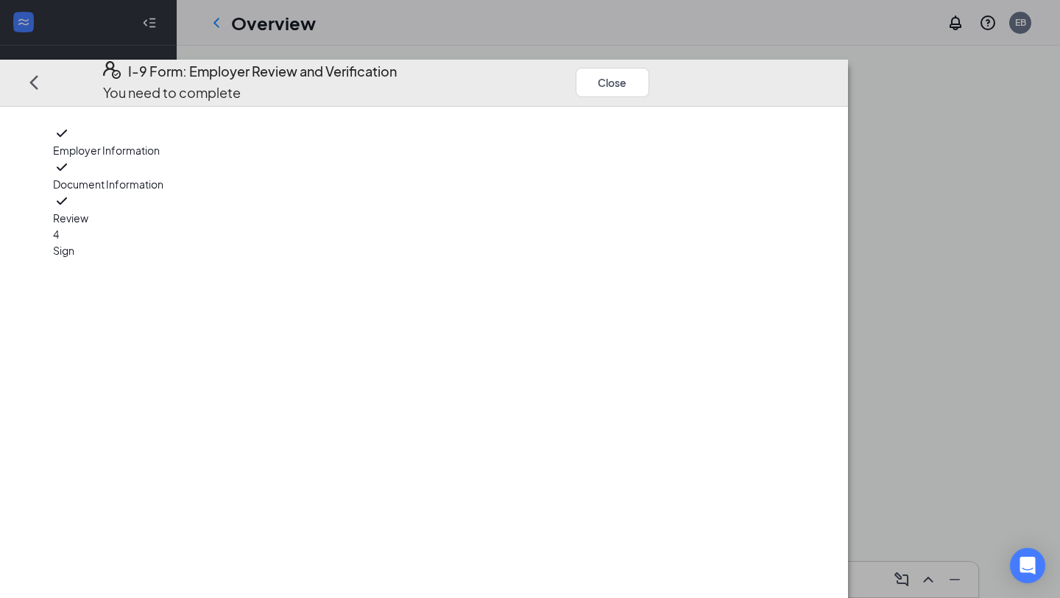
click at [664, 82] on icon "Ellipses" at bounding box center [664, 82] width 0 height 0
click at [795, 163] on div at bounding box center [533, 418] width 526 height 589
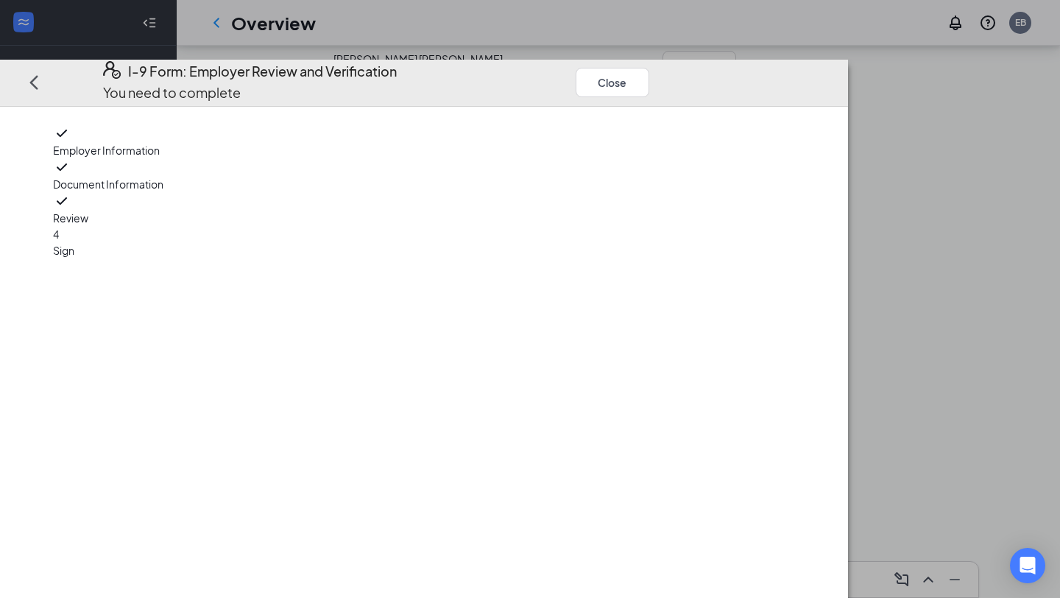
click at [145, 242] on span "Sign" at bounding box center [146, 250] width 186 height 16
click at [59, 229] on span "4" at bounding box center [56, 234] width 6 height 13
click at [650, 68] on button "Close" at bounding box center [613, 82] width 74 height 29
click at [795, 124] on div at bounding box center [533, 418] width 526 height 589
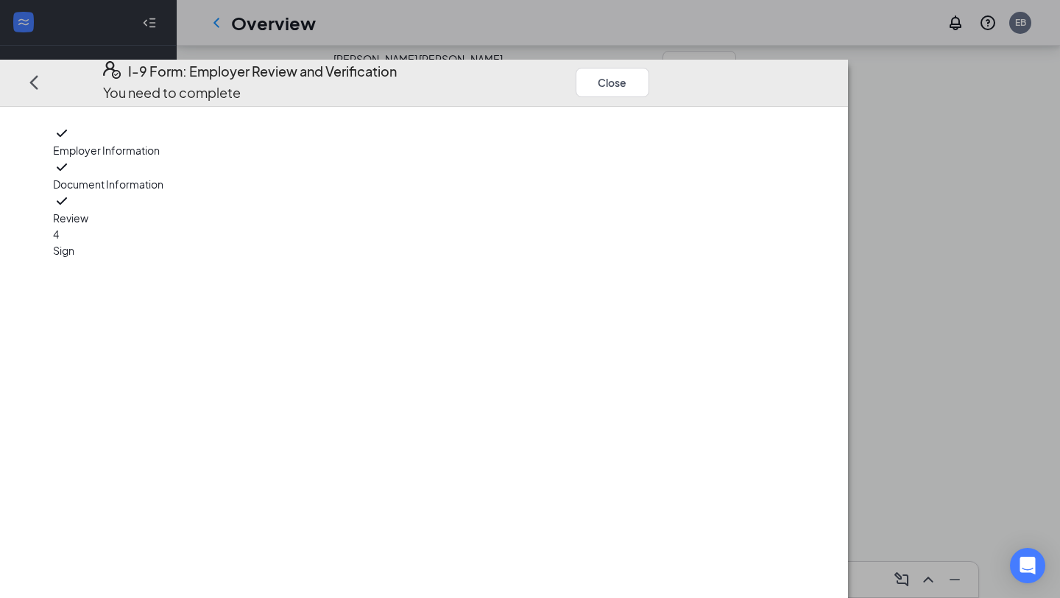
click at [664, 82] on icon "Ellipses" at bounding box center [664, 82] width 0 height 0
click at [524, 60] on div "I-9 Form: Employer Review and Verification You need to complete Close" at bounding box center [424, 83] width 848 height 47
click at [524, 4] on div "I-9 Form: Employer Review and Verification You need to complete Close Employer …" at bounding box center [530, 299] width 1060 height 598
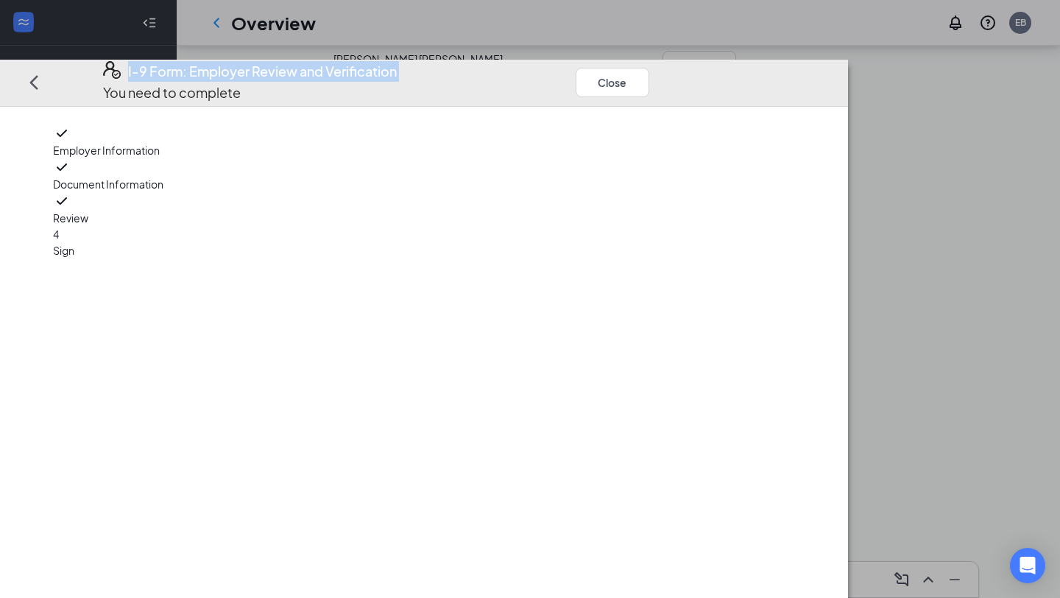
click at [524, 4] on div "I-9 Form: Employer Review and Verification You need to complete Close Employer …" at bounding box center [530, 299] width 1060 height 598
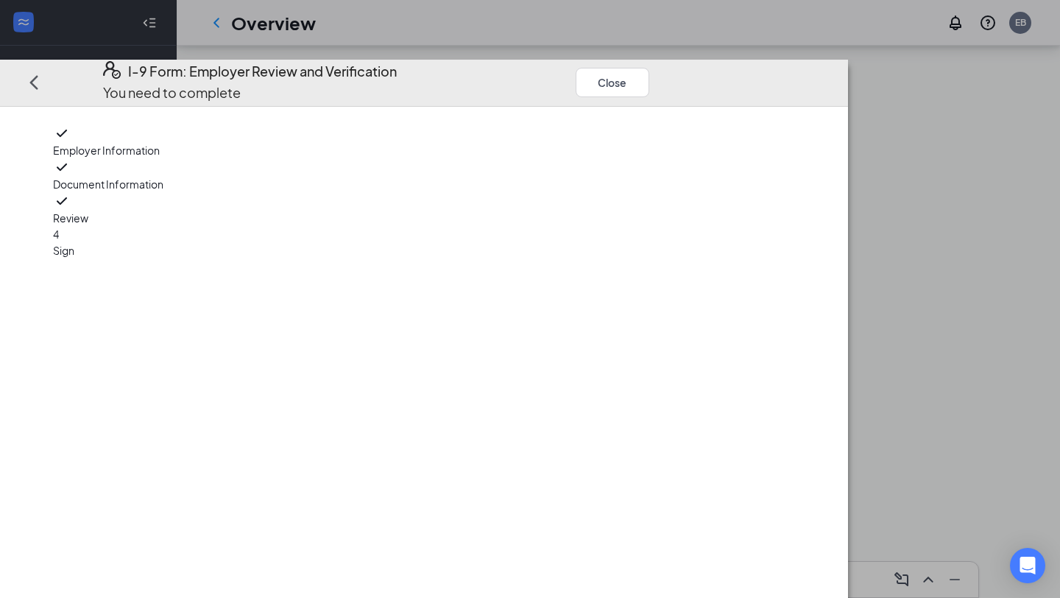
scroll to position [753, 0]
click at [650, 68] on button "Close" at bounding box center [613, 82] width 74 height 29
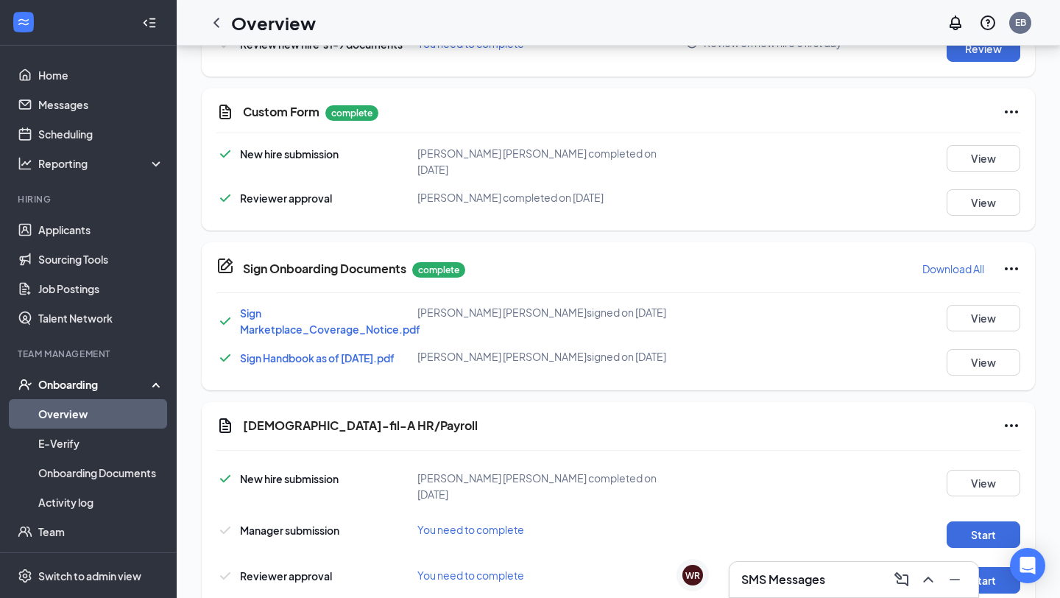
scroll to position [398, 0]
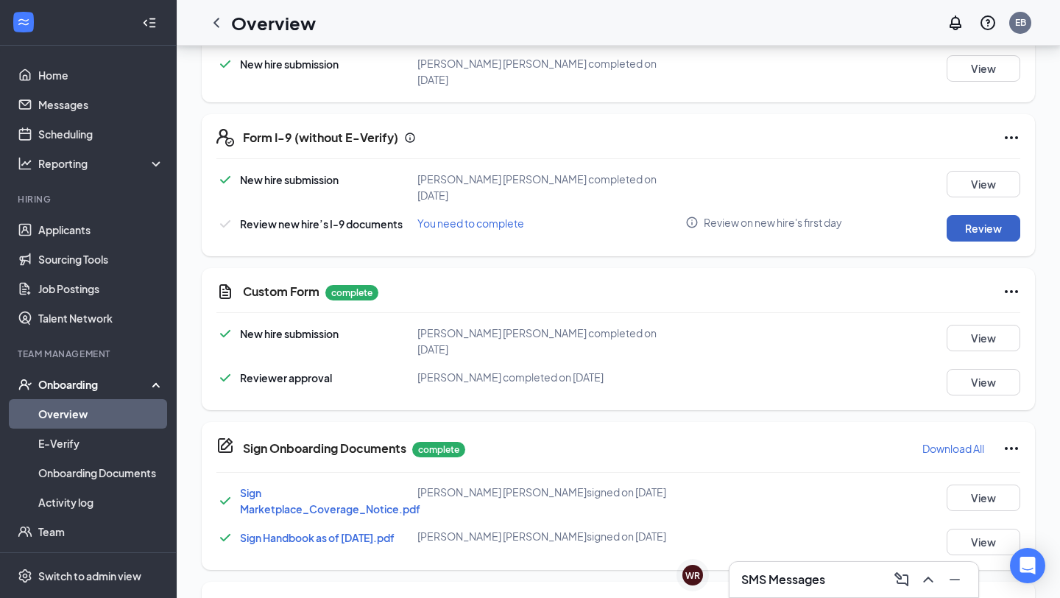
click at [991, 215] on button "Review" at bounding box center [984, 228] width 74 height 27
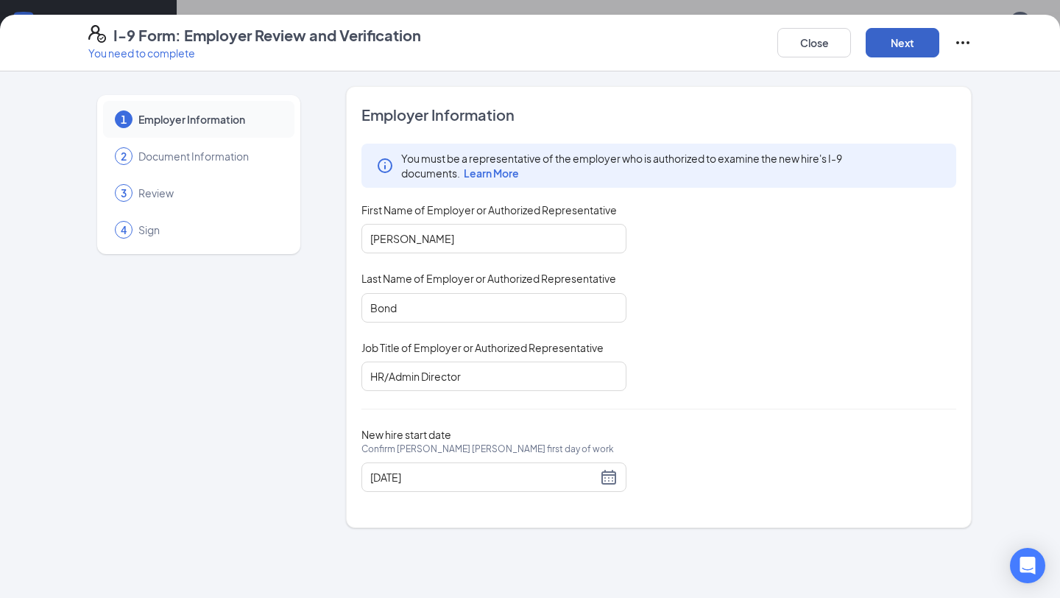
click at [906, 43] on button "Next" at bounding box center [903, 42] width 74 height 29
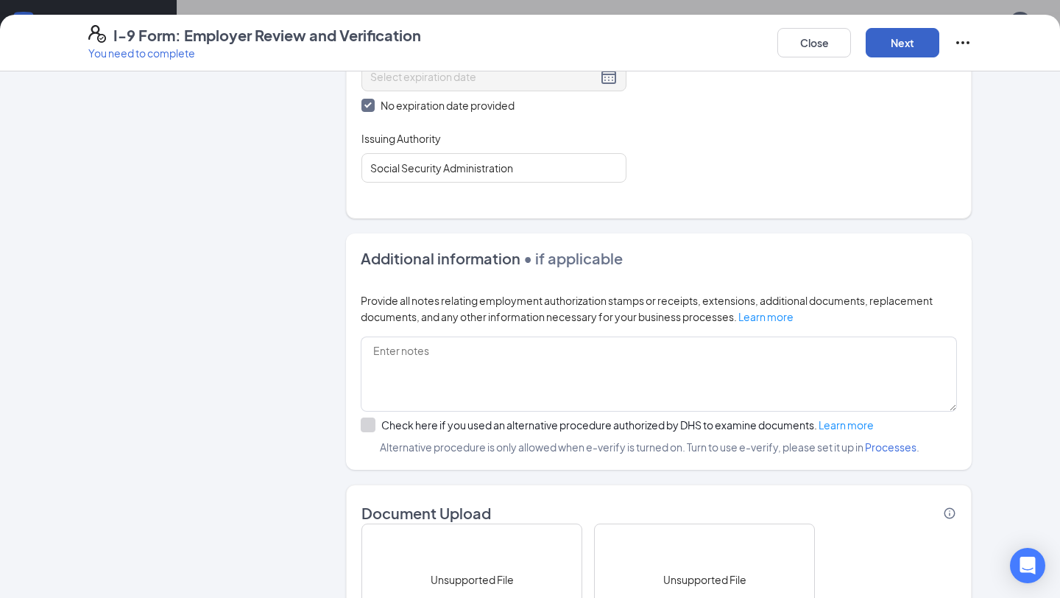
scroll to position [940, 0]
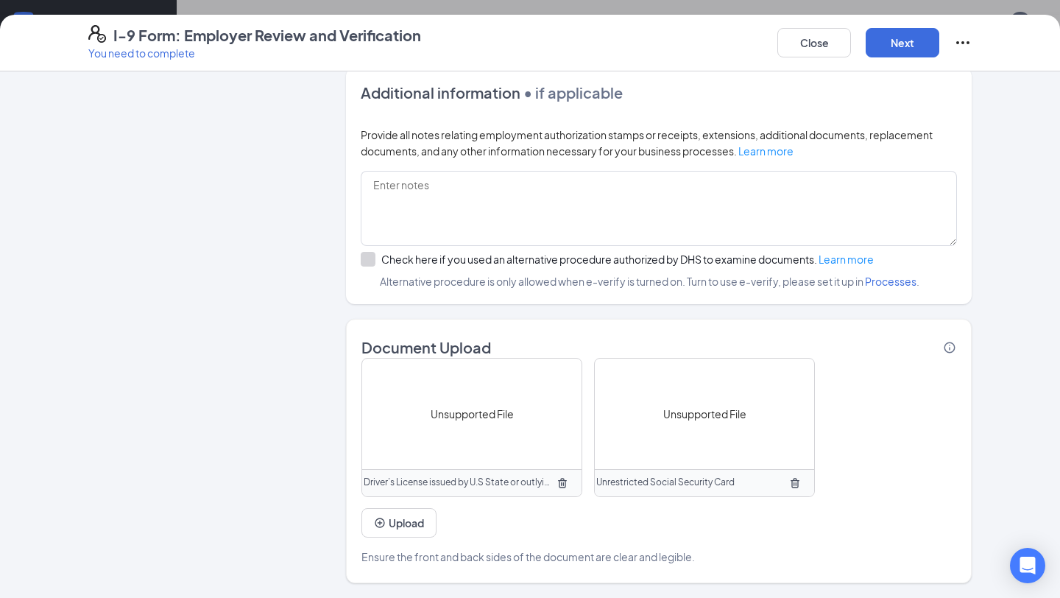
click at [492, 412] on span "Unsupported File" at bounding box center [472, 414] width 83 height 16
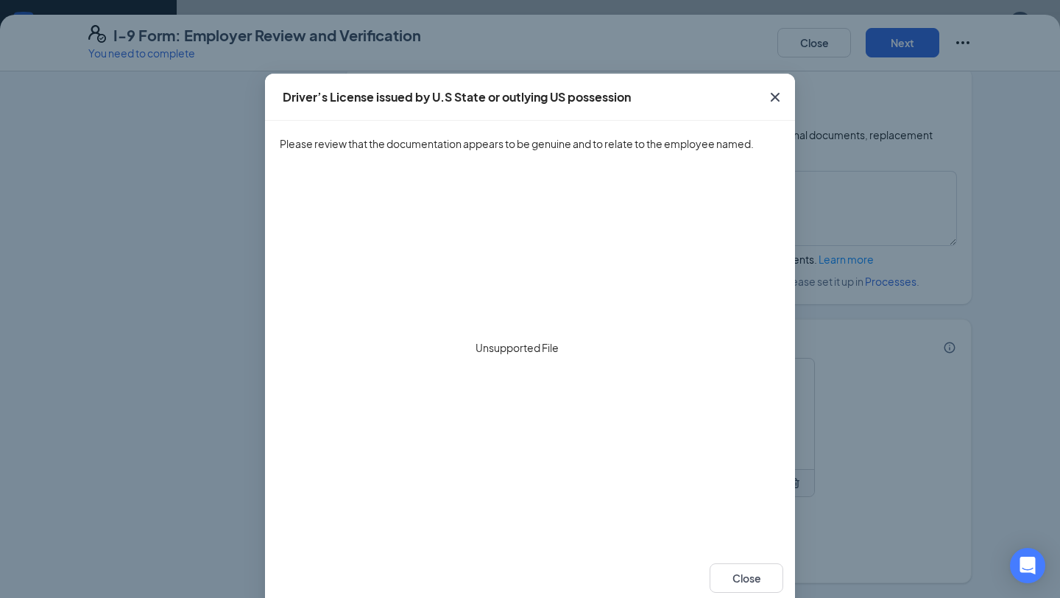
scroll to position [29, 0]
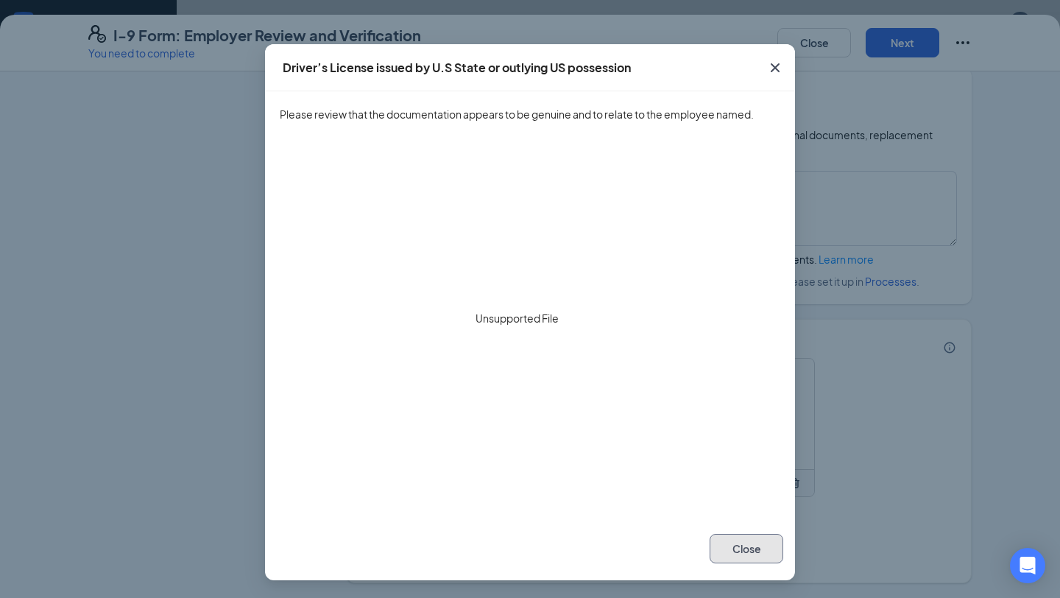
click at [753, 553] on button "Close" at bounding box center [747, 548] width 74 height 29
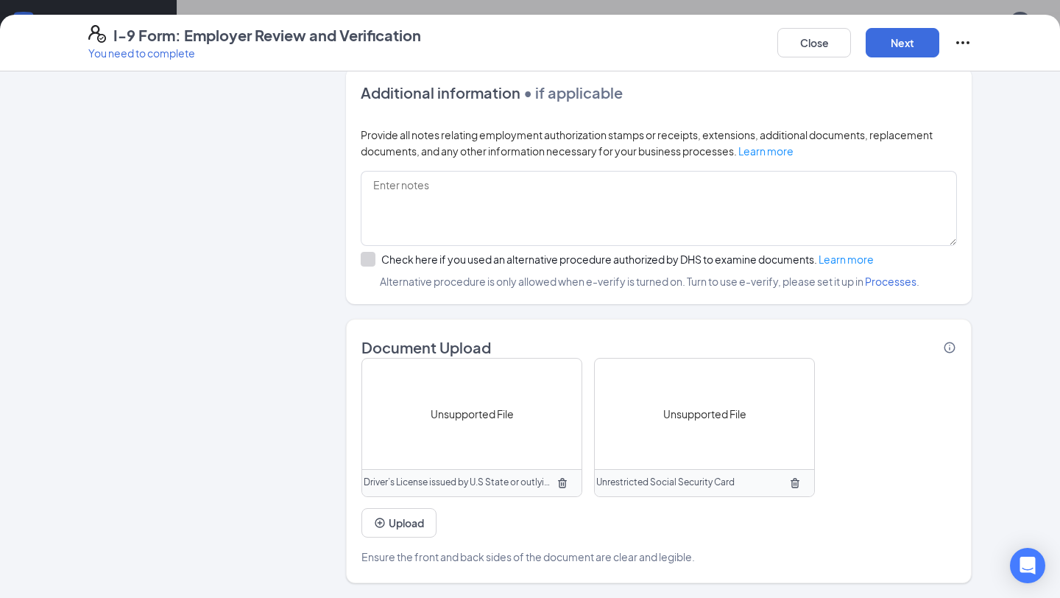
scroll to position [0, 0]
click at [563, 481] on icon "TrashOutline" at bounding box center [563, 483] width 12 height 12
click at [563, 474] on button "button" at bounding box center [563, 483] width 24 height 24
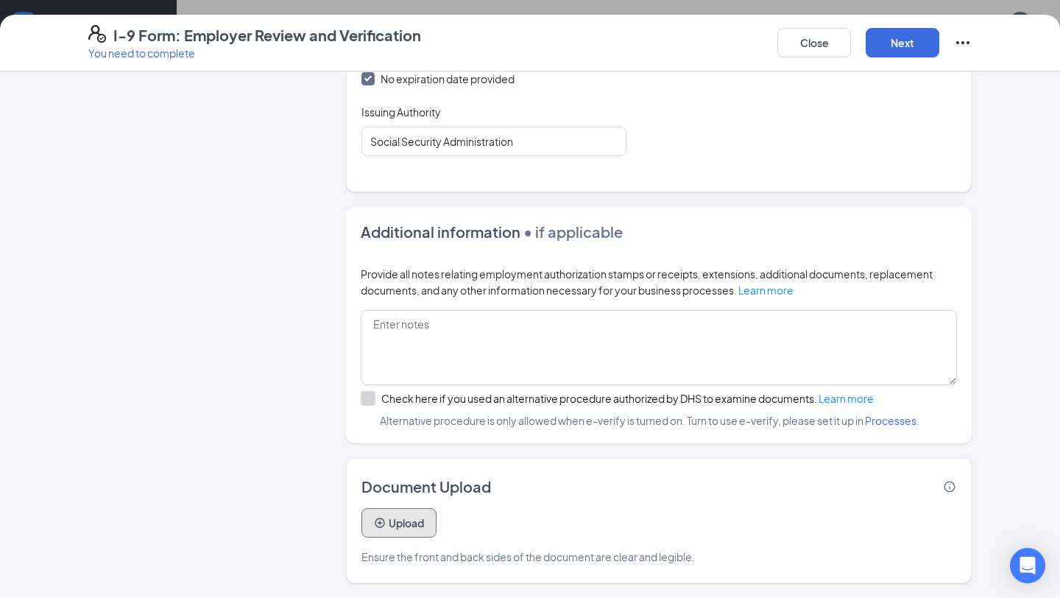
click at [409, 525] on button "Upload" at bounding box center [399, 522] width 75 height 29
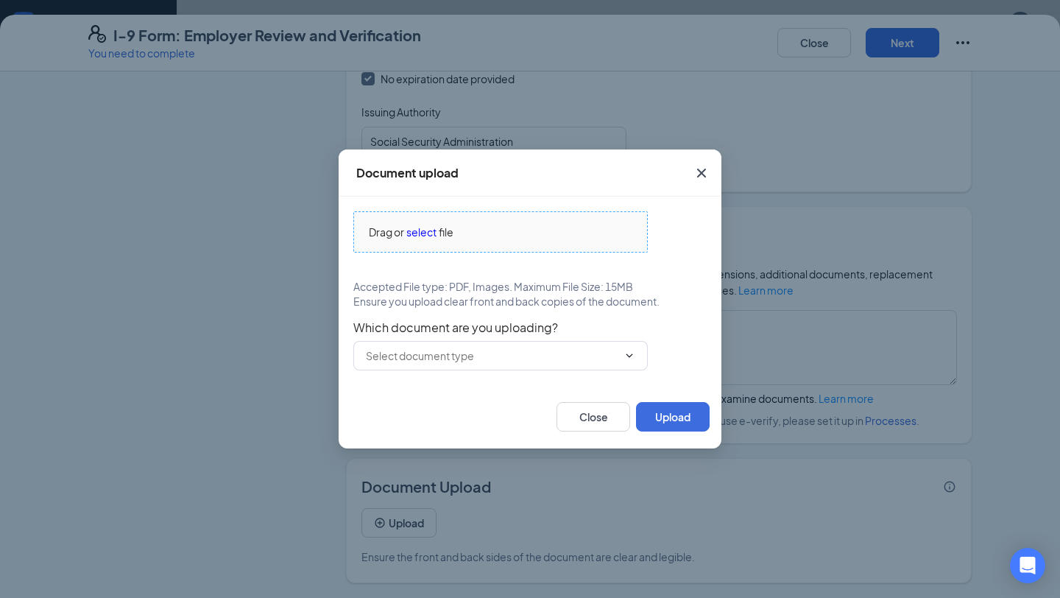
click at [500, 245] on span "Drag or select file" at bounding box center [500, 232] width 293 height 40
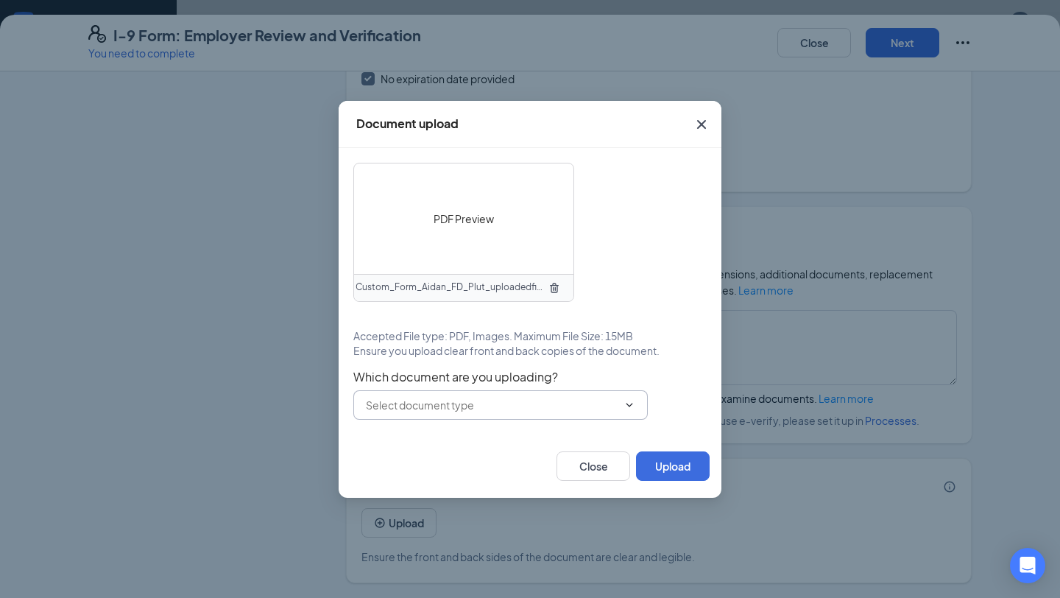
click at [579, 398] on input "text" at bounding box center [492, 405] width 252 height 16
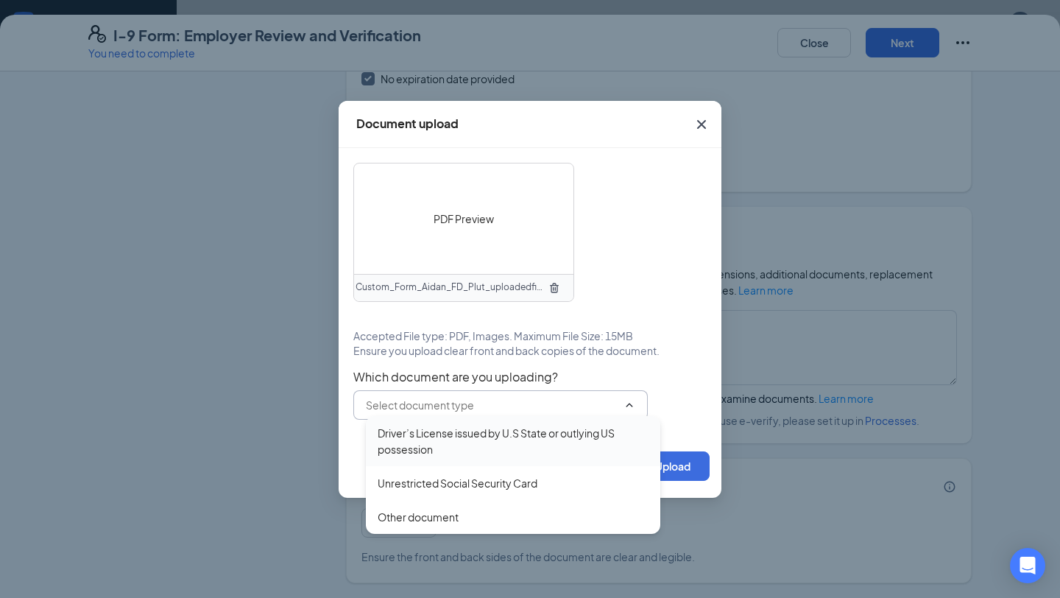
click at [496, 446] on div "Driver’s License issued by U.S State or outlying US possession" at bounding box center [513, 441] width 271 height 32
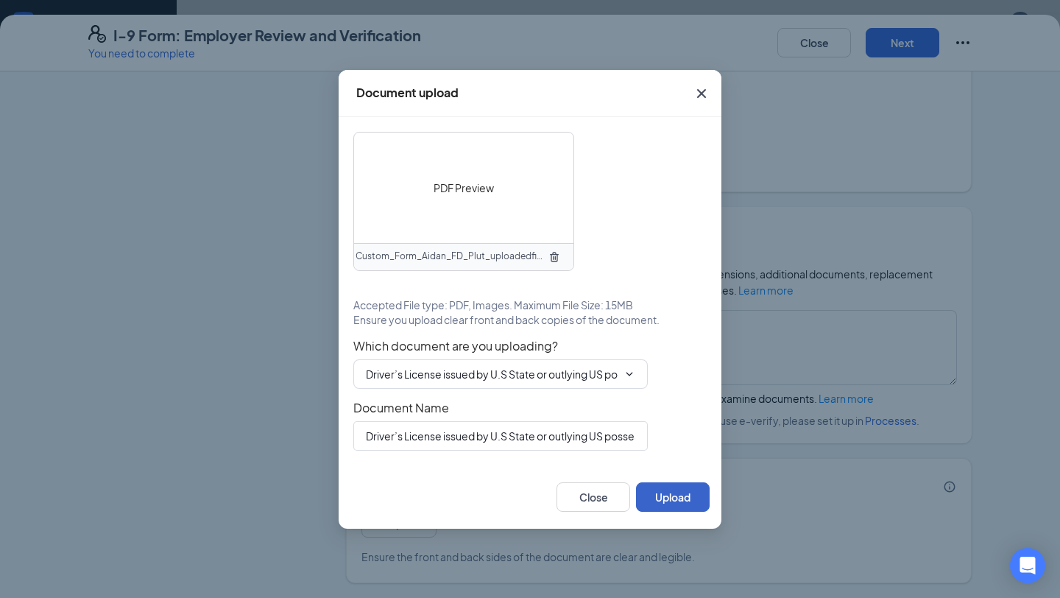
click at [676, 496] on button "Upload" at bounding box center [673, 496] width 74 height 29
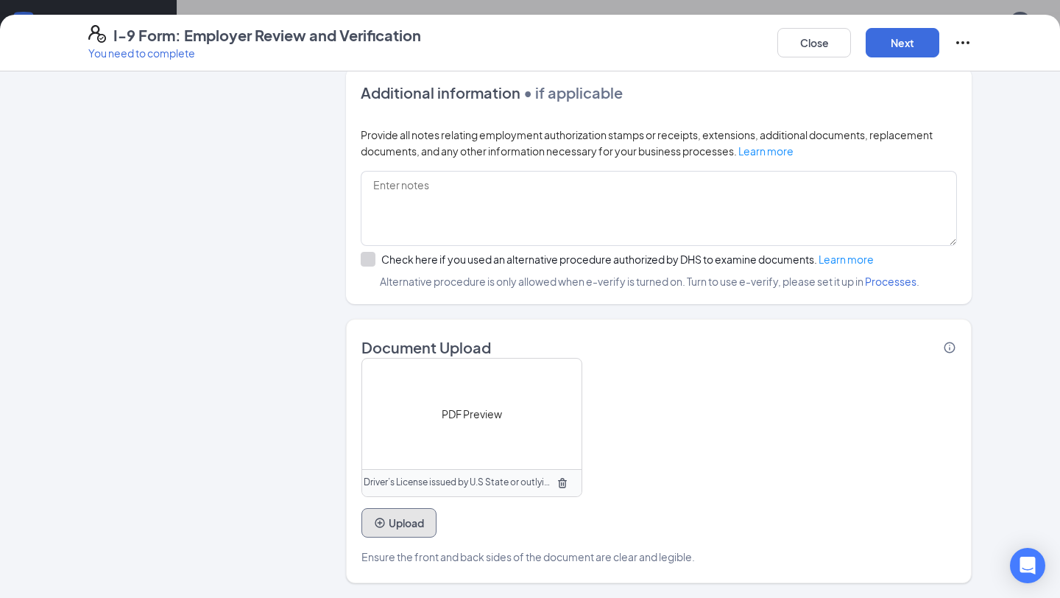
scroll to position [462, 0]
click at [409, 511] on button "Upload" at bounding box center [399, 522] width 75 height 29
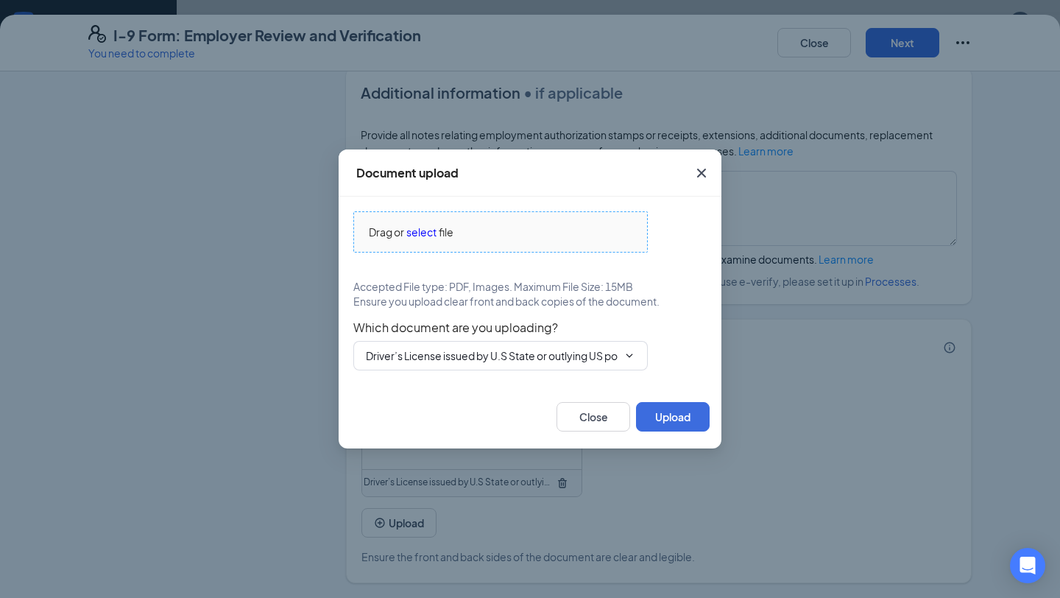
click at [516, 234] on div "Drag or select file" at bounding box center [500, 232] width 293 height 16
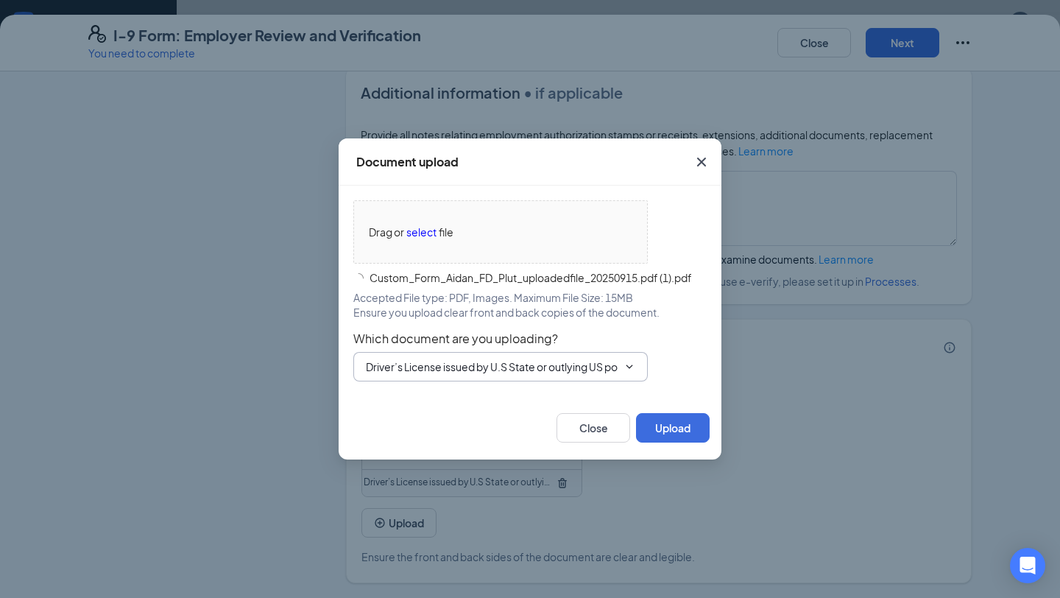
click at [594, 352] on span "Driver’s License issued by U.S State or outlying US possession Driver’s License…" at bounding box center [500, 366] width 295 height 29
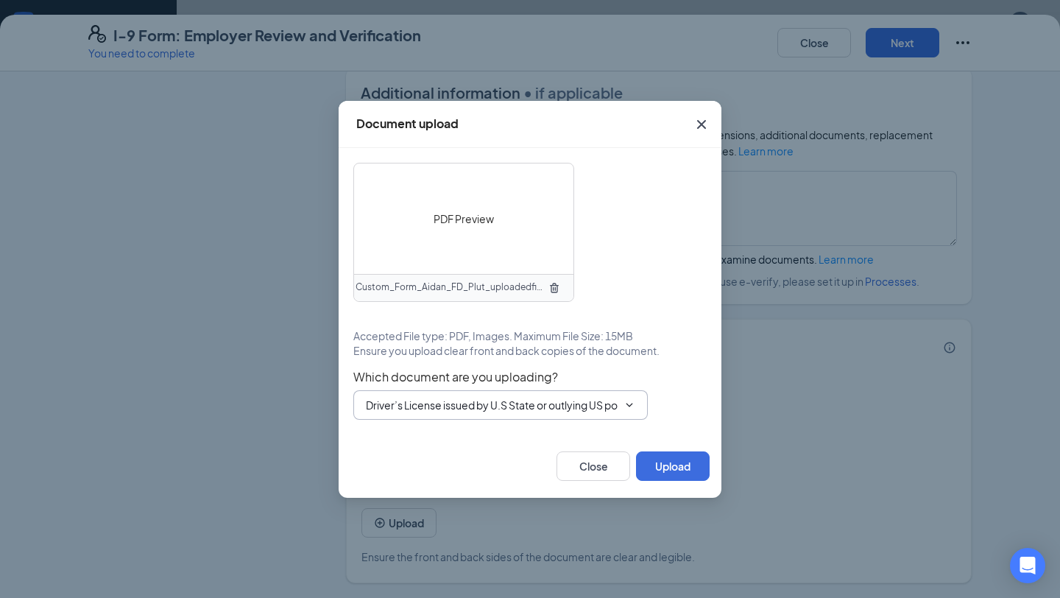
click at [539, 391] on span "Driver’s License issued by U.S State or outlying US possession Driver’s License…" at bounding box center [500, 404] width 295 height 29
click at [542, 407] on input "Driver’s License issued by U.S State or outlying US possession" at bounding box center [492, 405] width 252 height 16
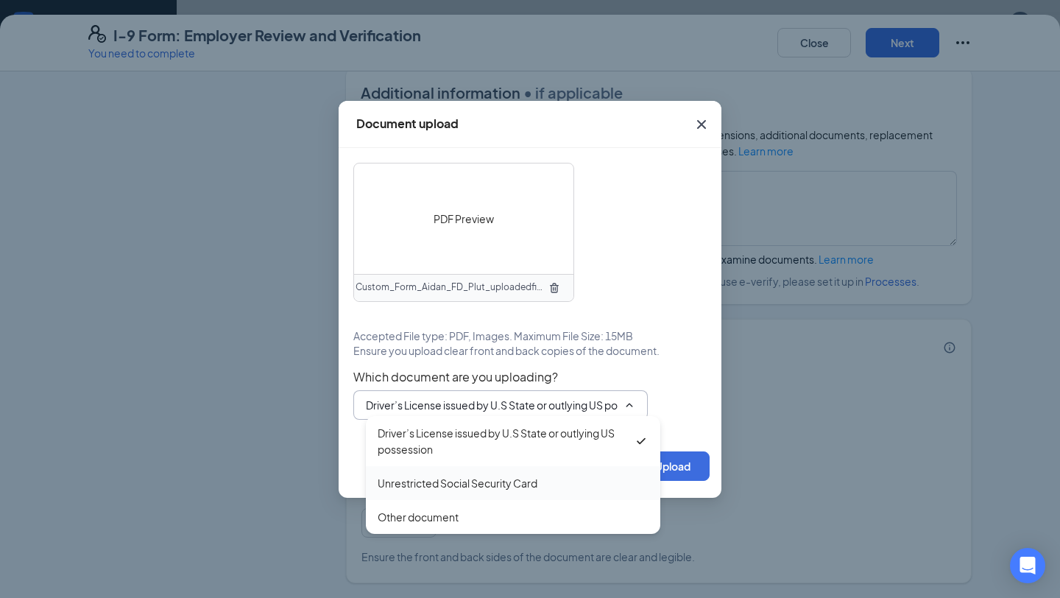
click at [526, 493] on div "Unrestricted Social Security Card" at bounding box center [513, 483] width 295 height 34
type input "Unrestricted Social Security Card"
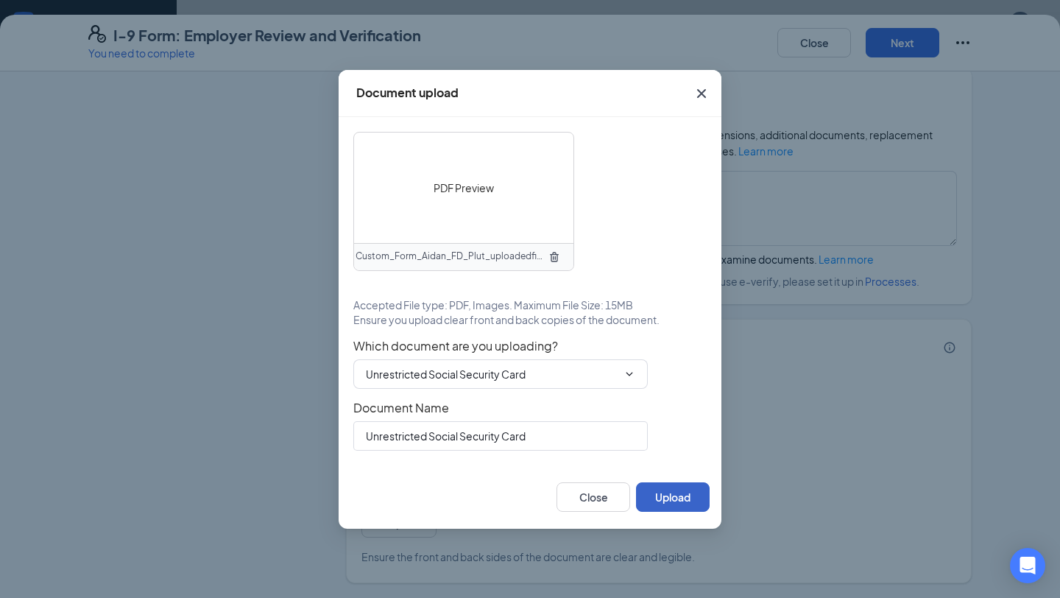
click at [680, 502] on button "Upload" at bounding box center [673, 496] width 74 height 29
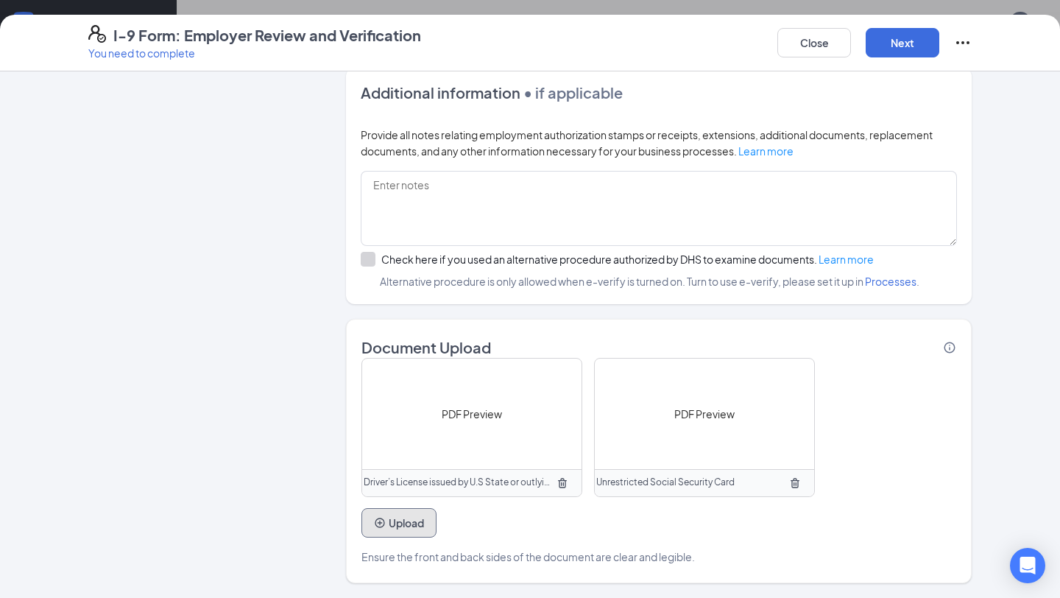
scroll to position [519, 0]
click at [489, 414] on span "PDF Preview" at bounding box center [472, 414] width 60 height 16
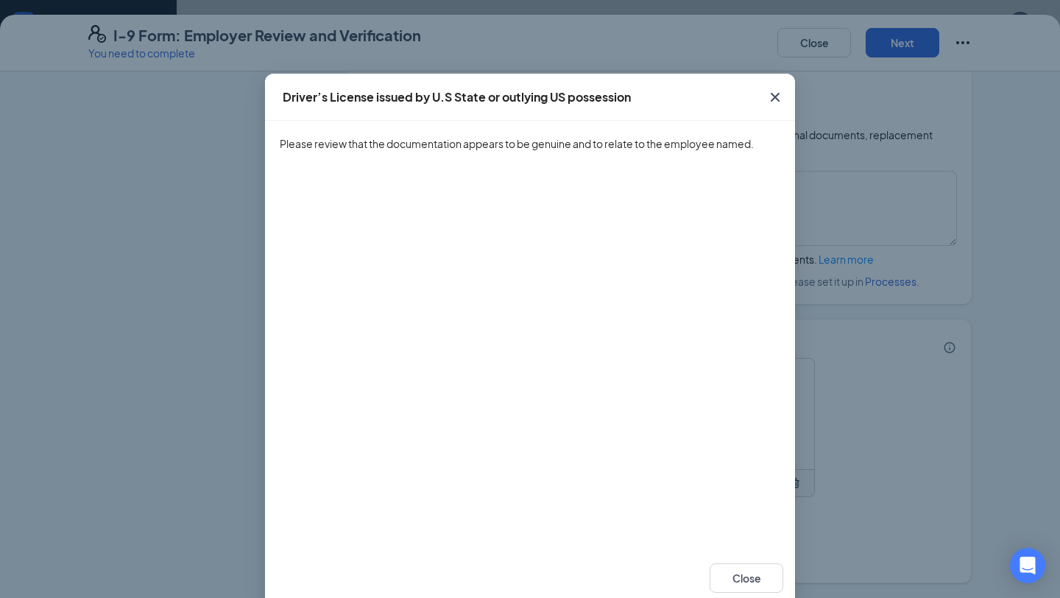
click at [884, 357] on div "Driver’s License issued by U.S State or outlying US possession Please review th…" at bounding box center [530, 299] width 1060 height 598
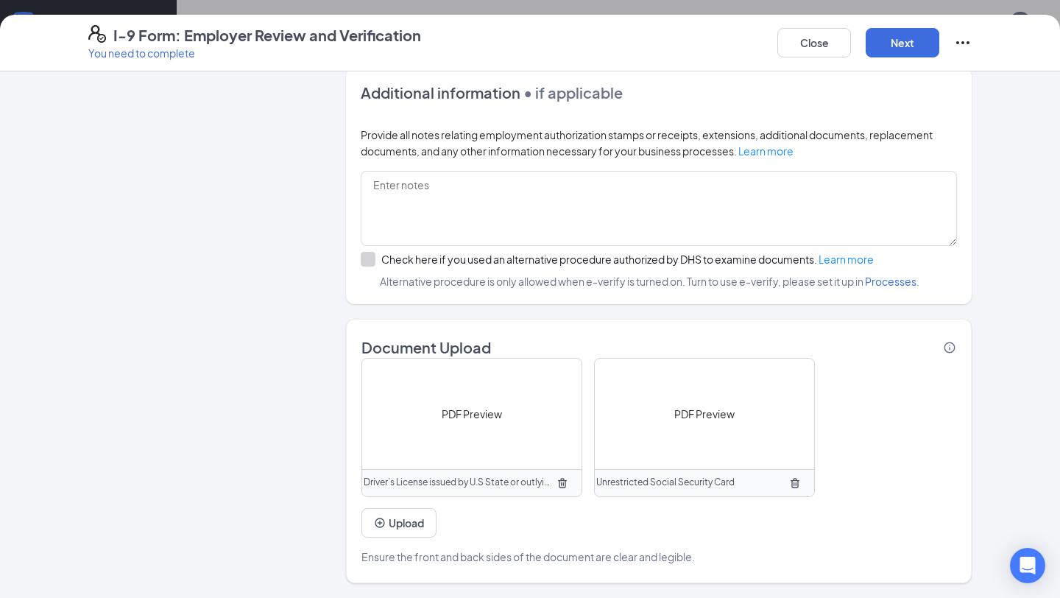
click at [702, 415] on span "PDF Preview" at bounding box center [705, 414] width 60 height 16
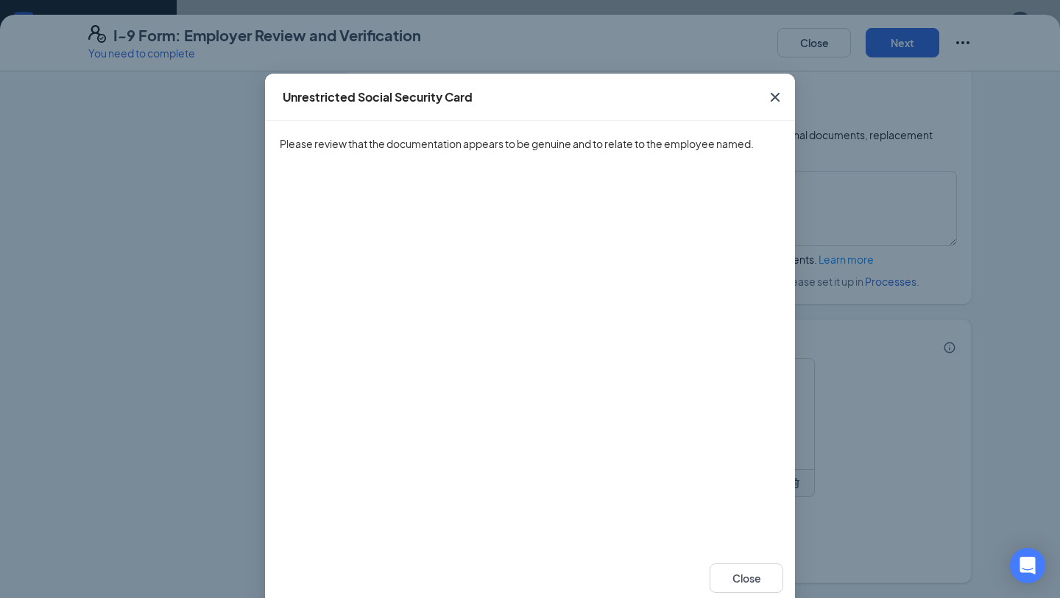
click at [868, 457] on div "Unrestricted Social Security Card Please review that the documentation appears …" at bounding box center [530, 299] width 1060 height 598
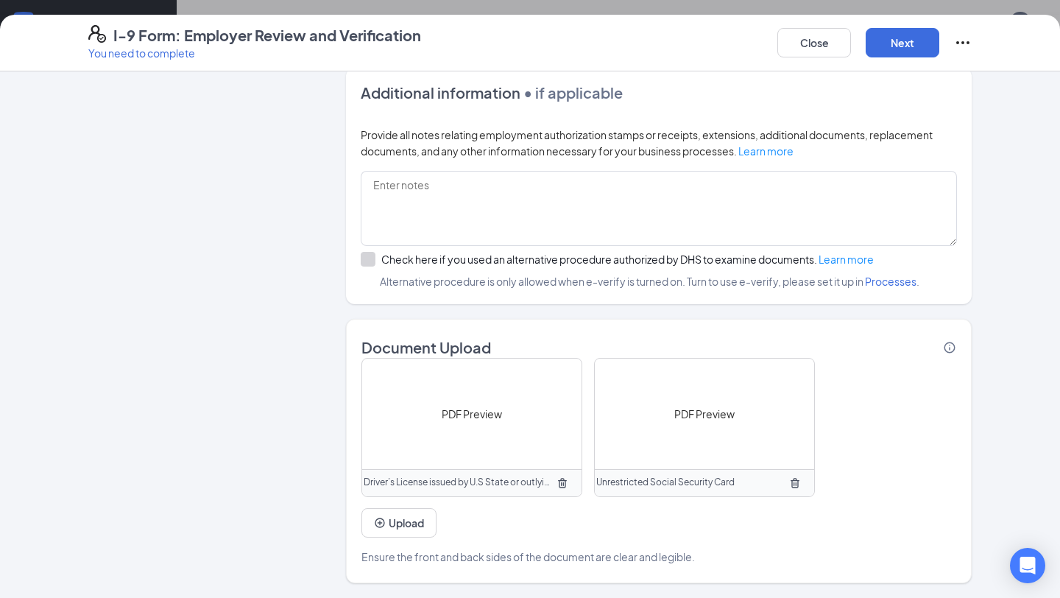
scroll to position [702, 0]
click at [907, 44] on button "Next" at bounding box center [903, 42] width 74 height 29
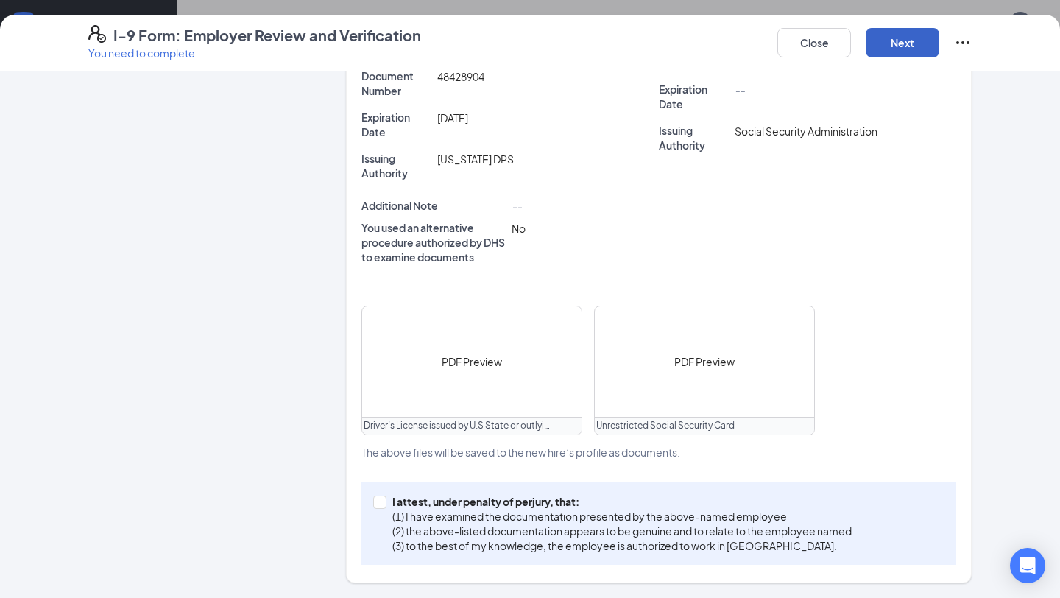
scroll to position [418, 0]
click at [605, 499] on p "I attest, under penalty of perjury, that:" at bounding box center [623, 501] width 460 height 15
click at [384, 499] on input "I attest, under penalty of [PERSON_NAME], that: (1) I have examined the documen…" at bounding box center [378, 501] width 10 height 10
checkbox input "true"
click at [900, 45] on button "Next" at bounding box center [903, 42] width 74 height 29
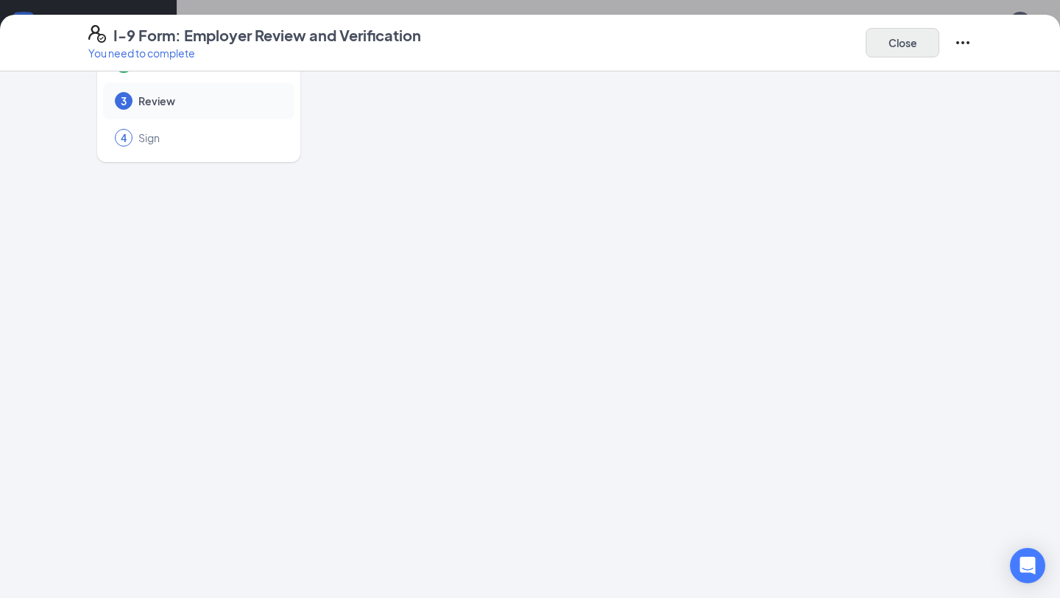
scroll to position [0, 0]
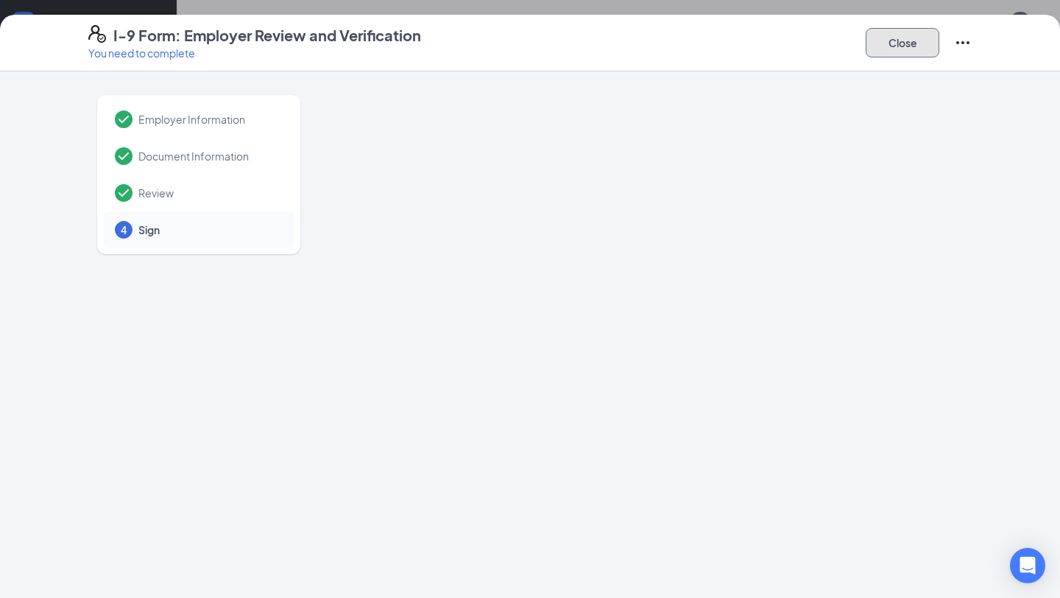
click at [909, 49] on button "Close" at bounding box center [903, 42] width 74 height 29
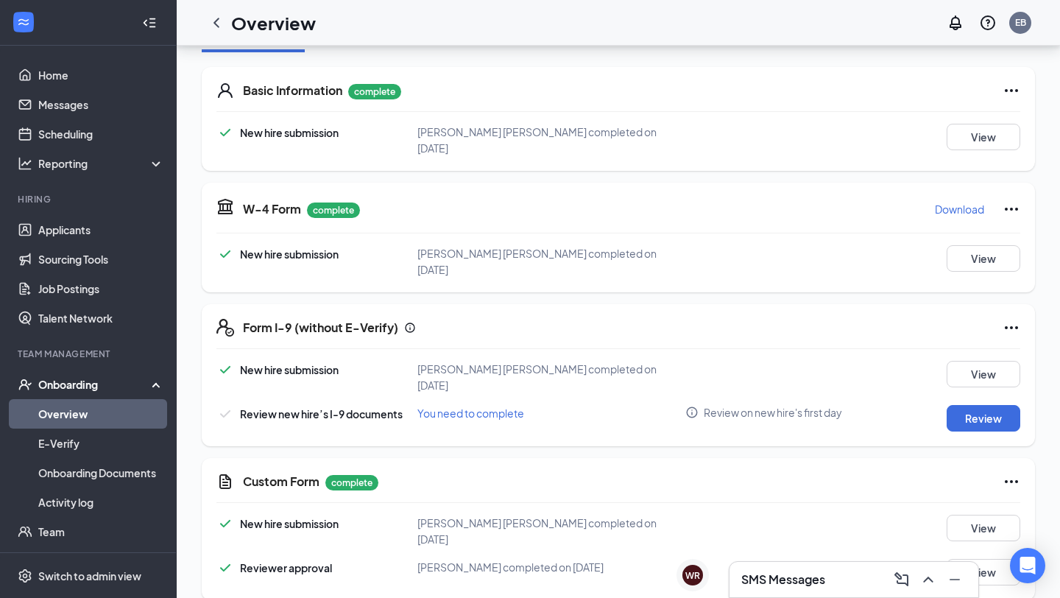
scroll to position [210, 0]
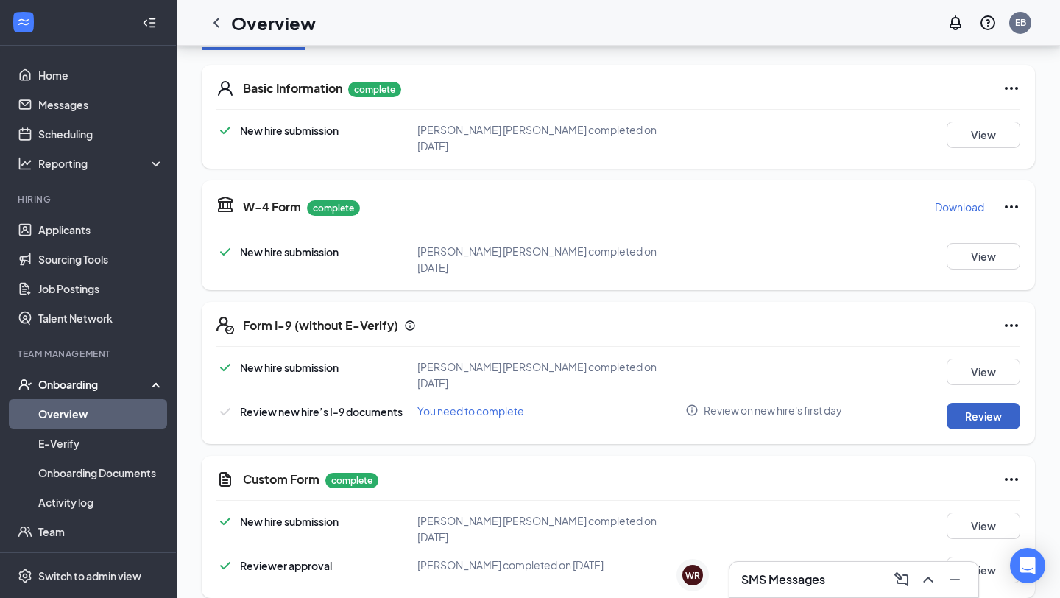
click at [980, 403] on button "Review" at bounding box center [984, 416] width 74 height 27
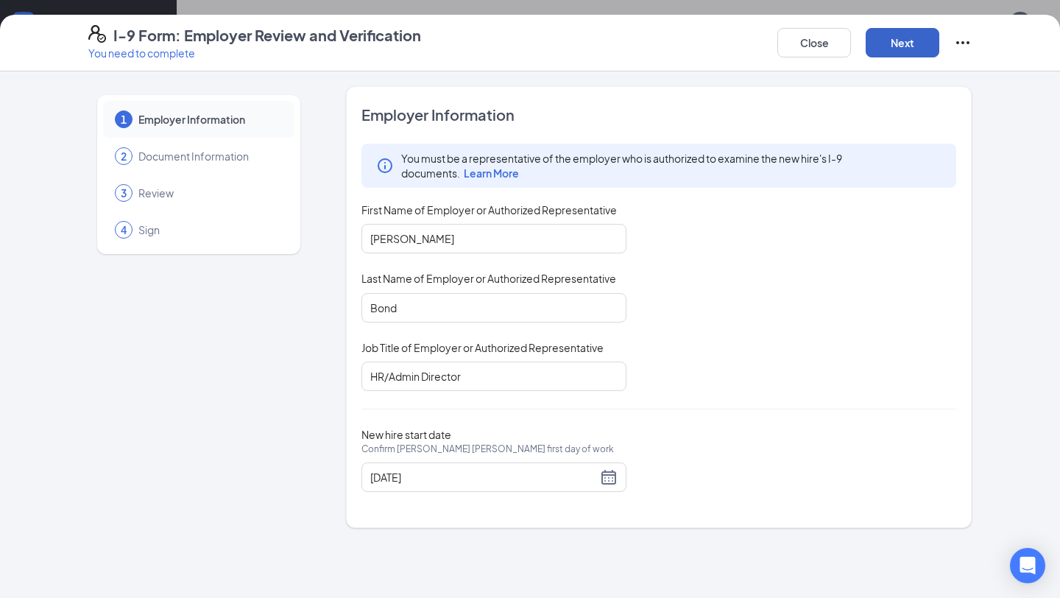
click at [899, 52] on button "Next" at bounding box center [903, 42] width 74 height 29
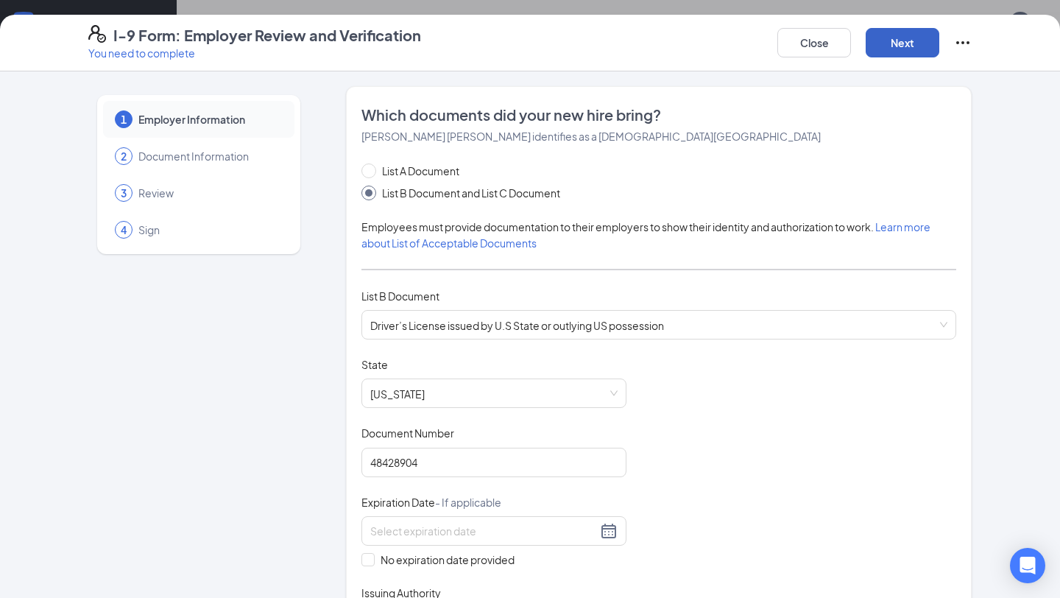
type input "[DATE]"
checkbox input "true"
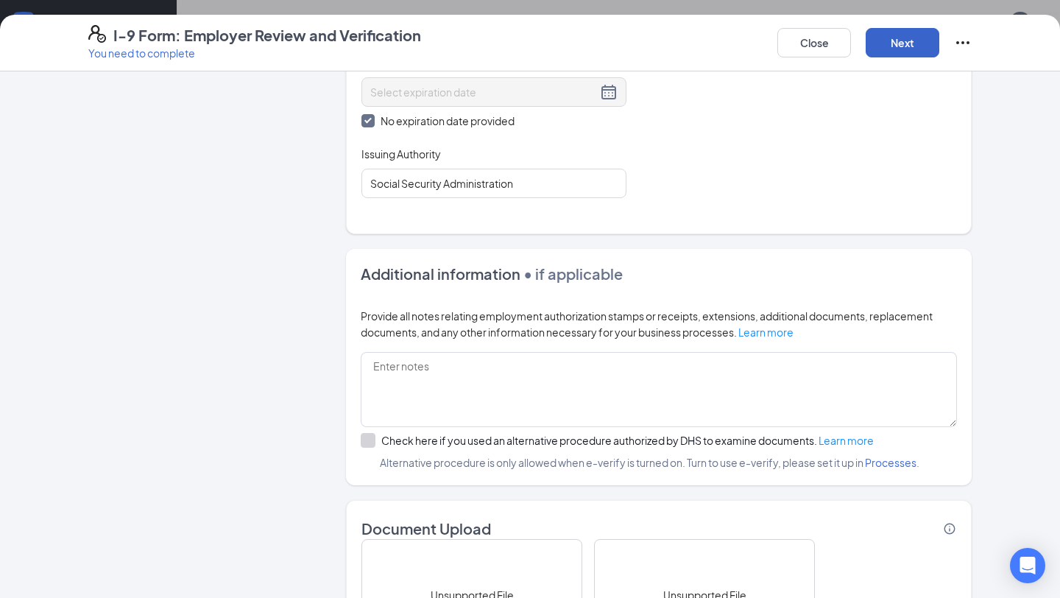
scroll to position [940, 0]
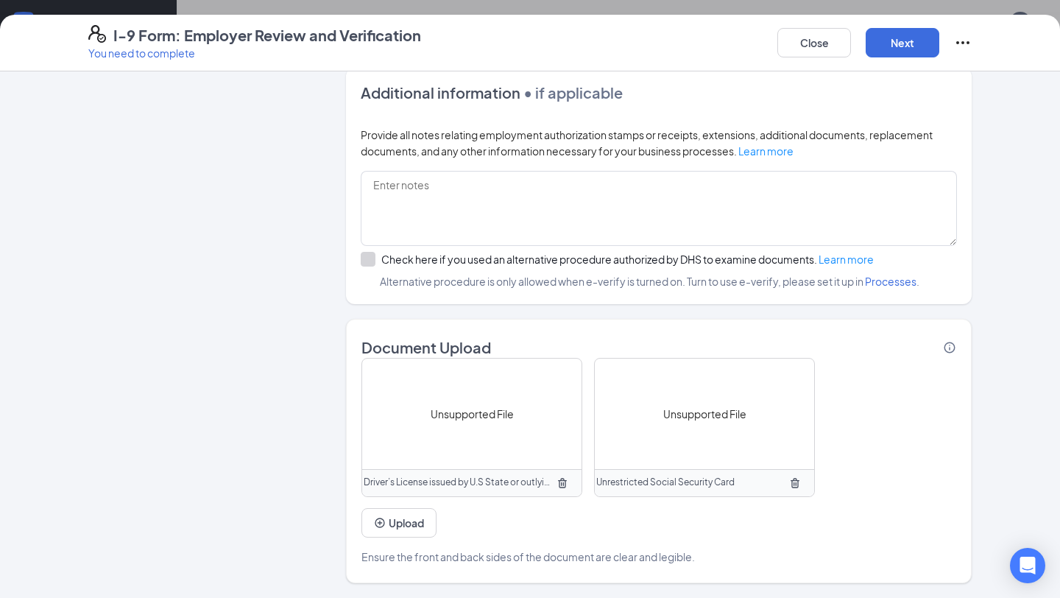
click at [459, 408] on span "Unsupported File" at bounding box center [472, 414] width 83 height 16
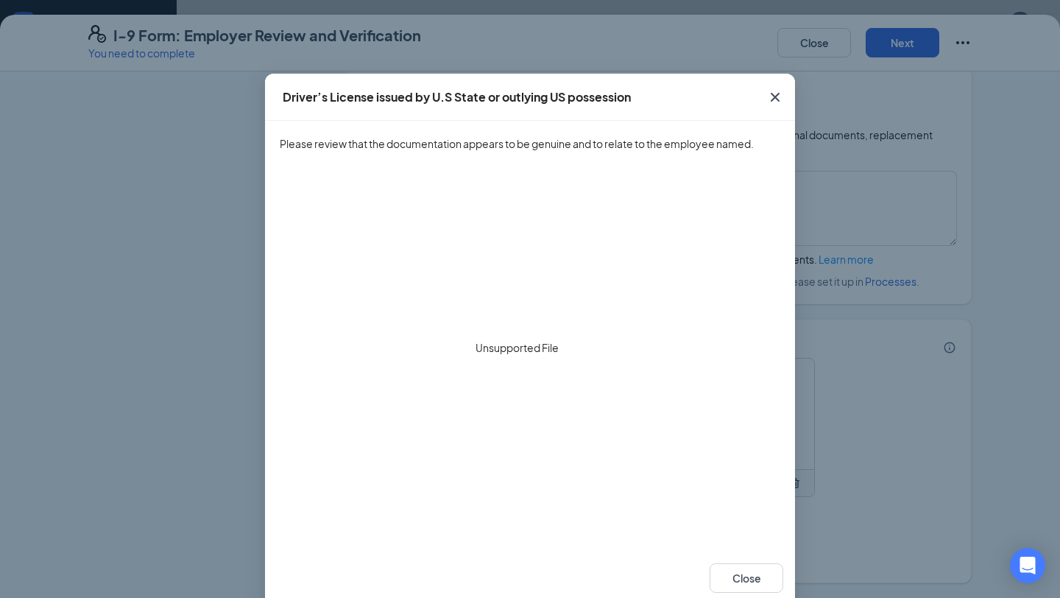
scroll to position [29, 0]
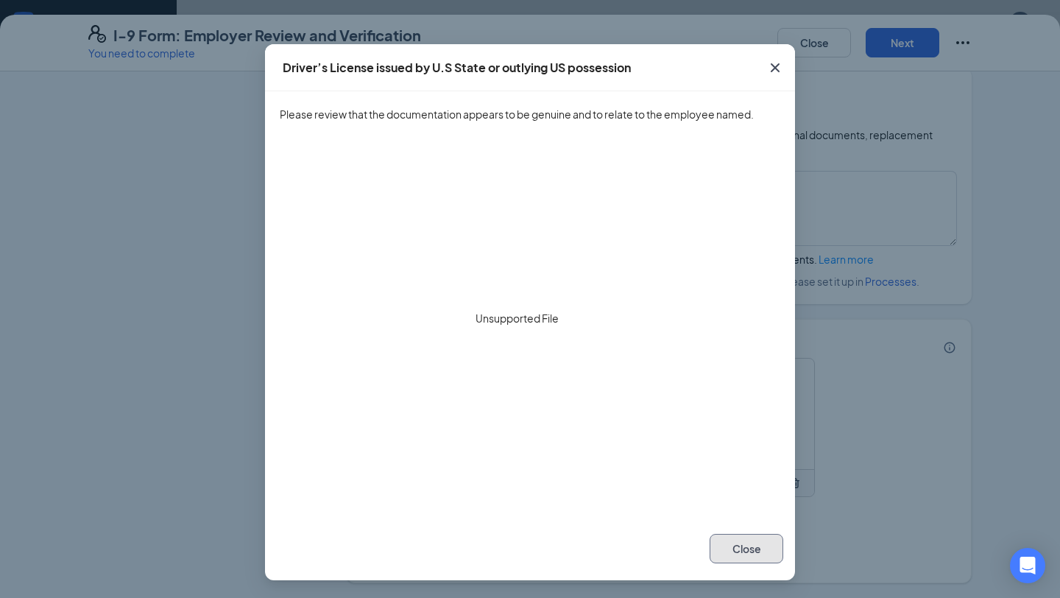
click at [747, 537] on button "Close" at bounding box center [747, 548] width 74 height 29
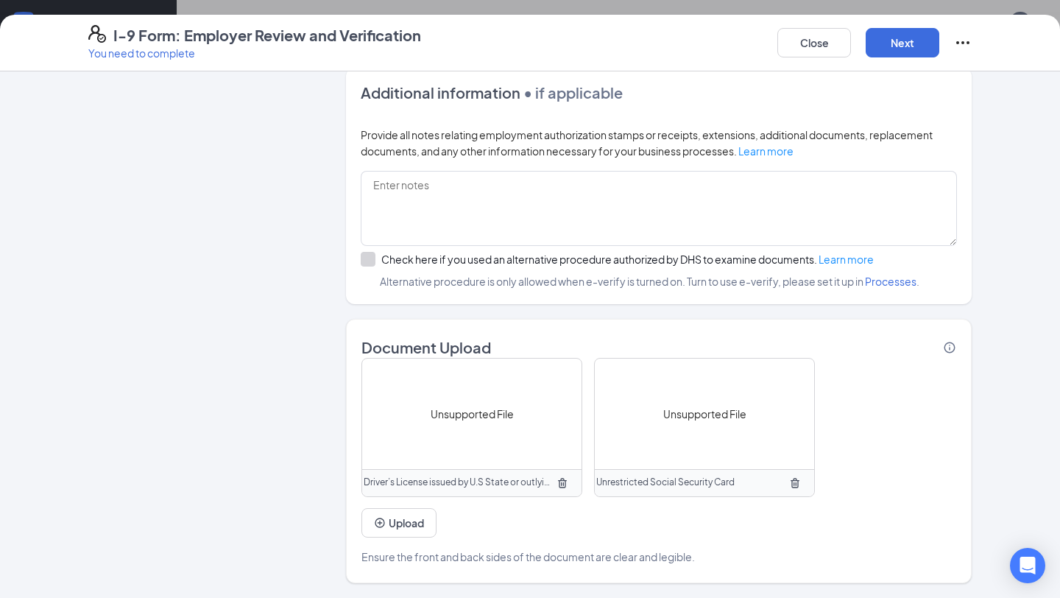
click at [562, 490] on button "button" at bounding box center [563, 483] width 24 height 24
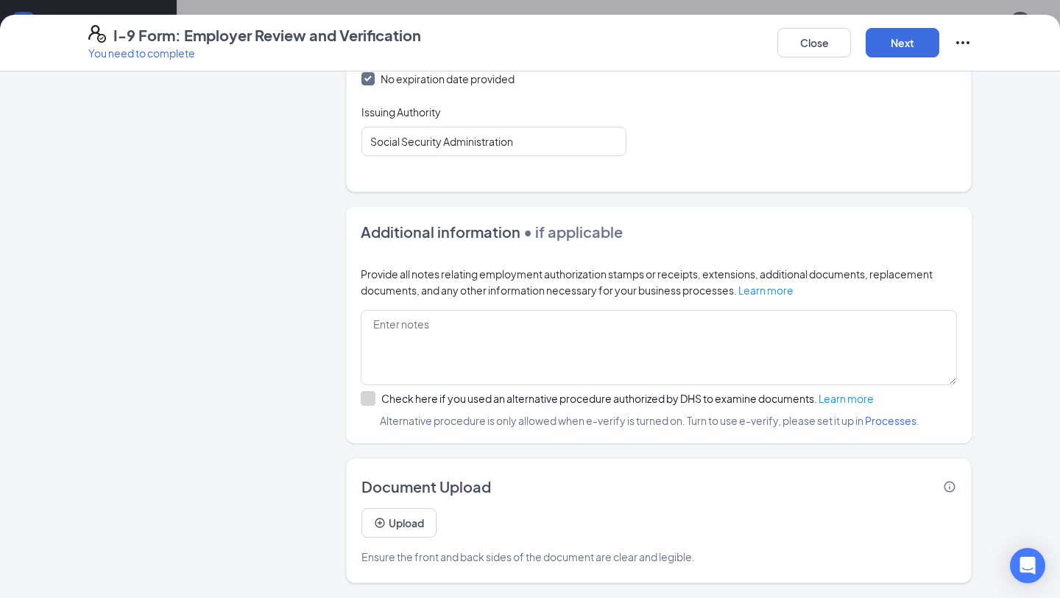
click at [954, 486] on icon "Info" at bounding box center [949, 486] width 13 height 13
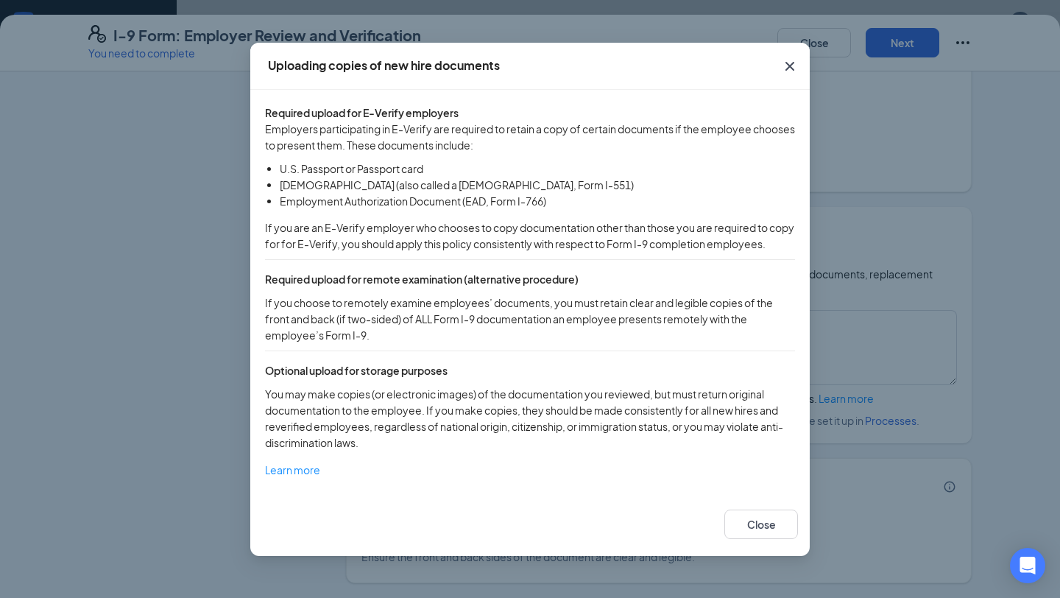
click at [786, 57] on icon "Cross" at bounding box center [790, 66] width 18 height 18
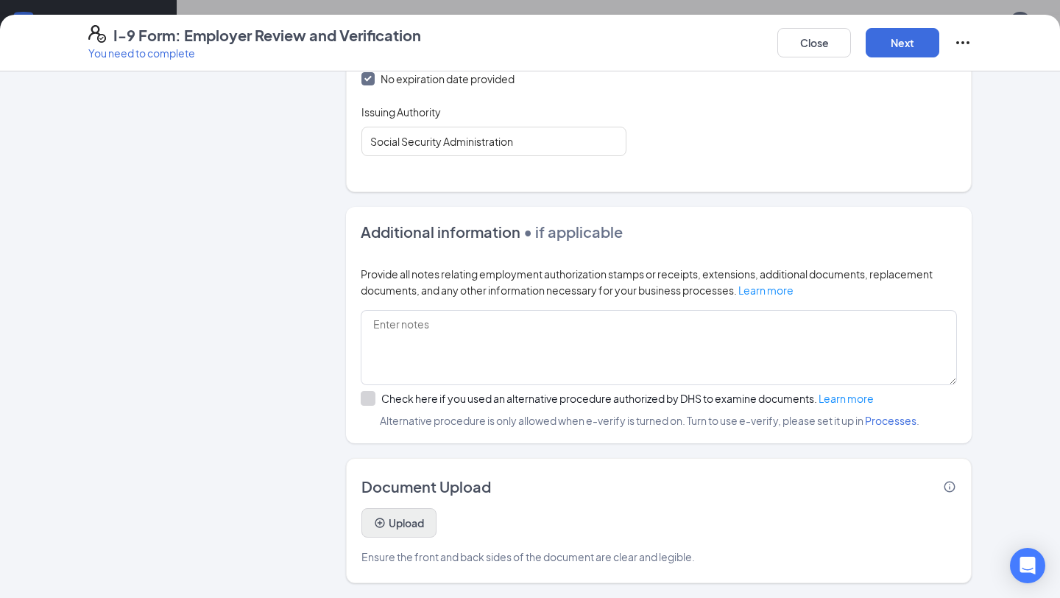
scroll to position [367, 0]
click at [409, 530] on button "Upload" at bounding box center [399, 522] width 75 height 29
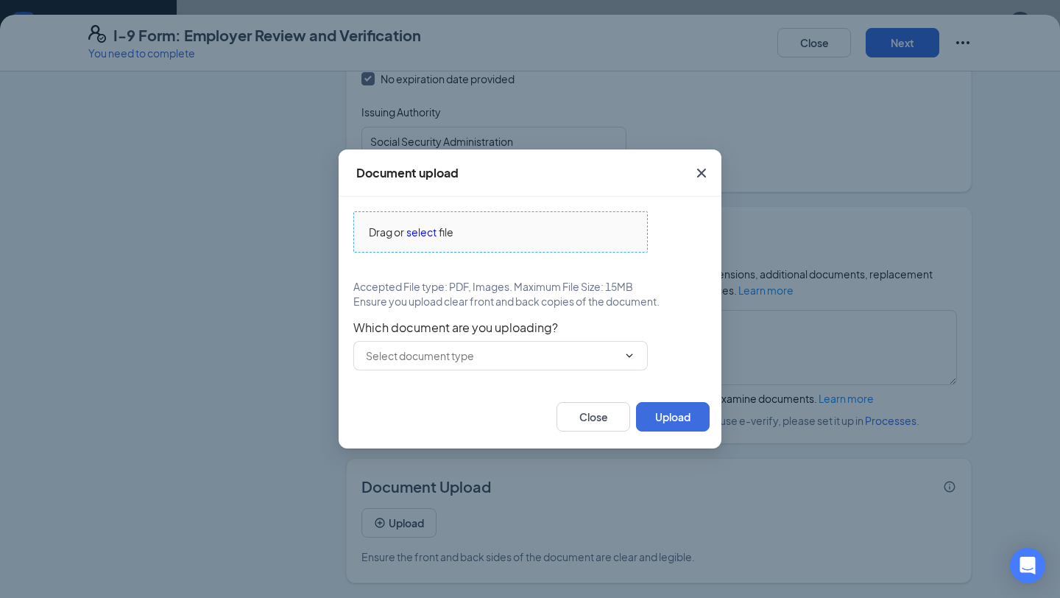
click at [500, 242] on span "Drag or select file" at bounding box center [500, 232] width 293 height 40
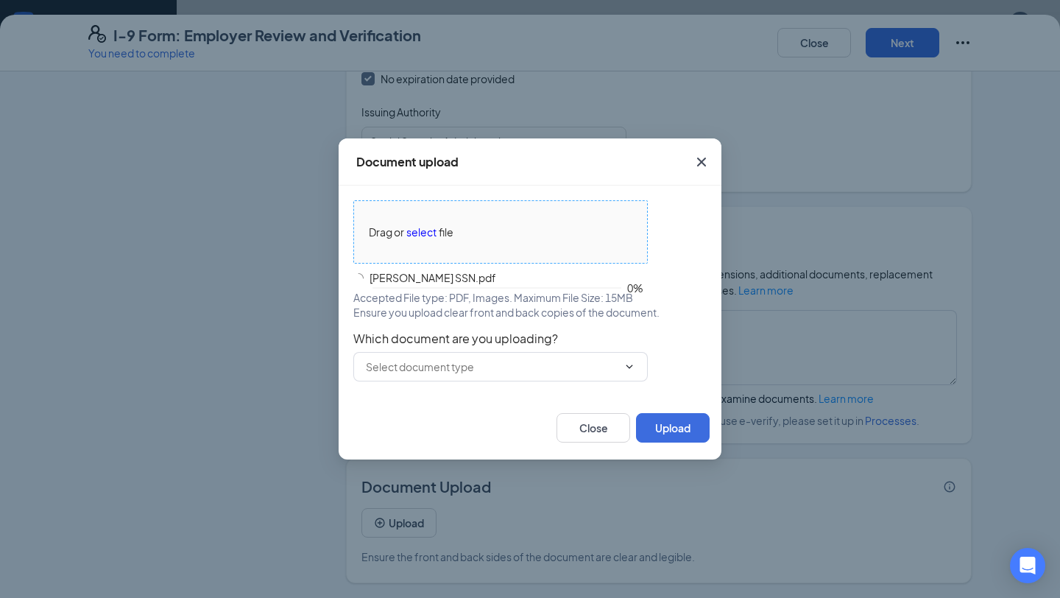
click at [509, 233] on div "Drag or select file" at bounding box center [500, 232] width 293 height 16
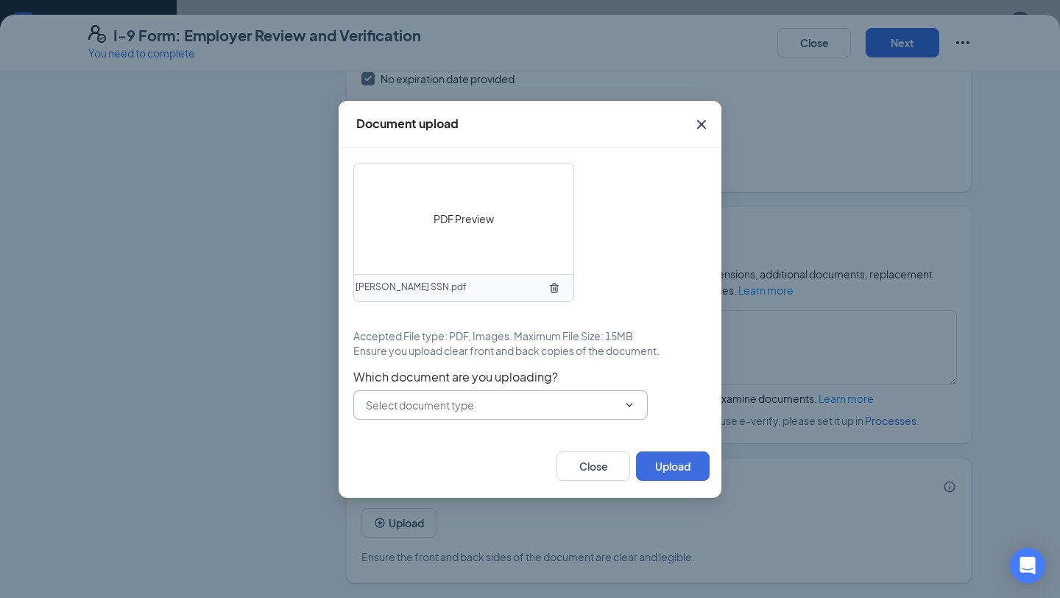
click at [596, 410] on input "text" at bounding box center [492, 405] width 252 height 16
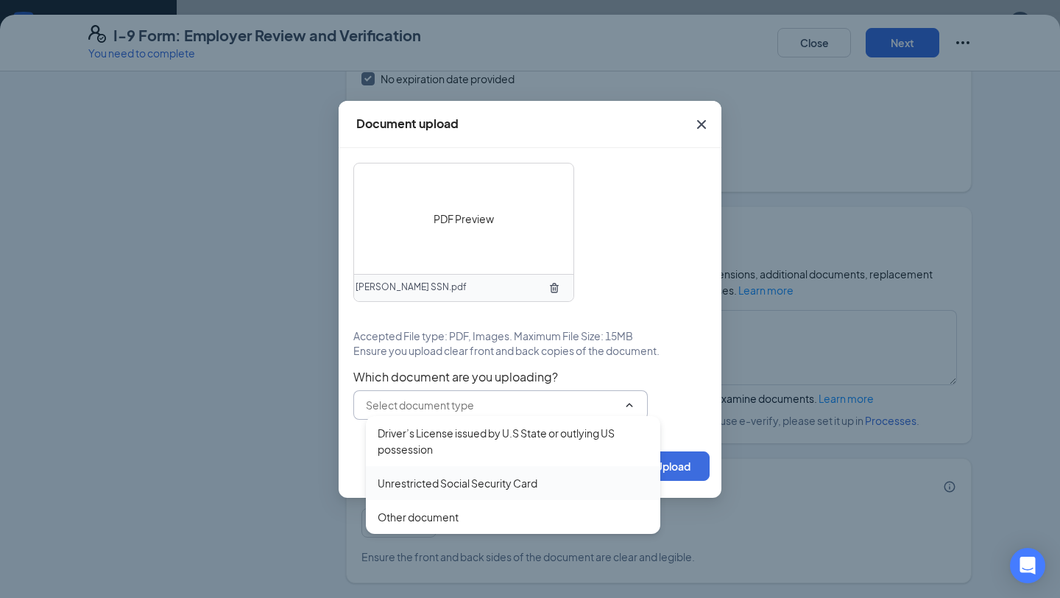
click at [504, 478] on div "Unrestricted Social Security Card" at bounding box center [458, 483] width 160 height 16
type input "Unrestricted Social Security Card"
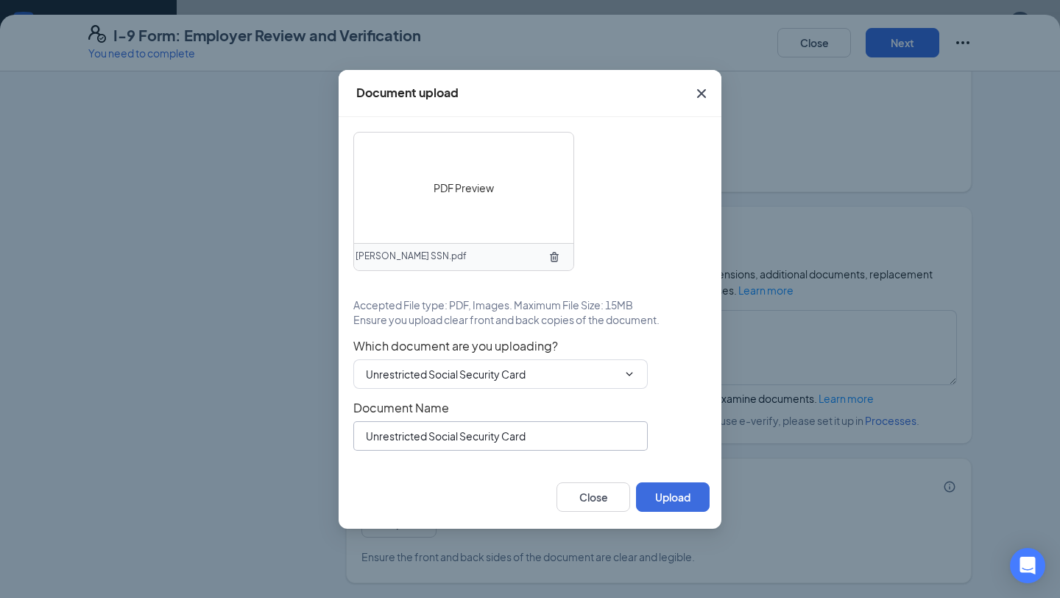
click at [501, 423] on input "Unrestricted Social Security Card" at bounding box center [500, 435] width 295 height 29
type input "Aidan Plut SSN"
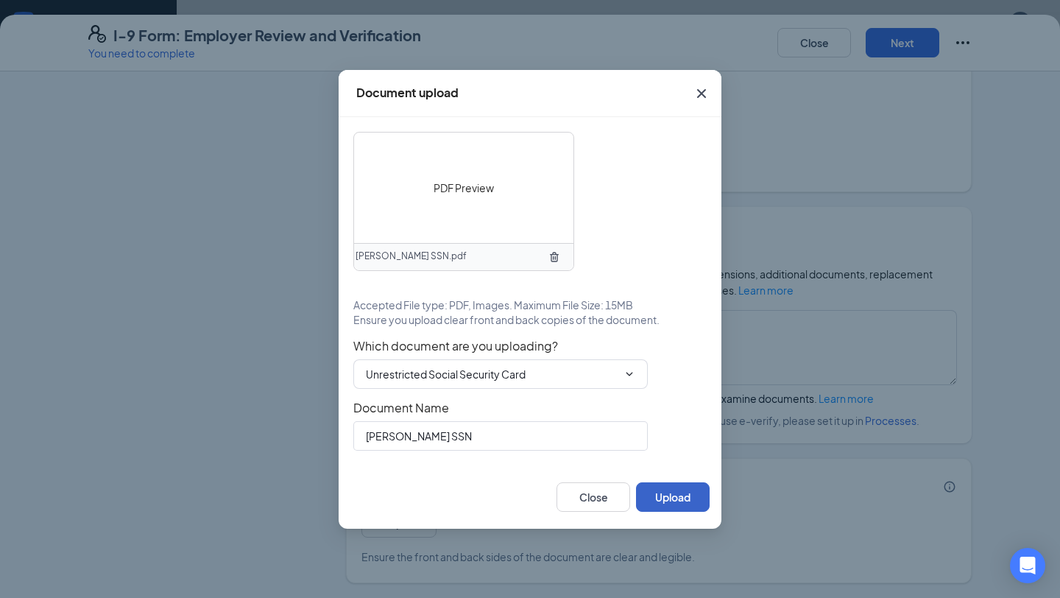
click at [676, 501] on button "Upload" at bounding box center [673, 496] width 74 height 29
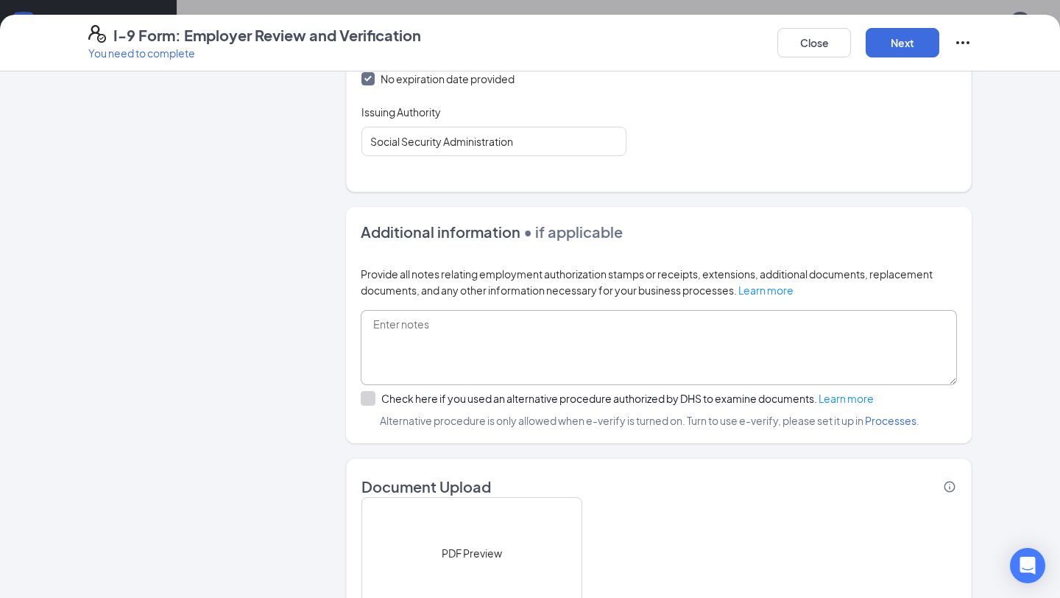
scroll to position [940, 0]
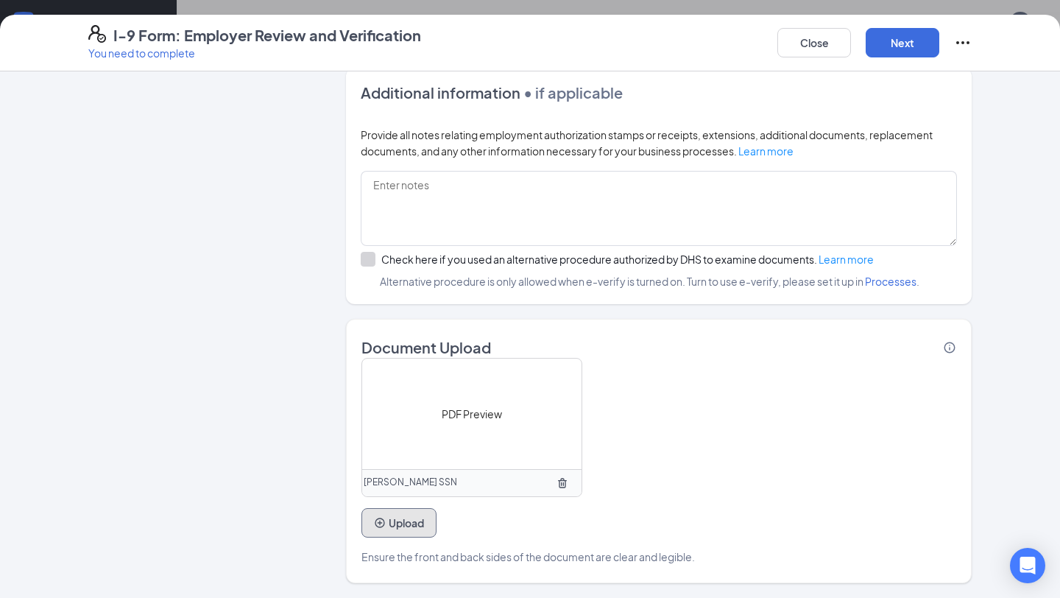
click at [430, 514] on button "Upload" at bounding box center [399, 522] width 75 height 29
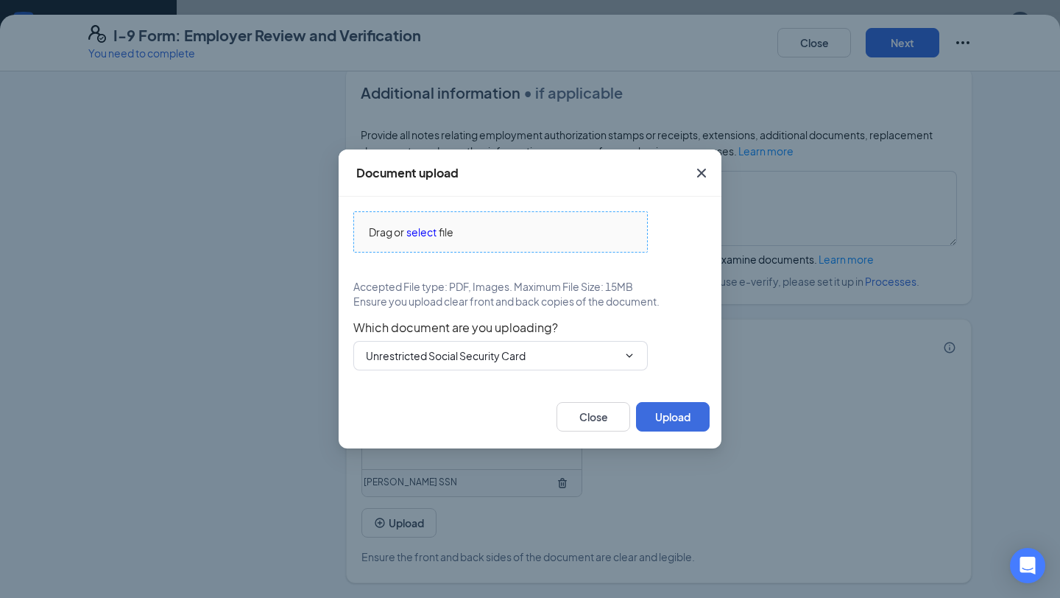
click at [566, 250] on span "Drag or select file" at bounding box center [500, 232] width 293 height 40
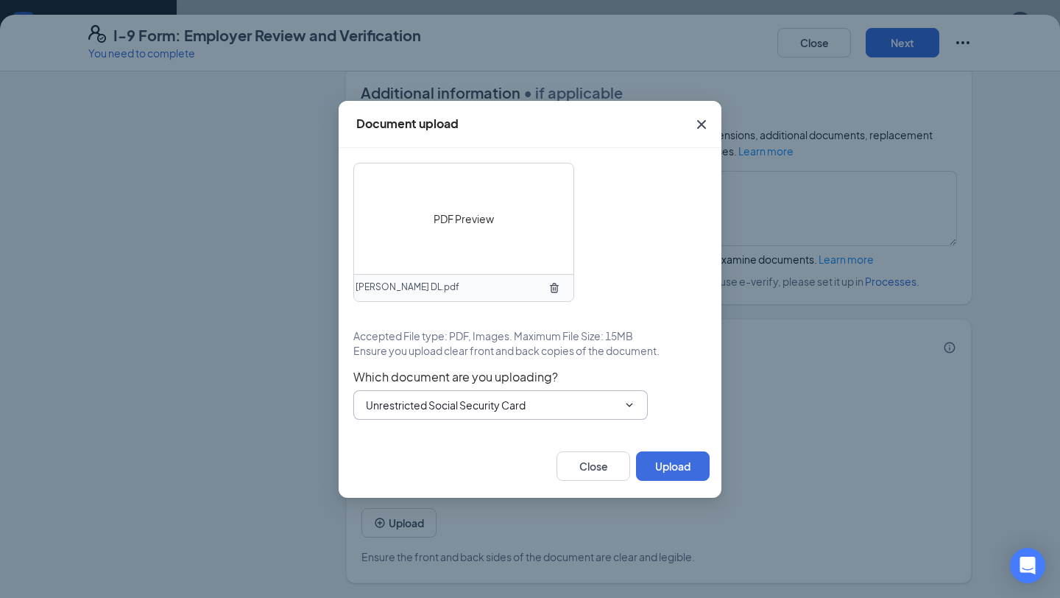
click at [498, 373] on span "Which document are you uploading?" at bounding box center [529, 377] width 353 height 15
click at [499, 412] on input "Unrestricted Social Security Card" at bounding box center [492, 405] width 252 height 16
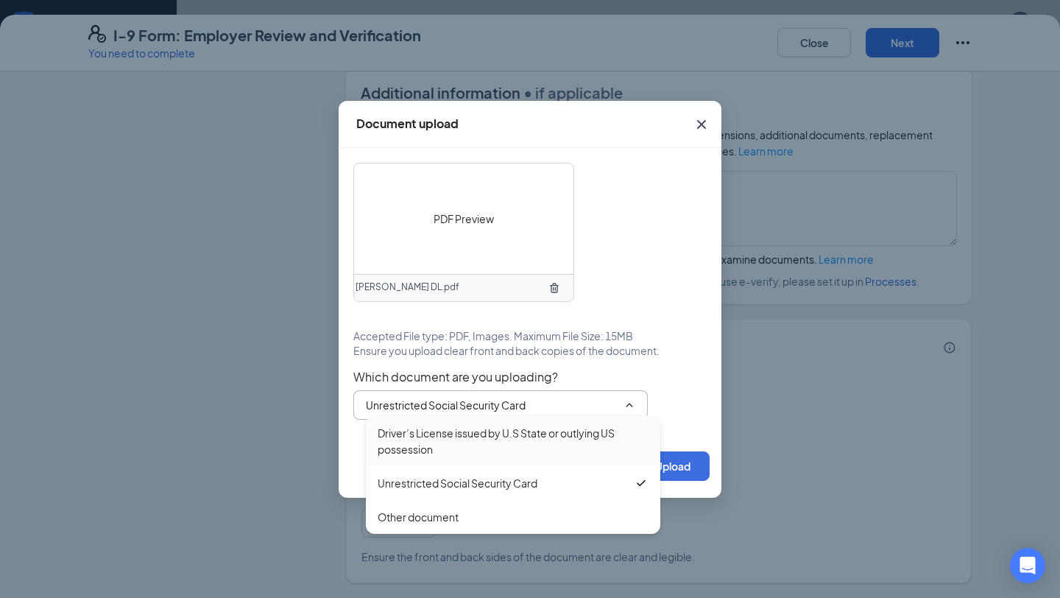
click at [485, 441] on div "Driver’s License issued by U.S State or outlying US possession" at bounding box center [513, 441] width 271 height 32
type input "Driver’s License issued by U.S State or outlying US possession"
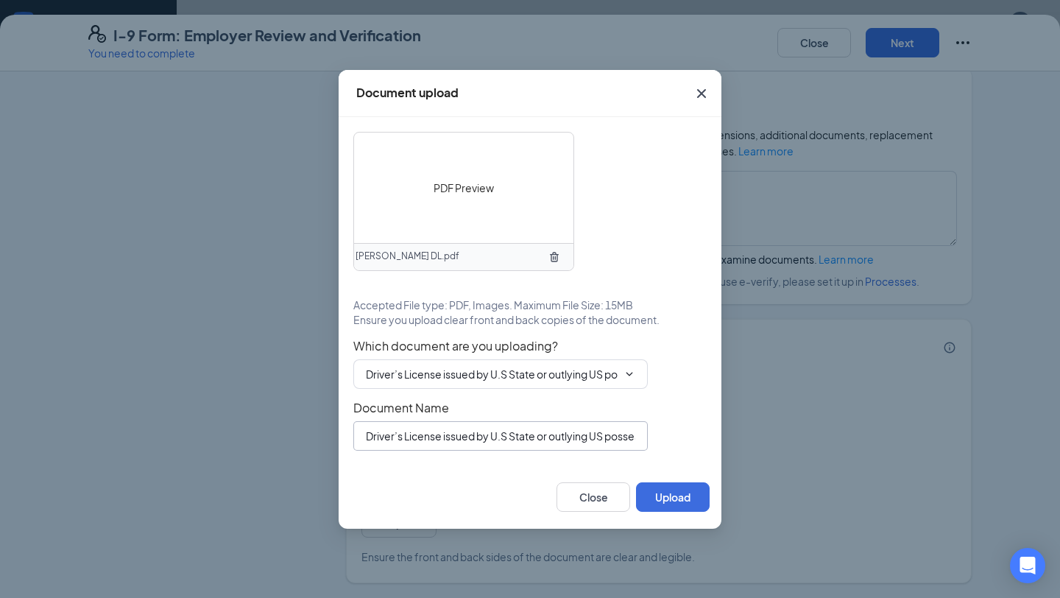
click at [485, 434] on input "Driver’s License issued by U.S State or outlying US possession" at bounding box center [500, 435] width 295 height 29
type input "Aidan Plut DL"
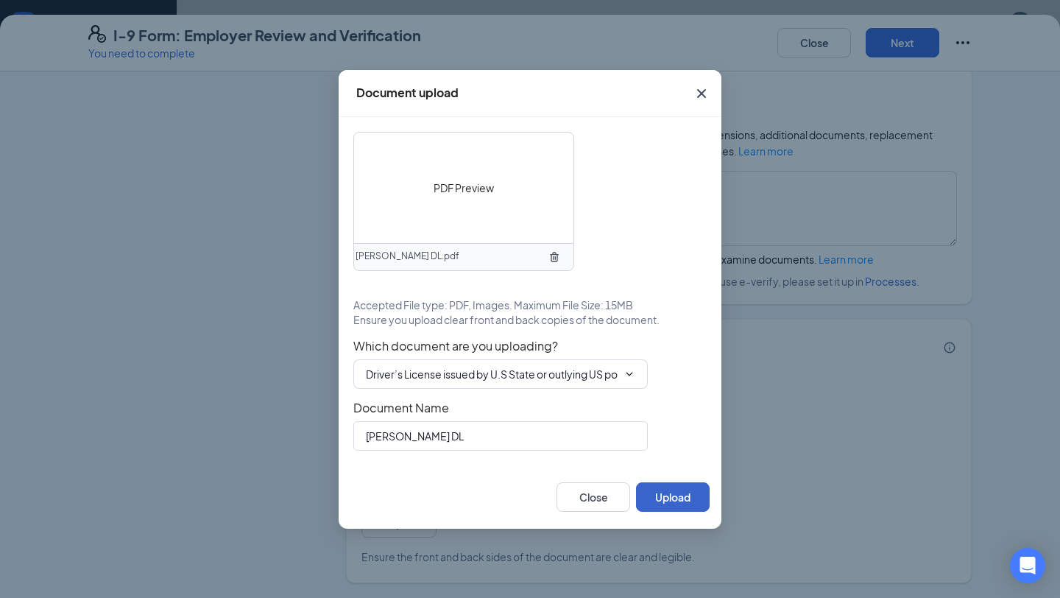
click at [683, 503] on button "Upload" at bounding box center [673, 496] width 74 height 29
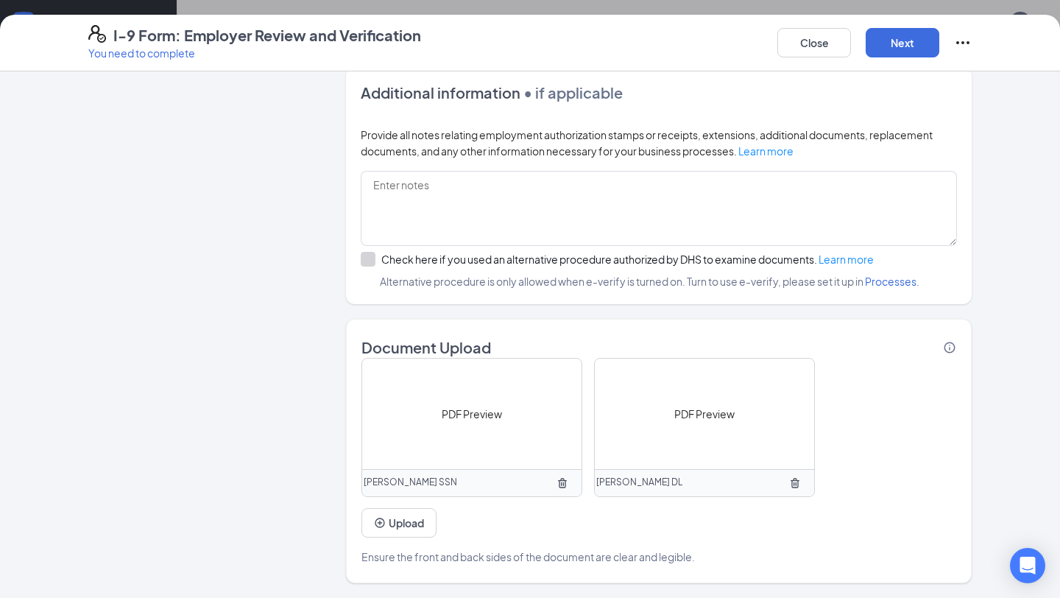
click at [471, 429] on div "PDF Preview" at bounding box center [471, 414] width 219 height 110
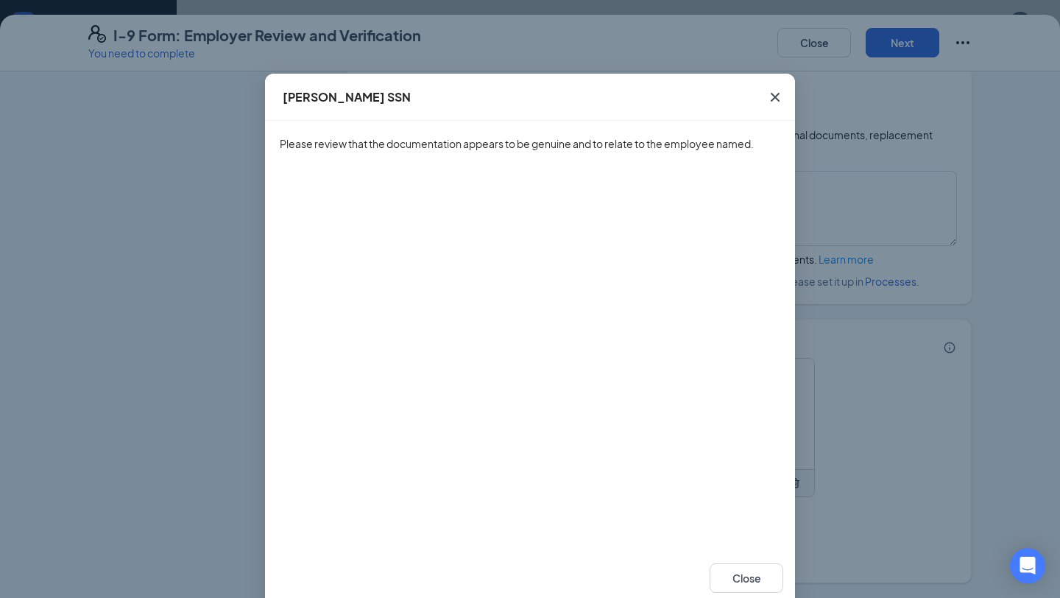
click at [844, 389] on div "Aidan Plut SSN Please review that the documentation appears to be genuine and t…" at bounding box center [530, 299] width 1060 height 598
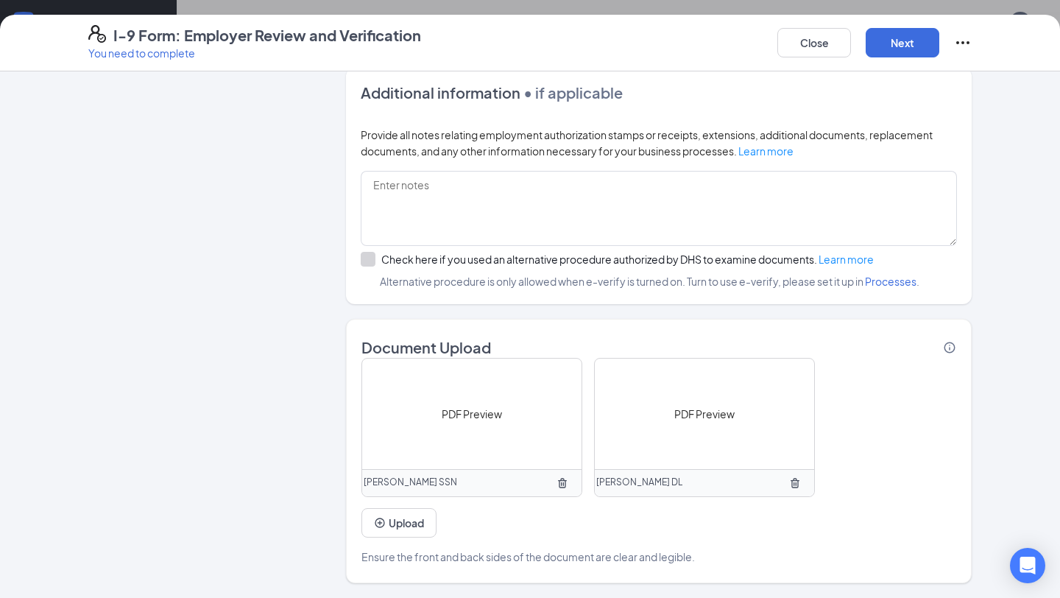
click at [714, 413] on span "PDF Preview" at bounding box center [705, 414] width 60 height 16
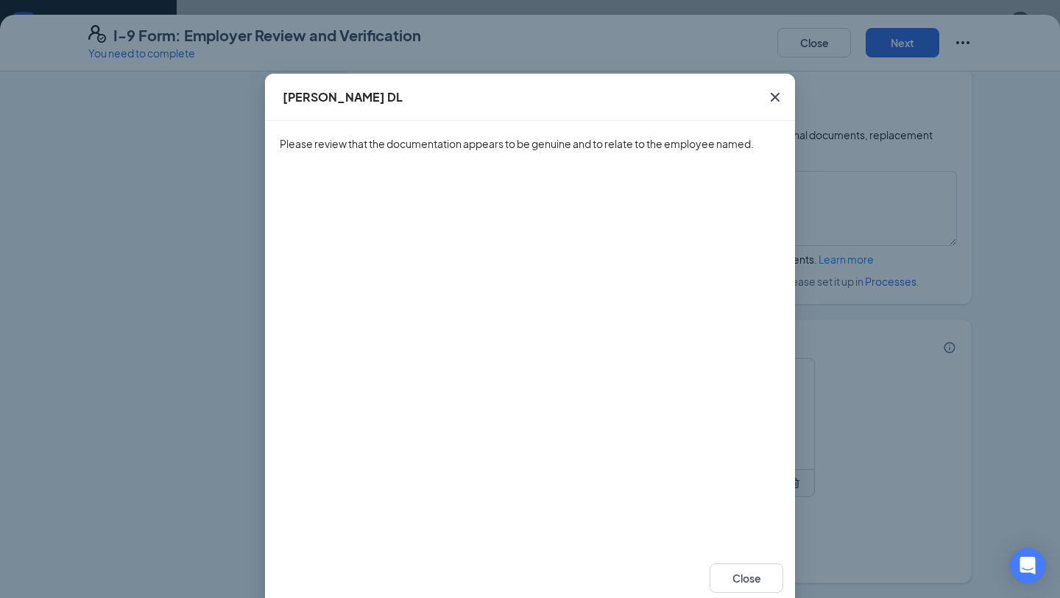
click at [849, 381] on div "Aidan Plut DL Please review that the documentation appears to be genuine and to…" at bounding box center [530, 299] width 1060 height 598
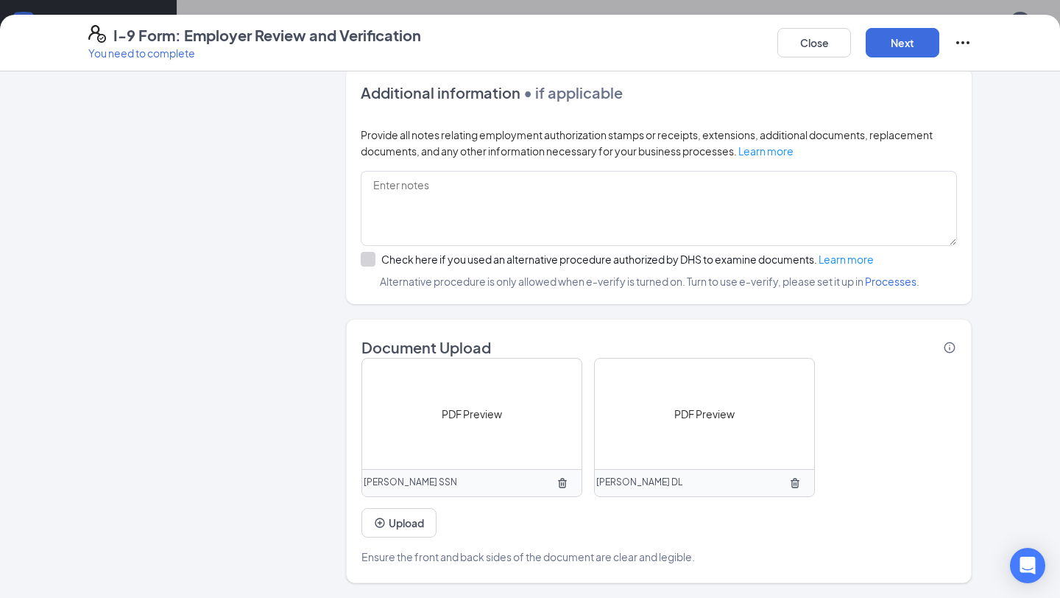
click at [493, 410] on span "PDF Preview" at bounding box center [472, 414] width 60 height 16
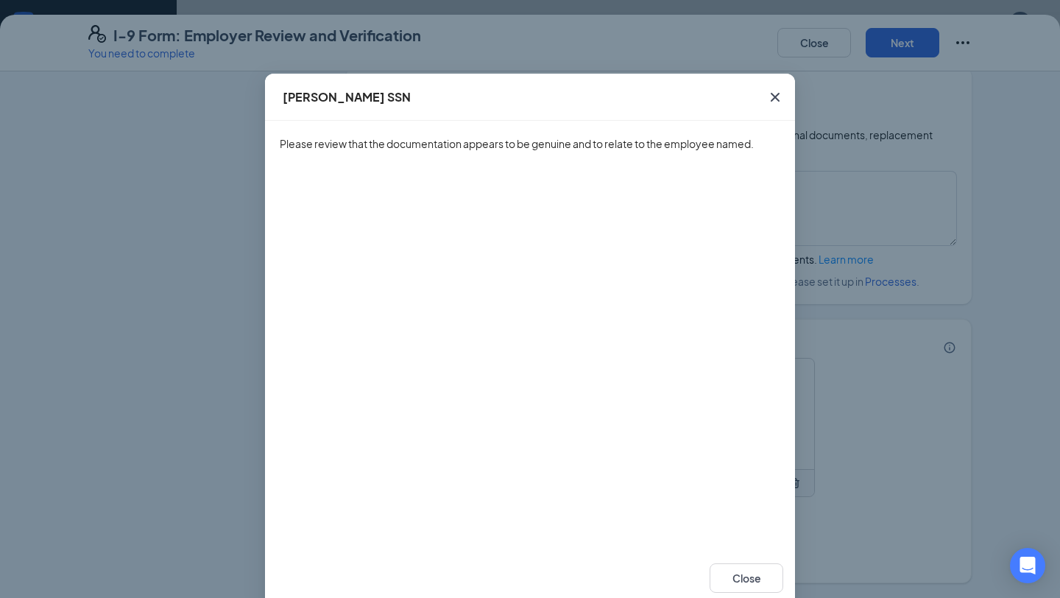
click at [866, 340] on div "Aidan Plut SSN Please review that the documentation appears to be genuine and t…" at bounding box center [530, 299] width 1060 height 598
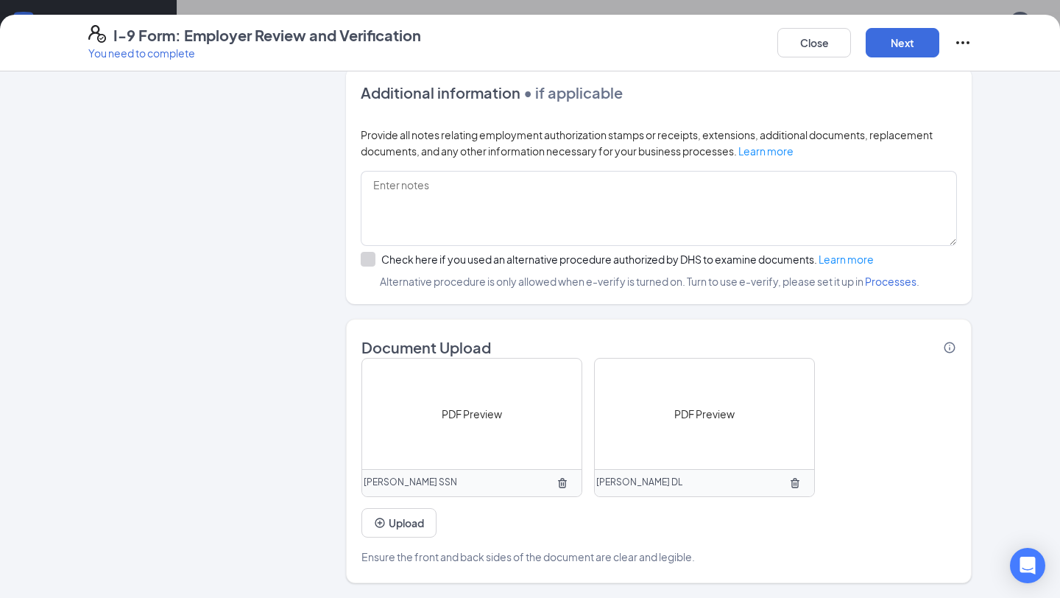
click at [707, 414] on span "PDF Preview" at bounding box center [705, 414] width 60 height 16
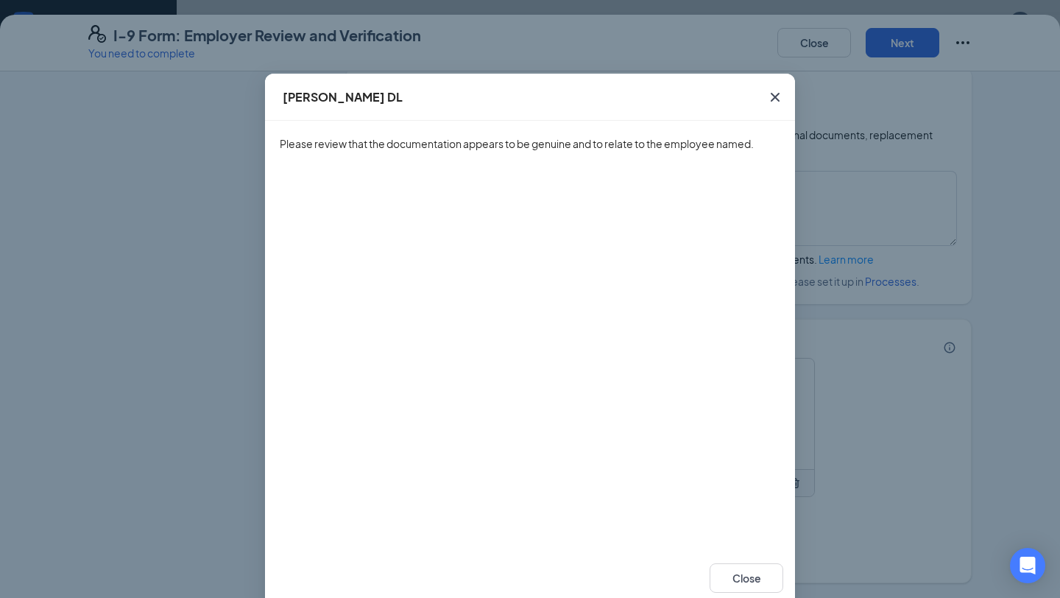
click at [831, 524] on div "Aidan Plut DL Please review that the documentation appears to be genuine and to…" at bounding box center [530, 299] width 1060 height 598
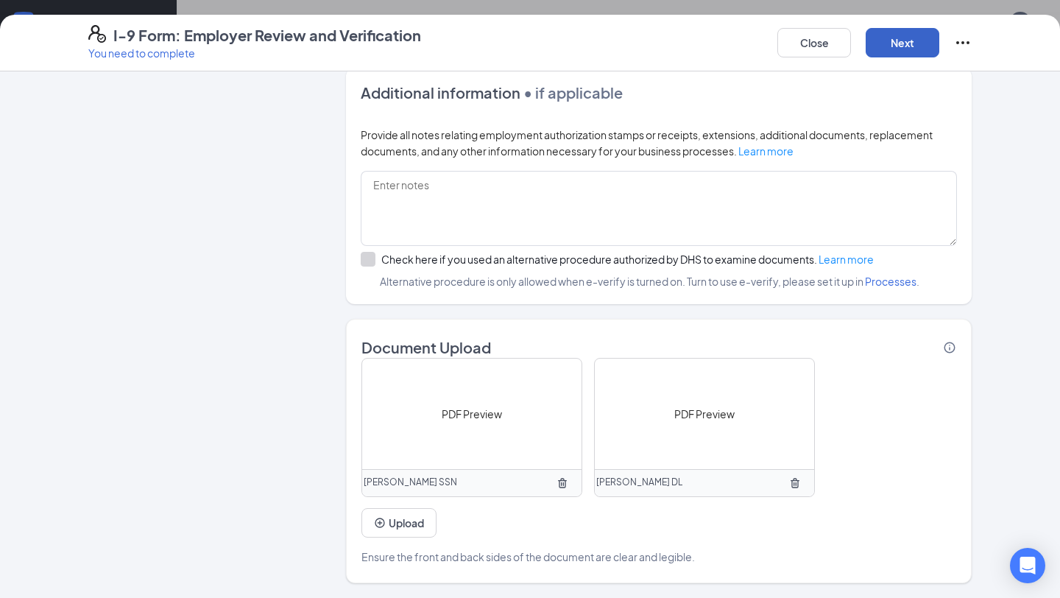
click at [916, 54] on button "Next" at bounding box center [903, 42] width 74 height 29
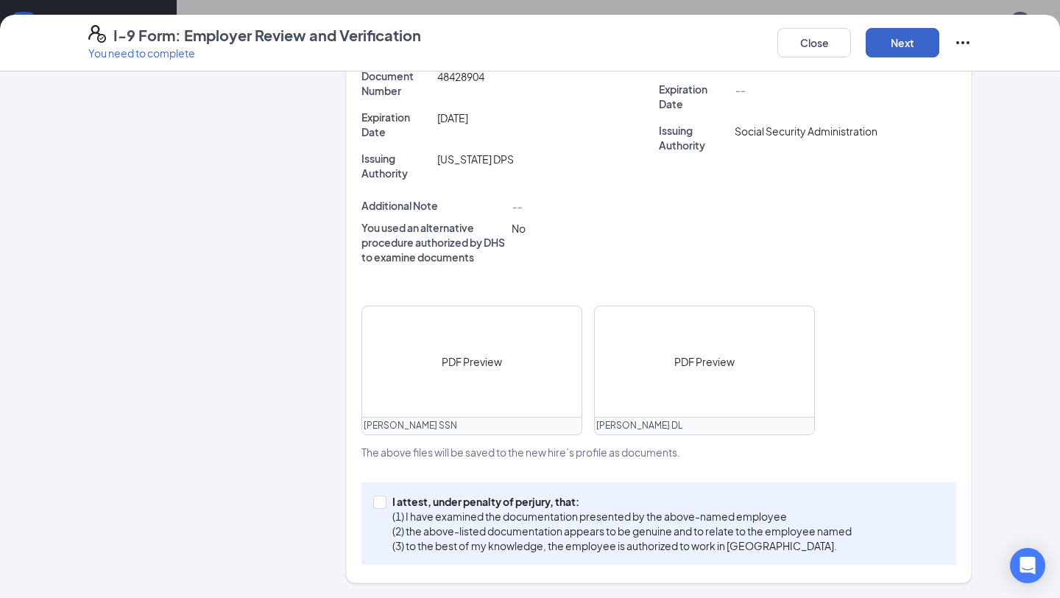
scroll to position [418, 0]
click at [502, 544] on p "(3) to the best of my knowledge, the employee is authorized to work in [GEOGRAP…" at bounding box center [623, 545] width 460 height 15
click at [384, 506] on input "I attest, under penalty of [PERSON_NAME], that: (1) I have examined the documen…" at bounding box center [378, 501] width 10 height 10
checkbox input "true"
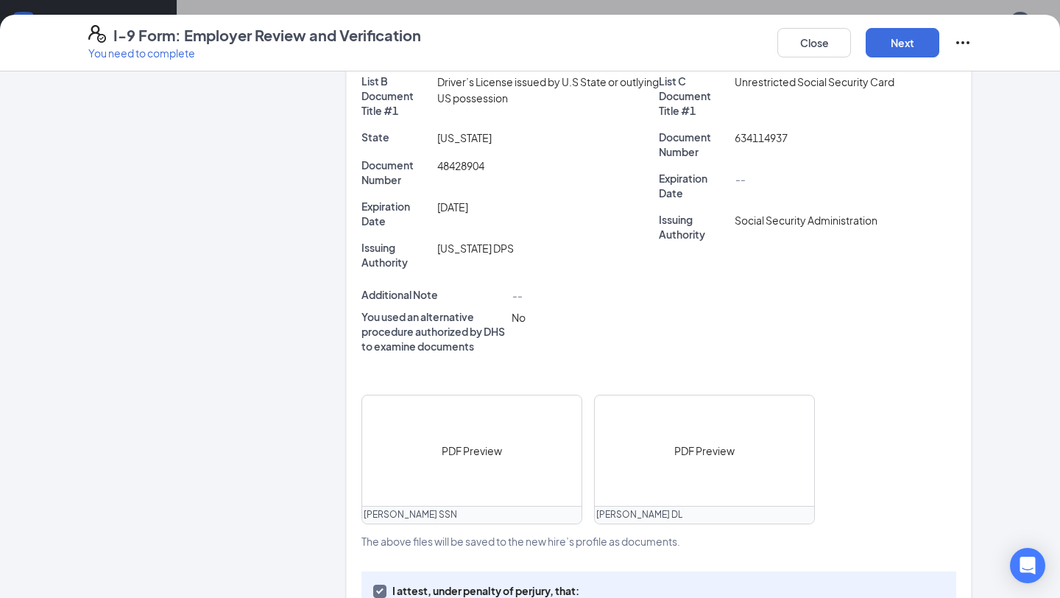
scroll to position [306, 0]
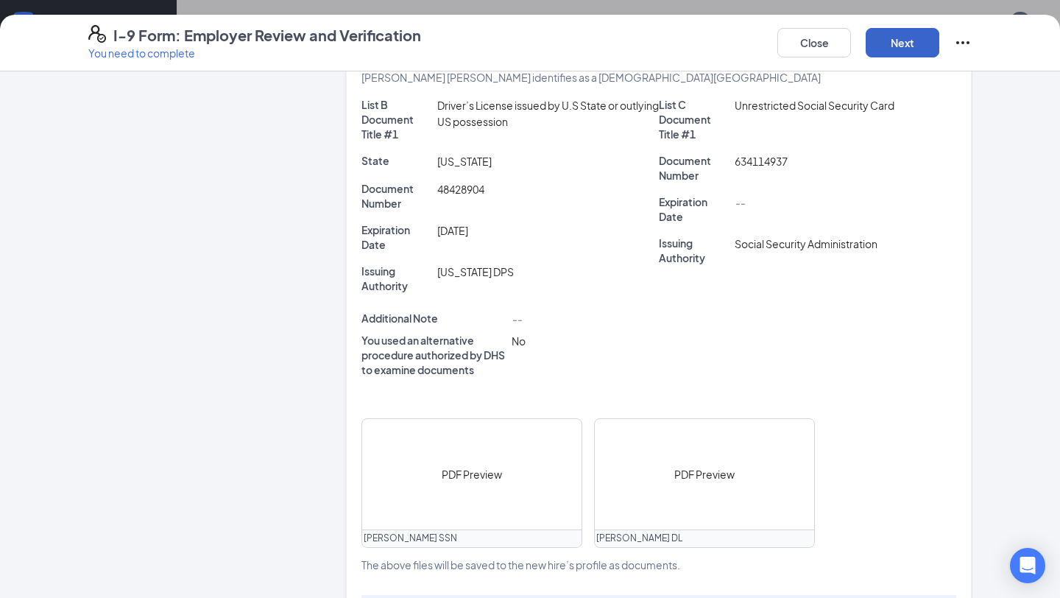
click at [901, 46] on button "Next" at bounding box center [903, 42] width 74 height 29
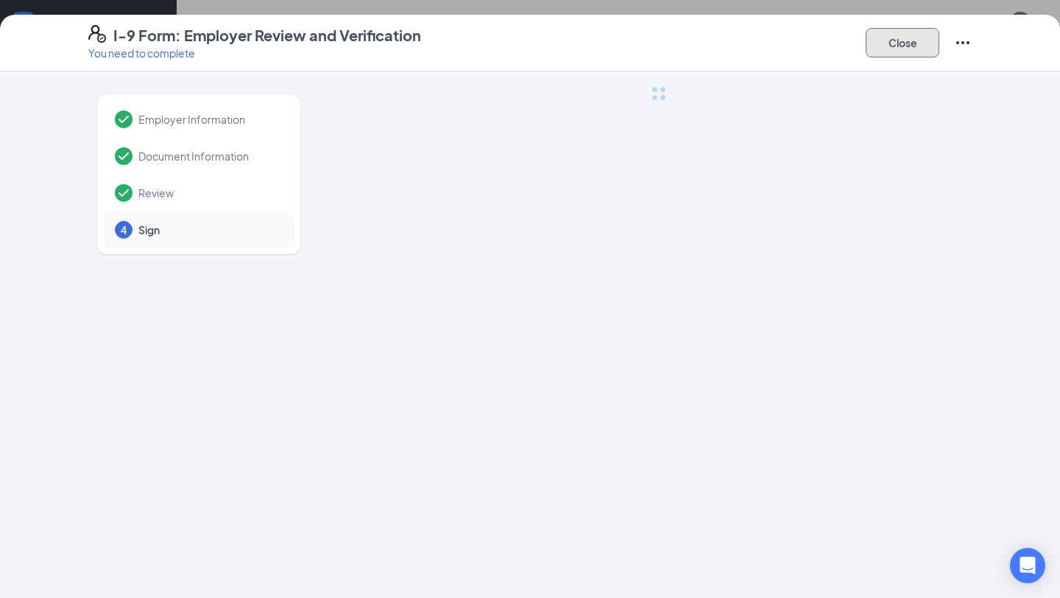
click at [901, 46] on button "Close" at bounding box center [903, 42] width 74 height 29
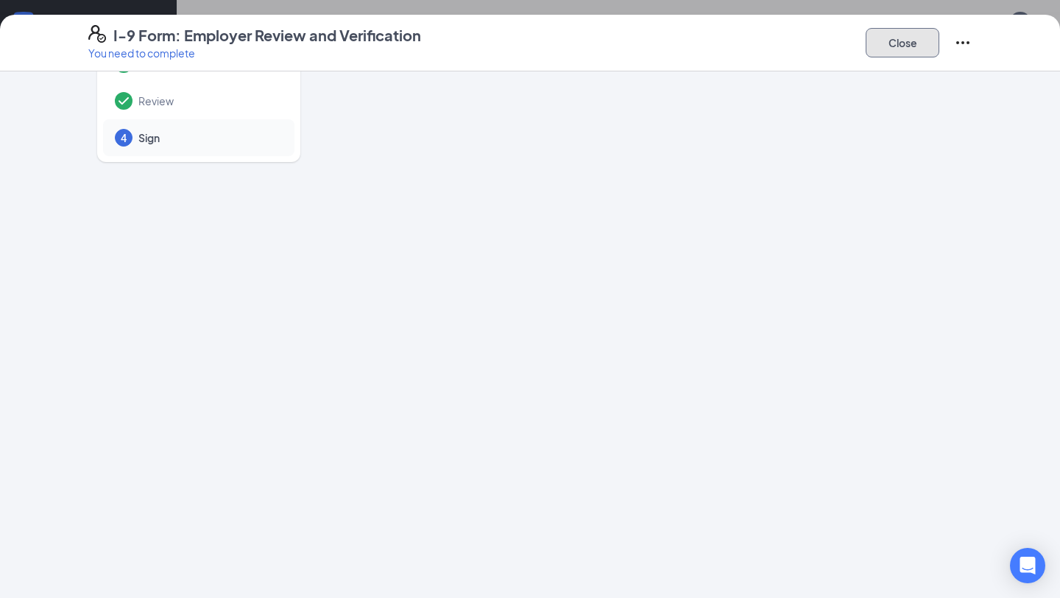
click at [902, 54] on button "Close" at bounding box center [903, 42] width 74 height 29
click at [962, 38] on icon "Ellipses" at bounding box center [963, 43] width 18 height 18
click at [604, 108] on div at bounding box center [659, 288] width 626 height 589
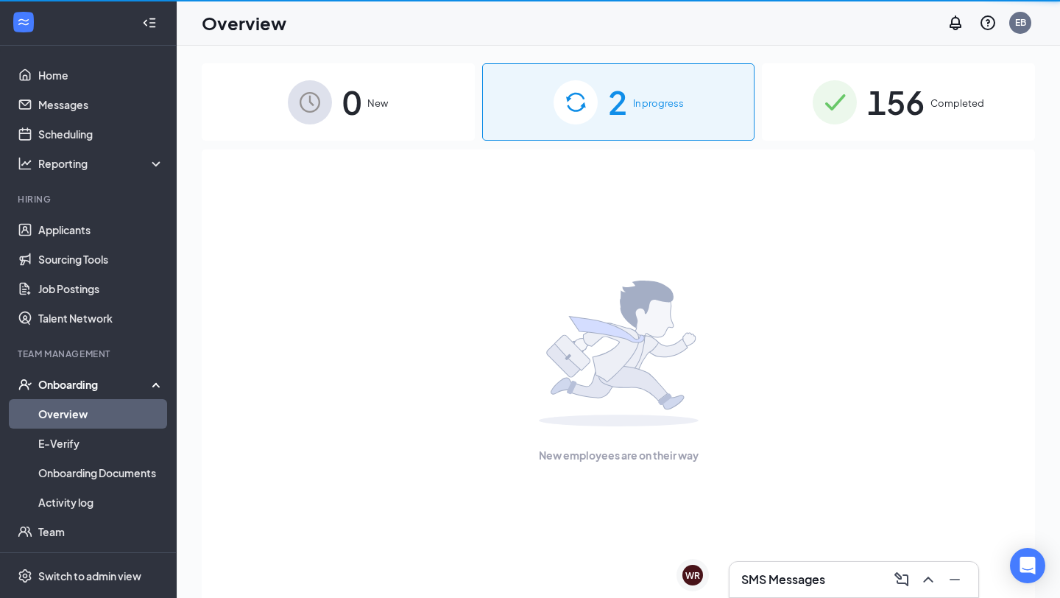
scroll to position [24, 0]
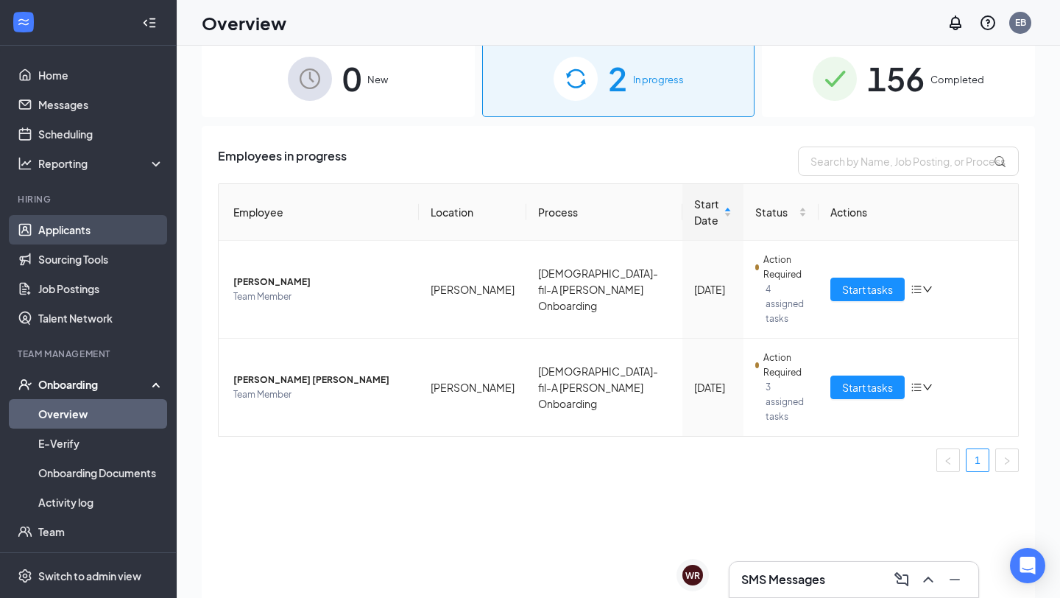
click at [99, 235] on link "Applicants" at bounding box center [101, 229] width 126 height 29
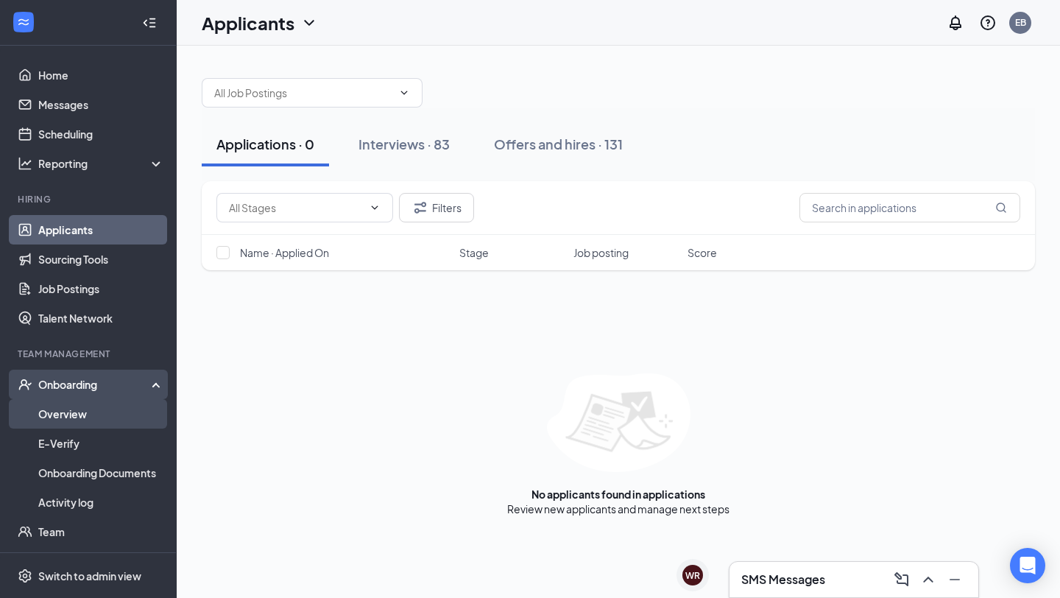
click at [110, 412] on link "Overview" at bounding box center [101, 413] width 126 height 29
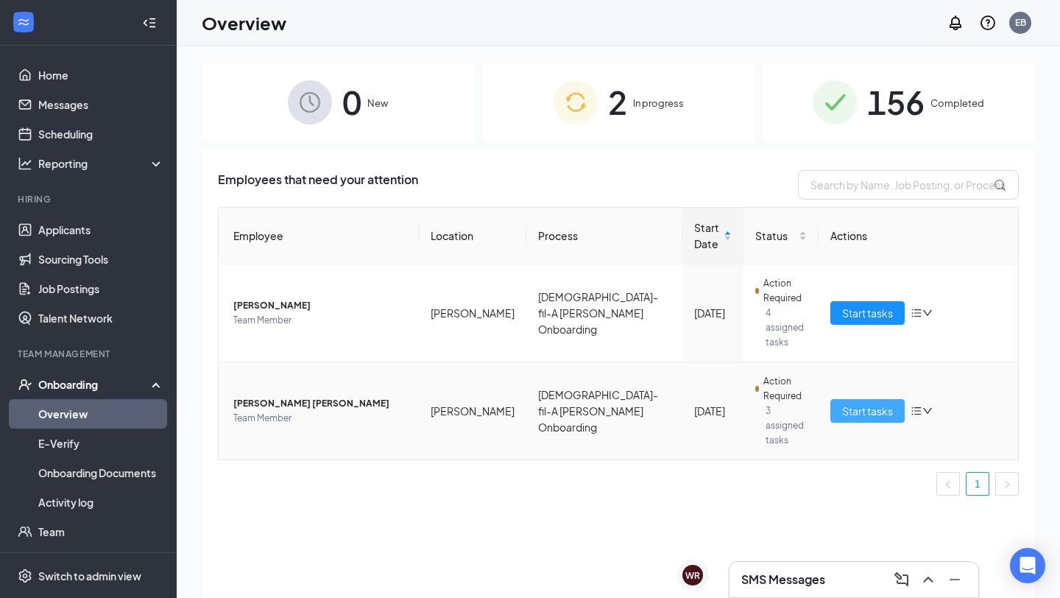
click at [853, 403] on span "Start tasks" at bounding box center [867, 411] width 51 height 16
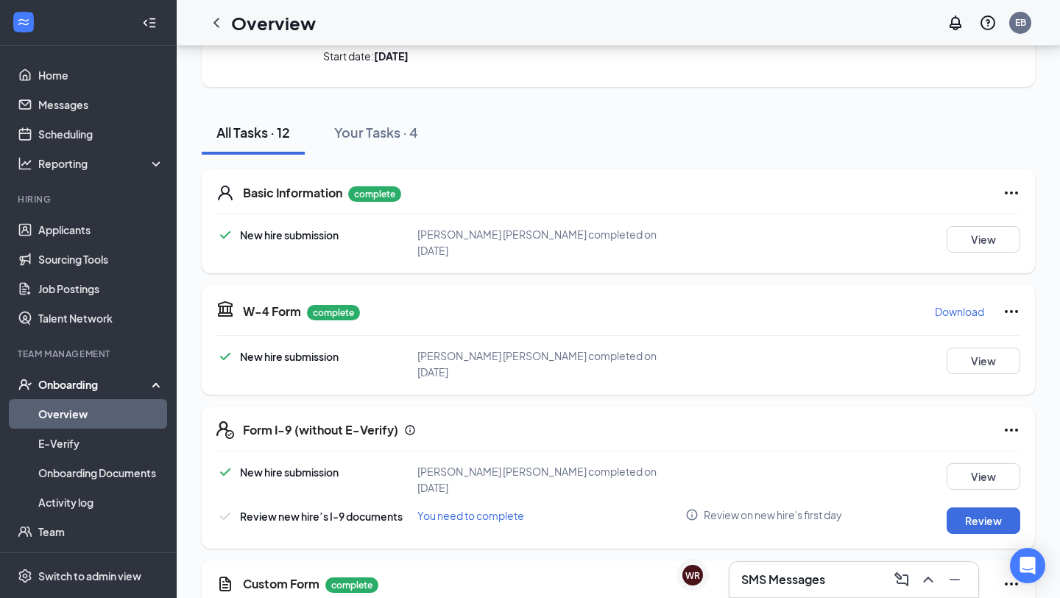
scroll to position [113, 0]
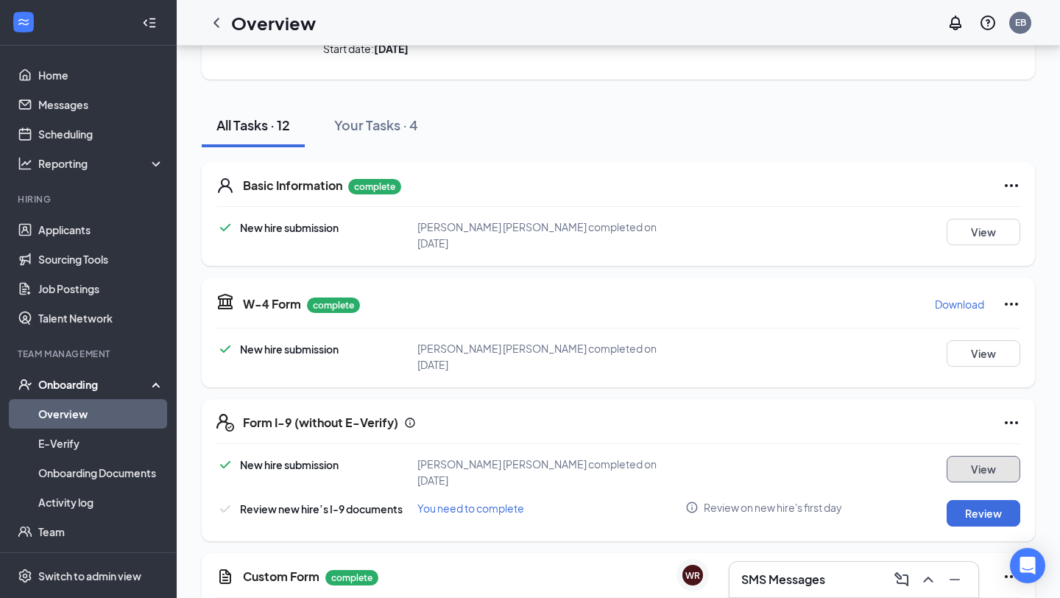
click at [993, 459] on button "View" at bounding box center [984, 469] width 74 height 27
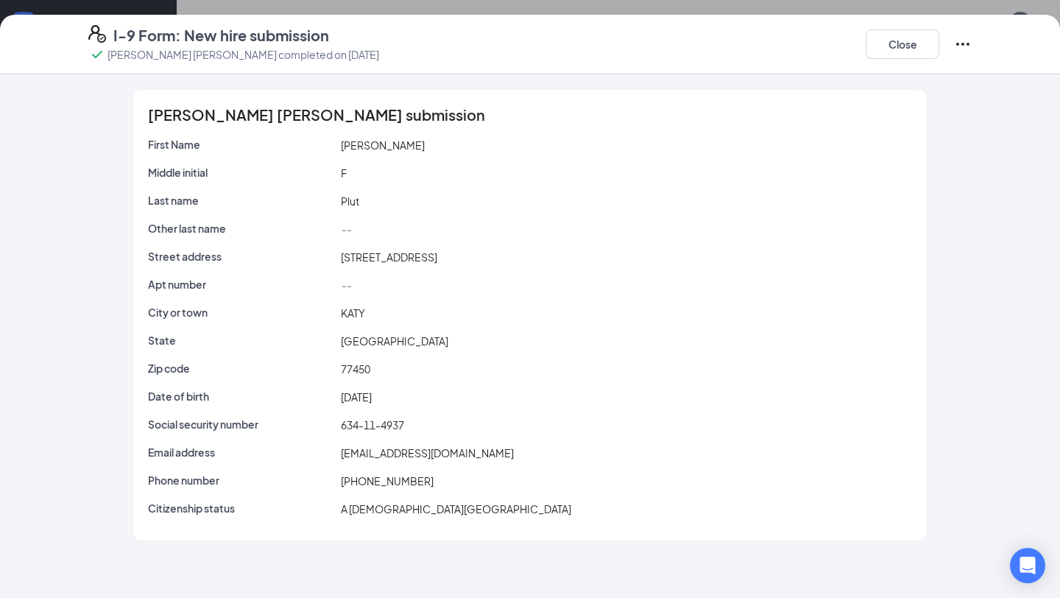
scroll to position [0, 0]
click at [962, 54] on div "Close" at bounding box center [919, 44] width 106 height 38
click at [963, 38] on icon "Ellipses" at bounding box center [963, 44] width 18 height 18
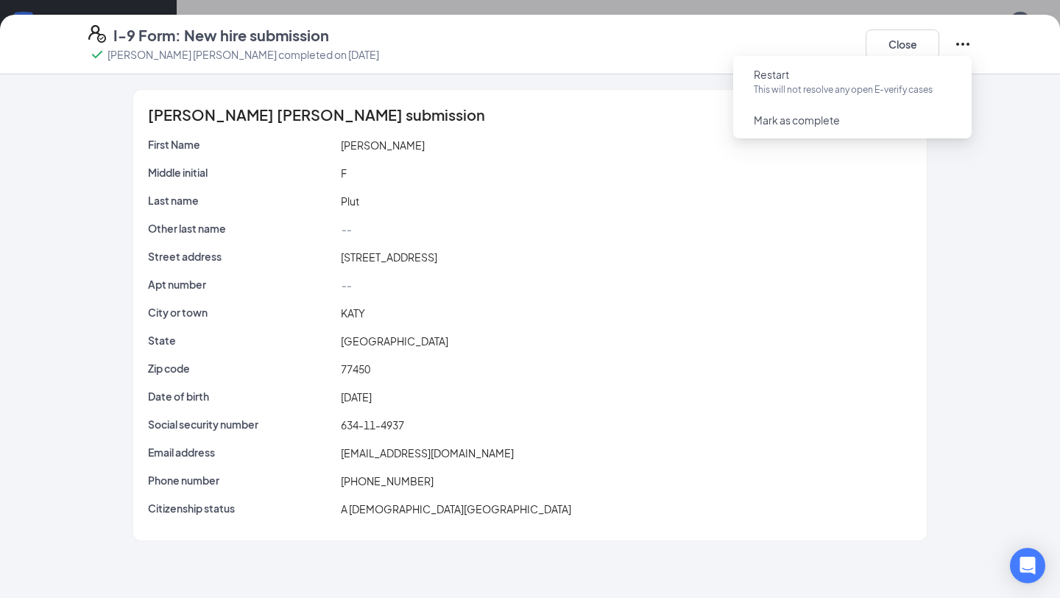
click at [808, 224] on div "--" at bounding box center [627, 229] width 578 height 16
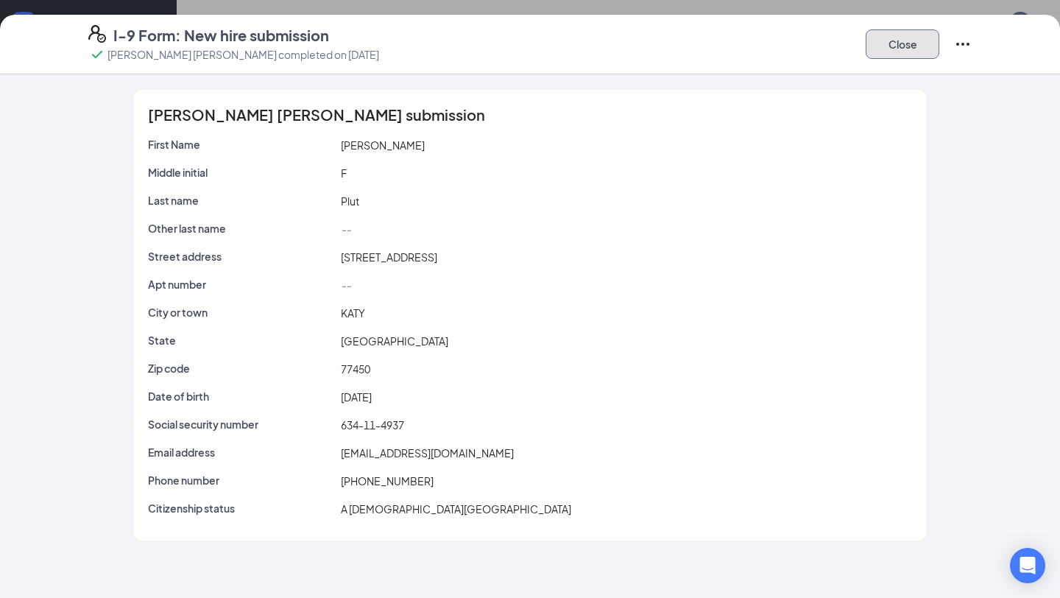
click at [910, 31] on button "Close" at bounding box center [903, 43] width 74 height 29
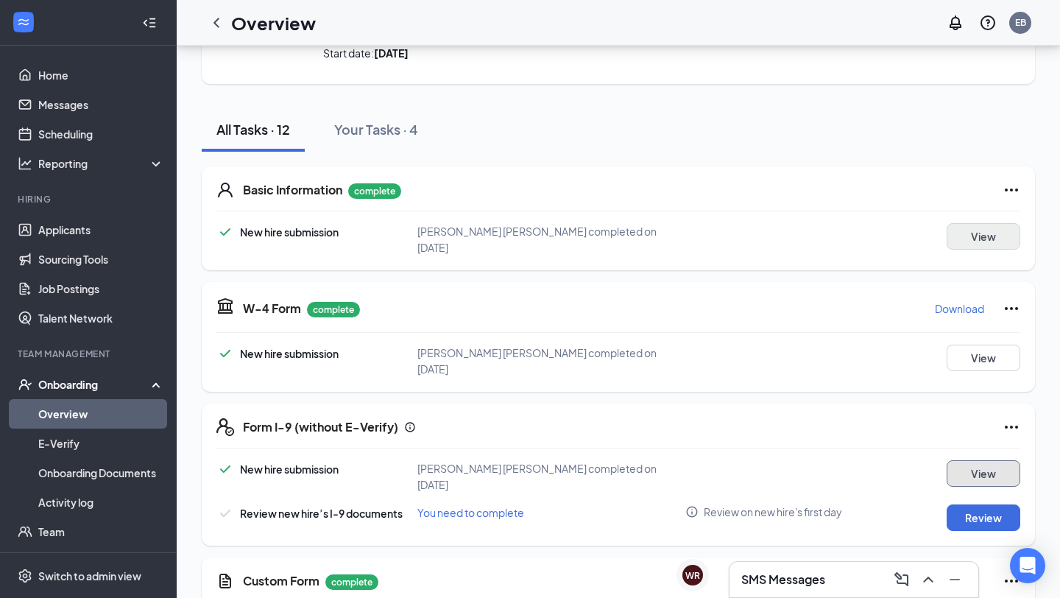
scroll to position [105, 0]
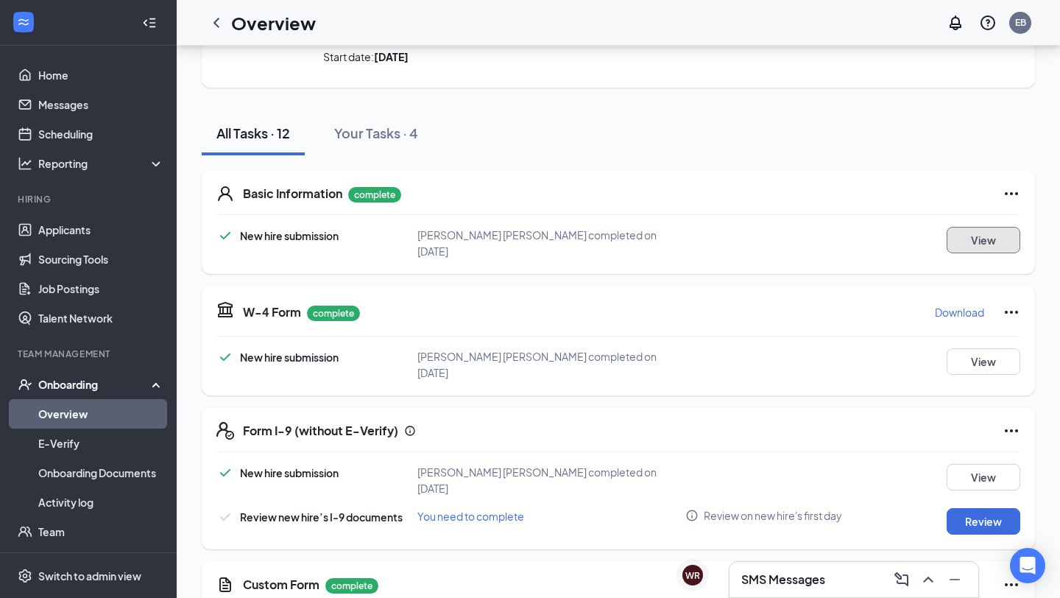
click at [979, 233] on button "View" at bounding box center [984, 240] width 74 height 27
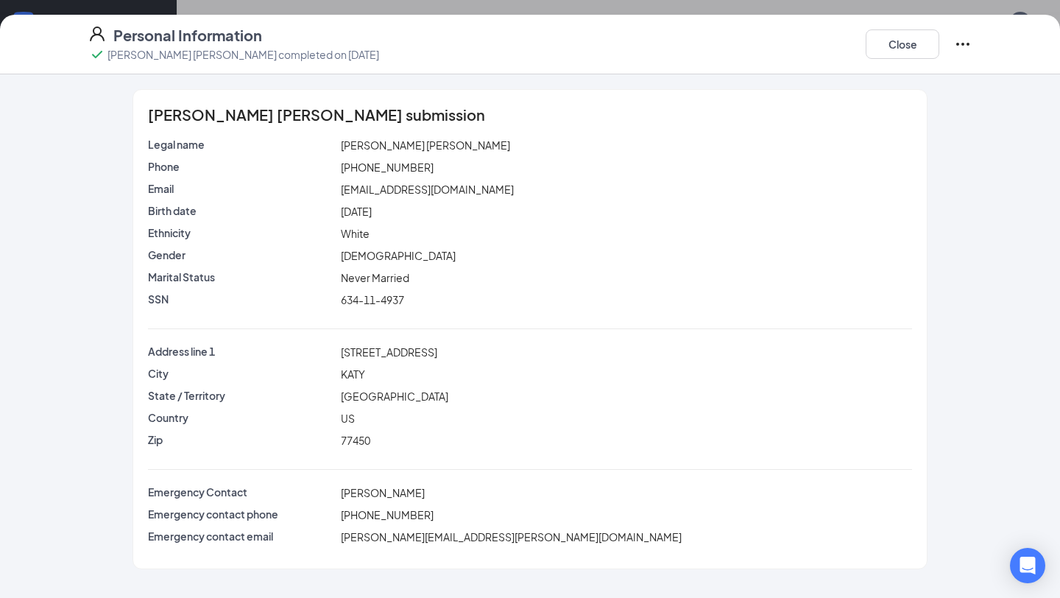
scroll to position [517, 0]
click at [381, 143] on span "[PERSON_NAME] [PERSON_NAME]" at bounding box center [425, 144] width 169 height 13
click at [903, 53] on button "Close" at bounding box center [903, 43] width 74 height 29
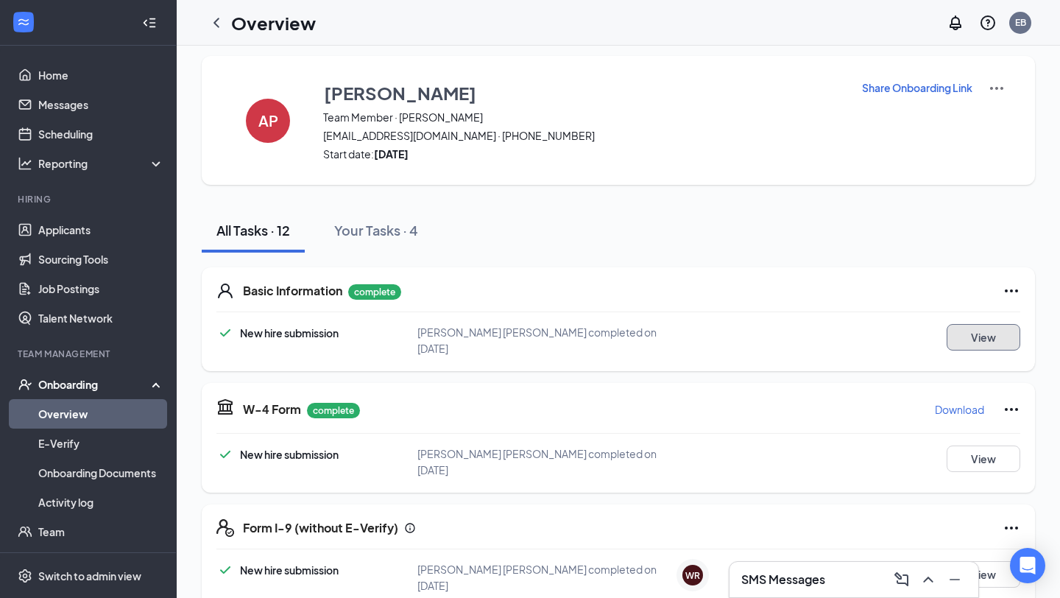
scroll to position [5, 0]
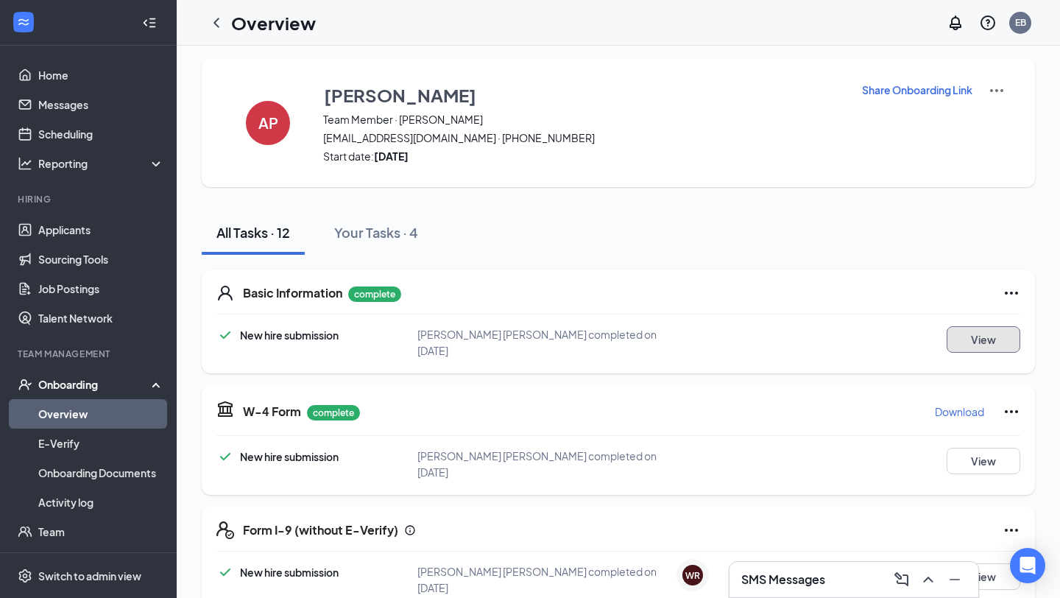
click at [980, 341] on button "View" at bounding box center [984, 339] width 74 height 27
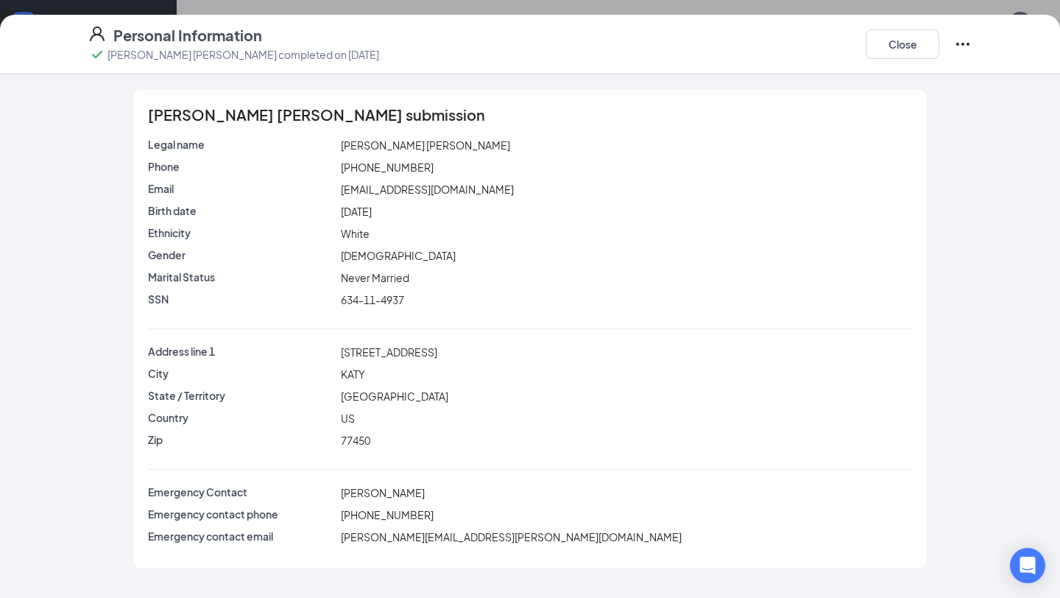
click at [568, 15] on div "Personal Information Aidan FD Plut completed on Sep 14, 2025 Close" at bounding box center [530, 45] width 1060 height 60
click at [881, 53] on button "Close" at bounding box center [903, 43] width 74 height 29
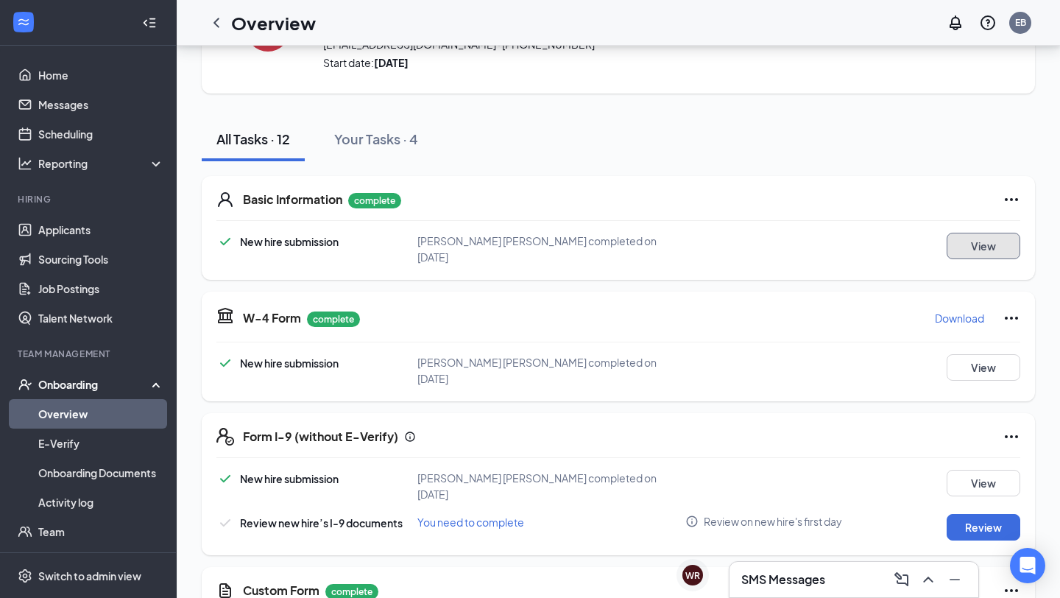
scroll to position [0, 0]
